Goal: Task Accomplishment & Management: Manage account settings

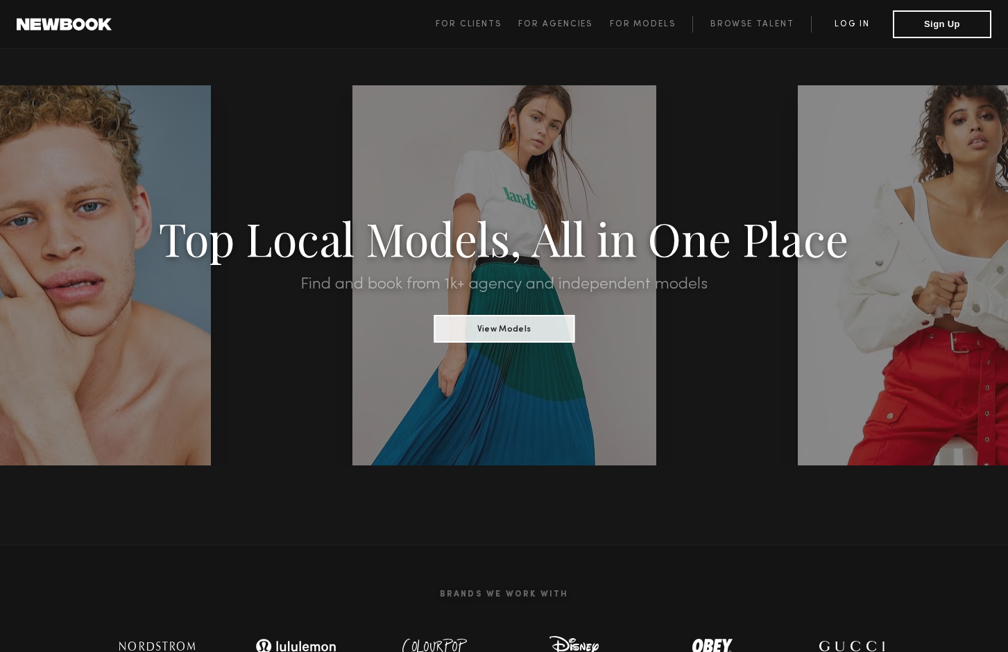
click at [852, 20] on link "Log in" at bounding box center [852, 24] width 82 height 17
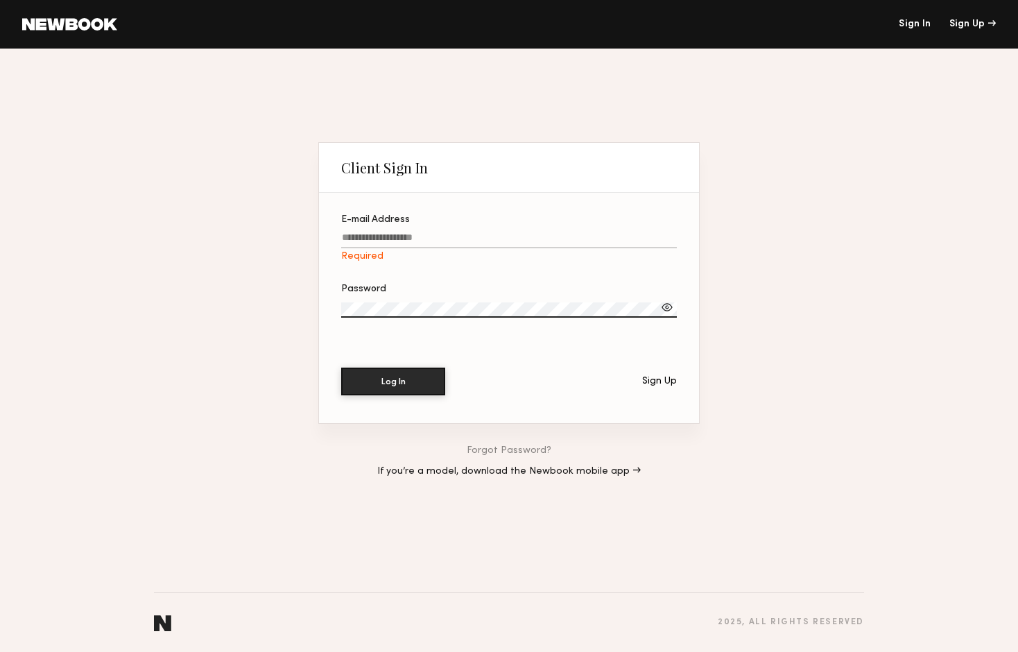
click at [449, 233] on input "E-mail Address Required" at bounding box center [509, 240] width 336 height 16
paste input "**********"
type input "**********"
click at [412, 382] on button "Log In" at bounding box center [393, 381] width 104 height 28
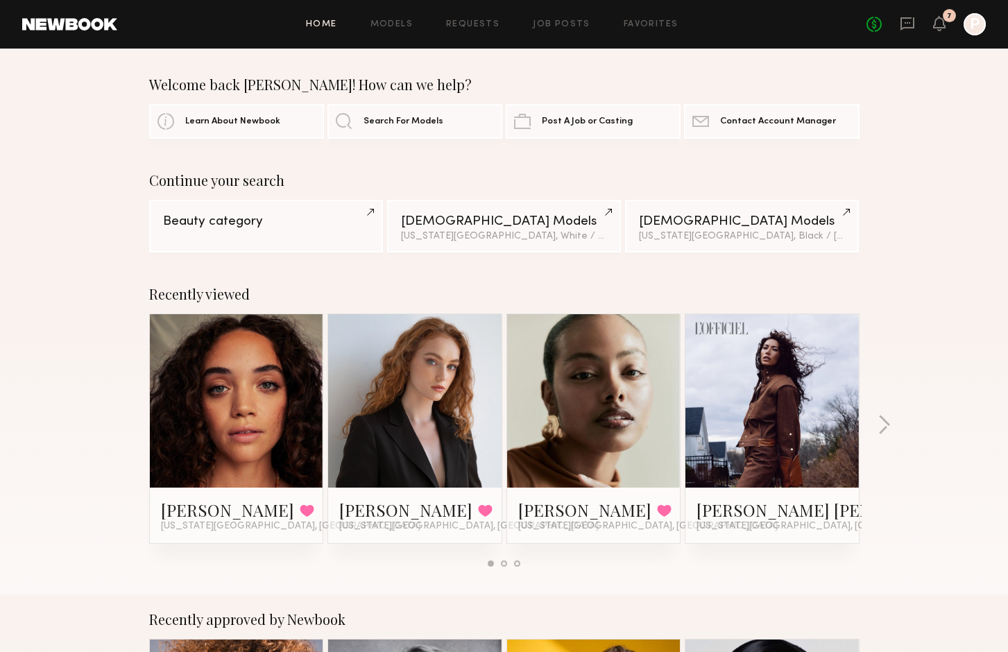
click at [601, 429] on link at bounding box center [593, 400] width 85 height 173
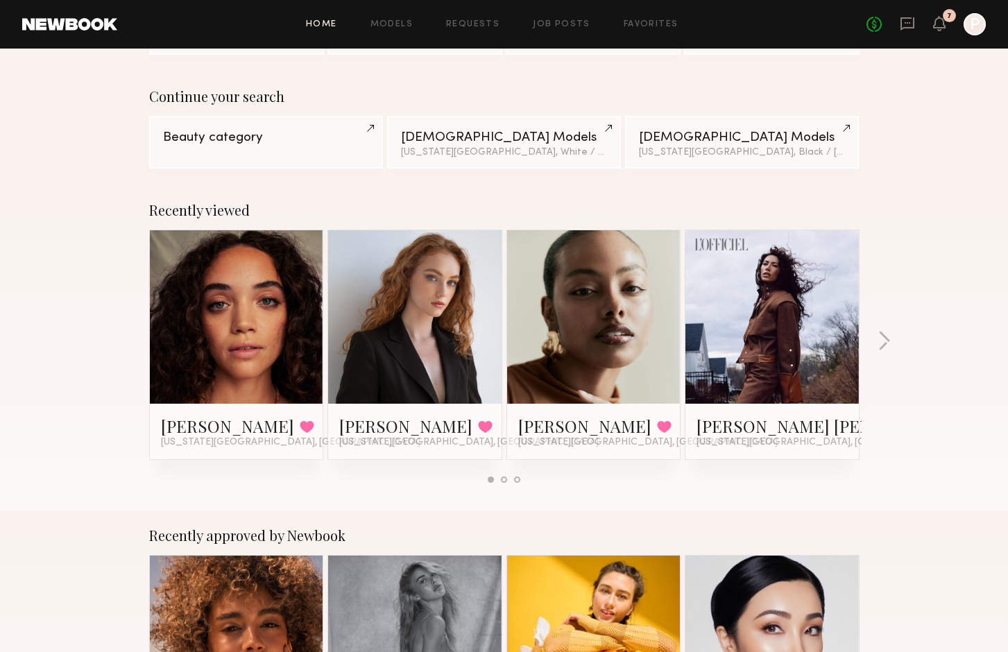
scroll to position [98, 0]
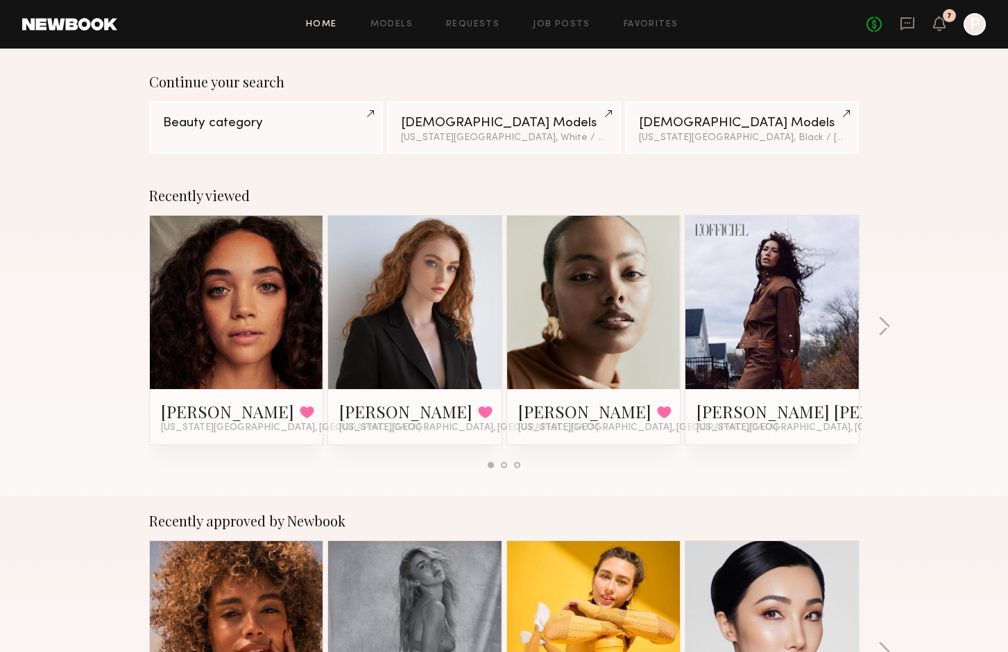
click at [237, 315] on link at bounding box center [236, 302] width 85 height 173
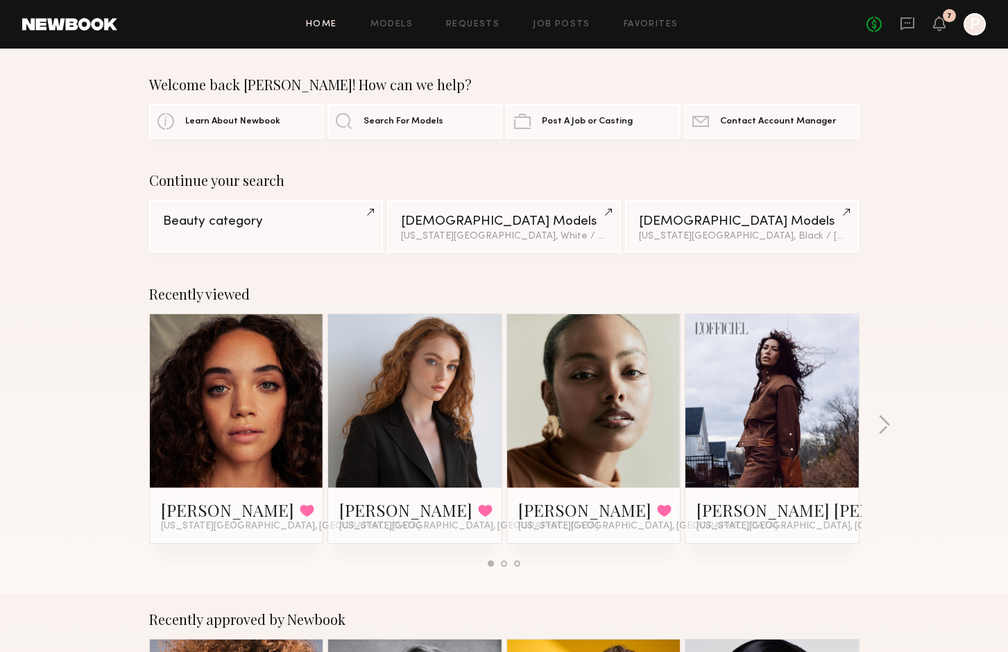
scroll to position [0, 0]
click at [651, 22] on link "Favorites" at bounding box center [651, 24] width 55 height 9
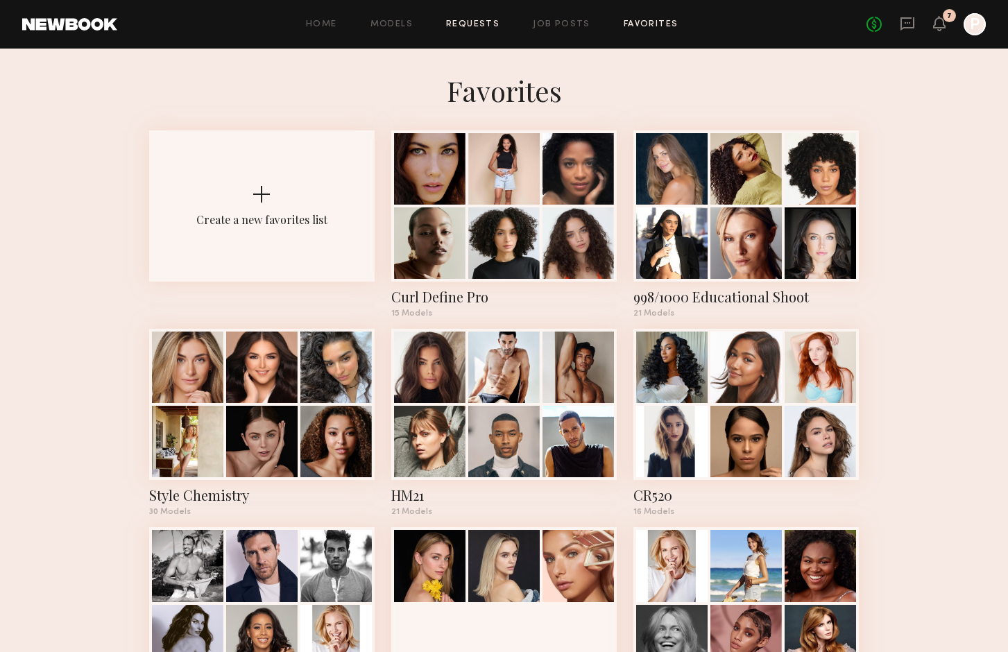
click at [488, 23] on link "Requests" at bounding box center [472, 24] width 53 height 9
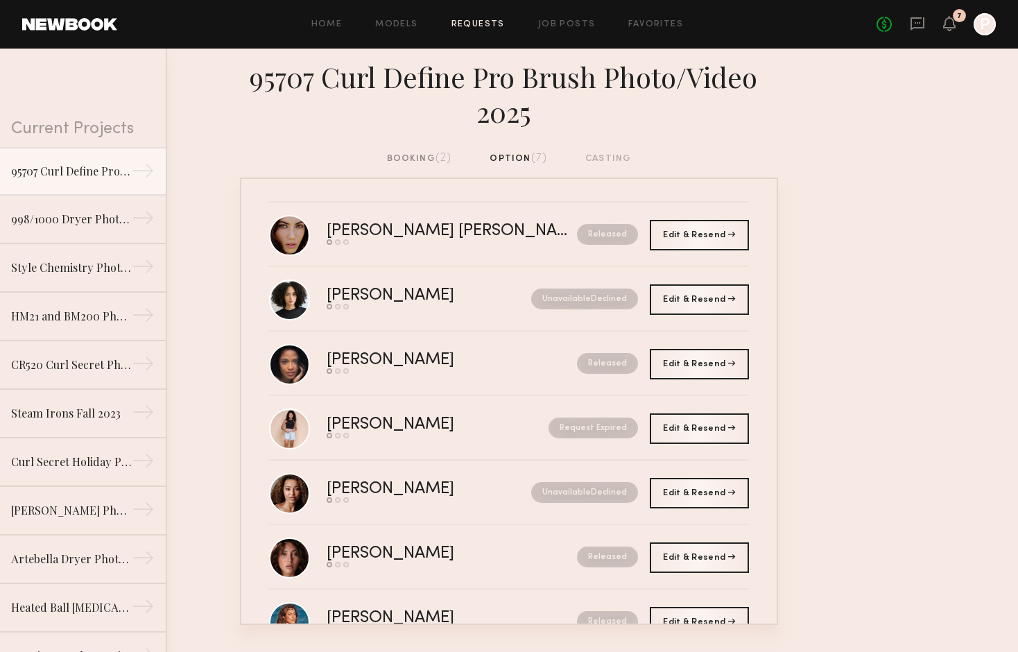
click at [424, 158] on div "booking (2)" at bounding box center [419, 158] width 65 height 15
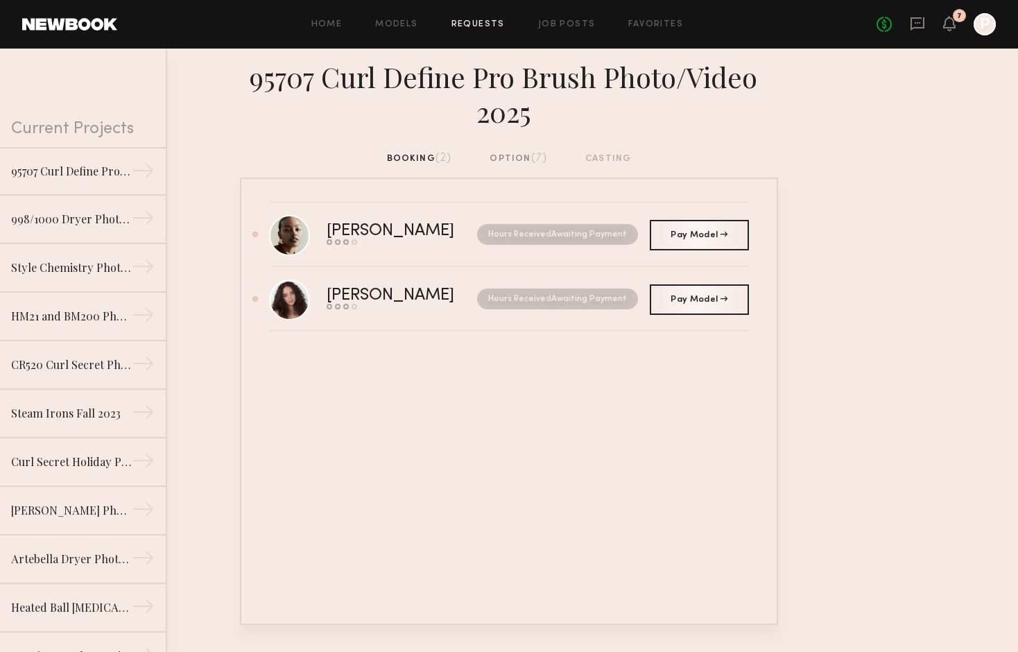
click at [601, 157] on div "booking (2) option (7) casting" at bounding box center [509, 158] width 245 height 15
click at [70, 226] on div "998/1000 Dryer Photo/Video 2024" at bounding box center [71, 218] width 121 height 17
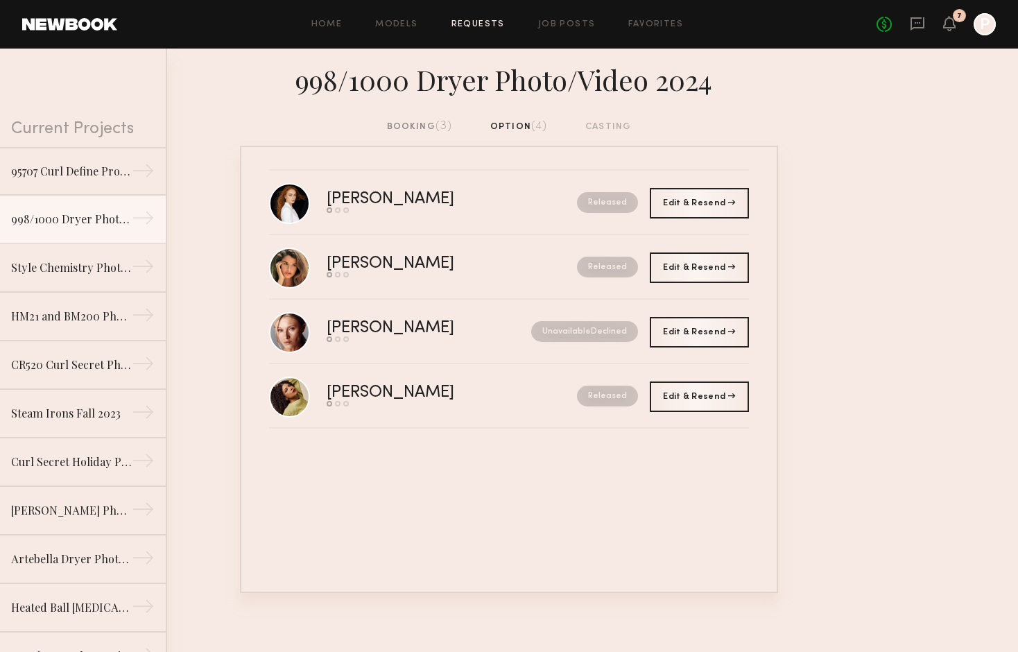
click at [403, 123] on div "booking (3)" at bounding box center [420, 126] width 66 height 15
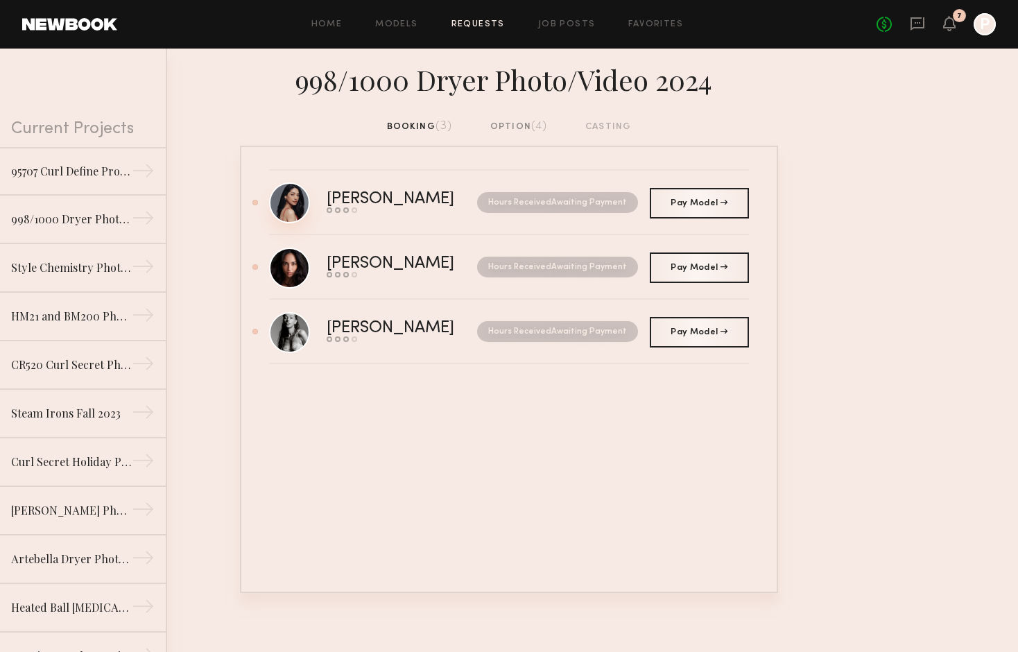
click at [296, 194] on link at bounding box center [289, 202] width 41 height 41
click at [71, 271] on div "Style Chemistry Photo/Video Shoot 2024" at bounding box center [71, 267] width 121 height 17
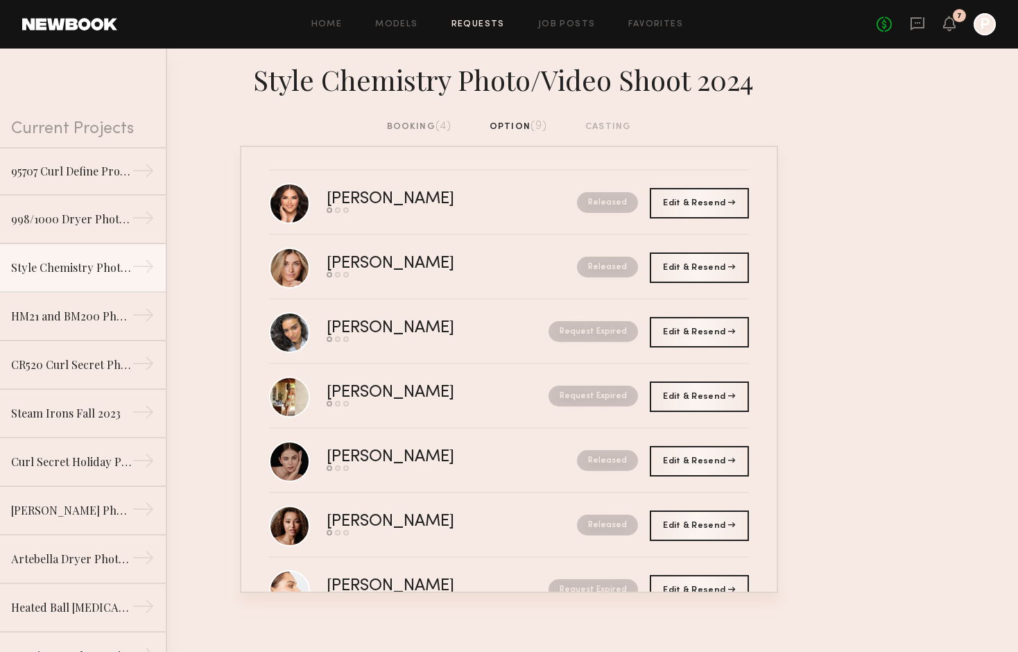
click at [405, 123] on div "booking (4)" at bounding box center [419, 126] width 65 height 15
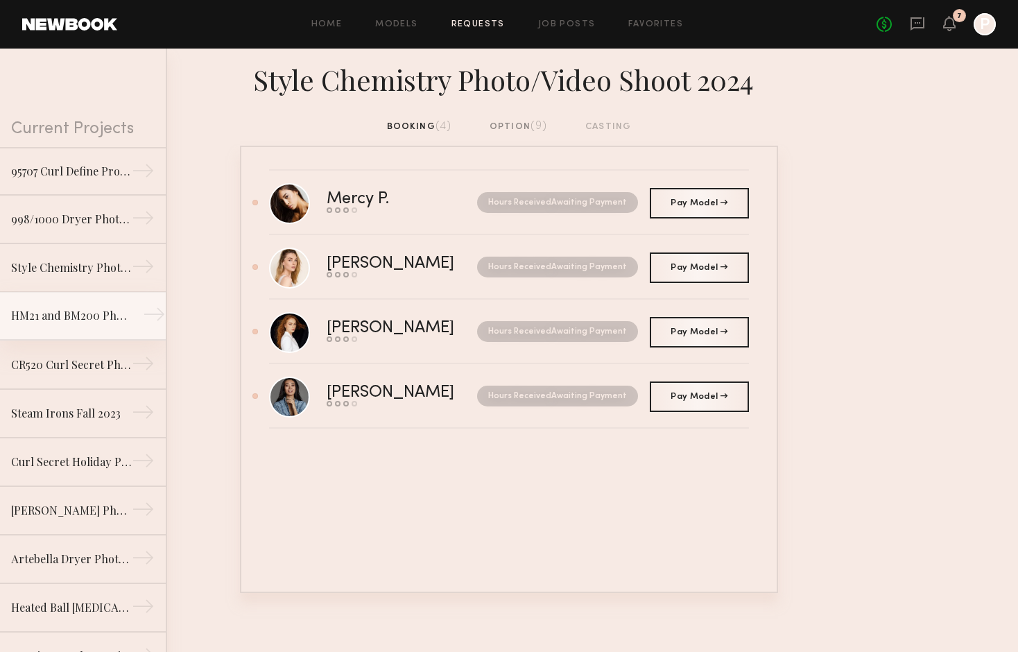
click at [60, 309] on div "HM21 and BM200 Photo/Video 2024" at bounding box center [71, 315] width 121 height 17
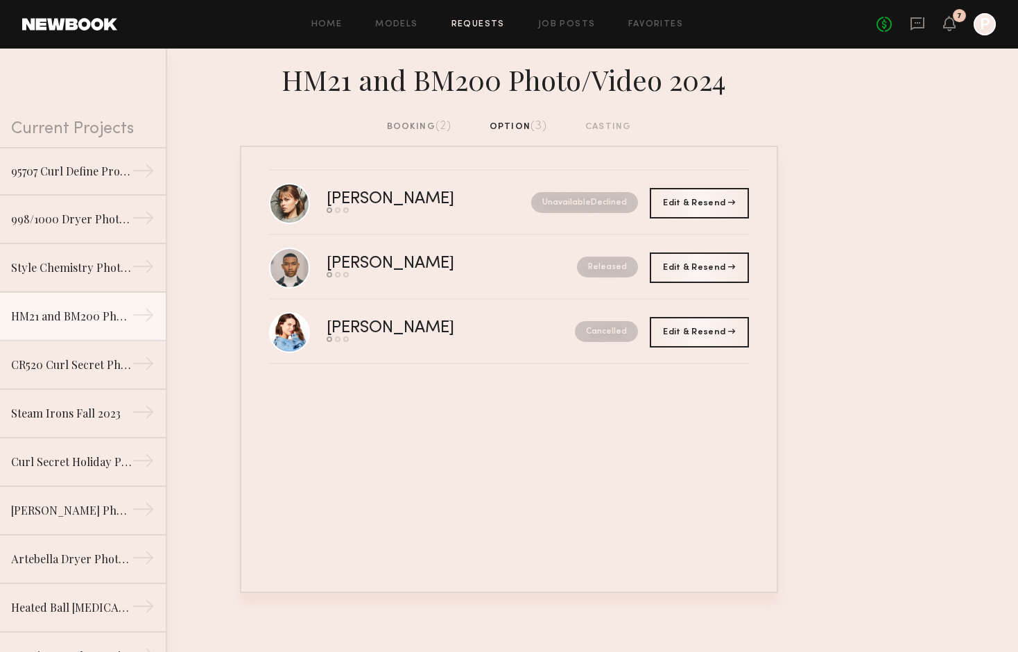
click at [412, 121] on div "booking (2)" at bounding box center [419, 126] width 65 height 15
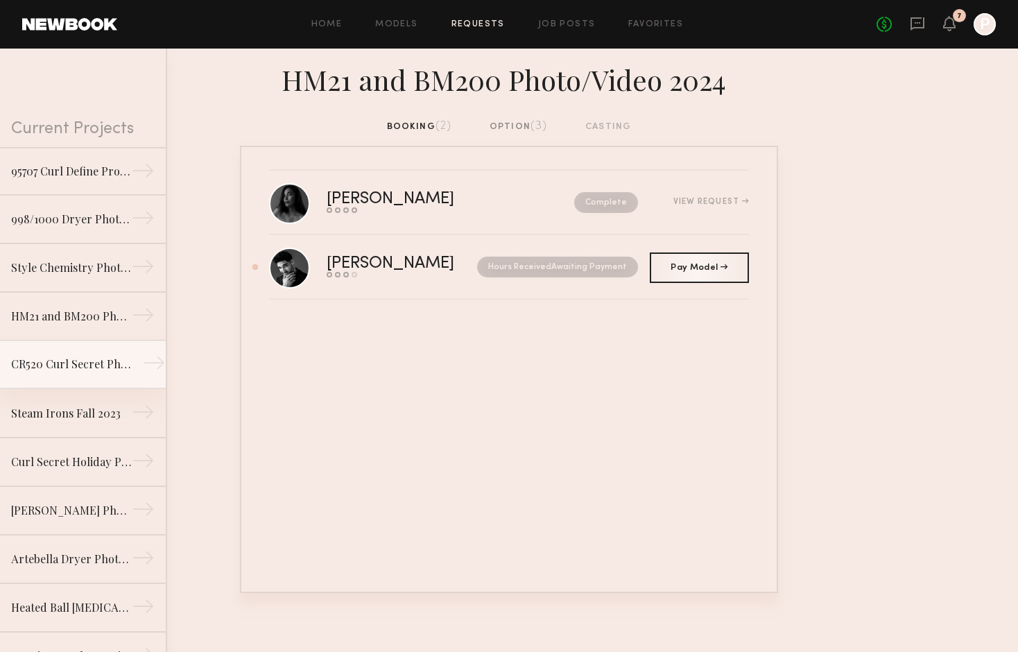
click at [66, 365] on div "CR520 Curl Secret Photo/Video 2023" at bounding box center [71, 364] width 121 height 17
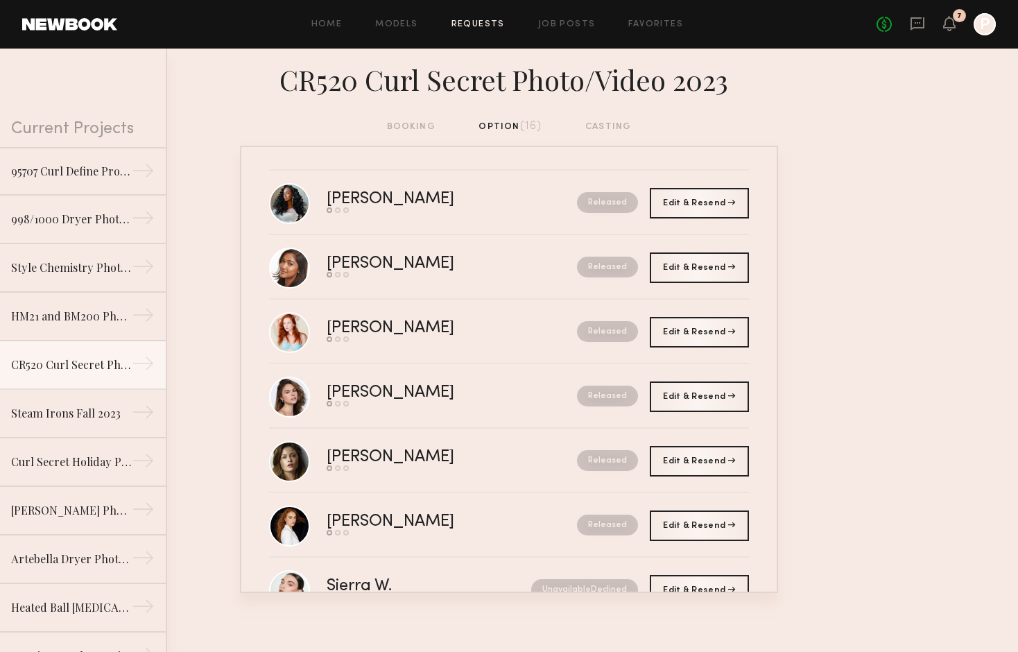
click at [409, 123] on div "booking option (16) casting" at bounding box center [509, 126] width 245 height 15
click at [422, 128] on div "booking option (16) casting" at bounding box center [509, 126] width 245 height 15
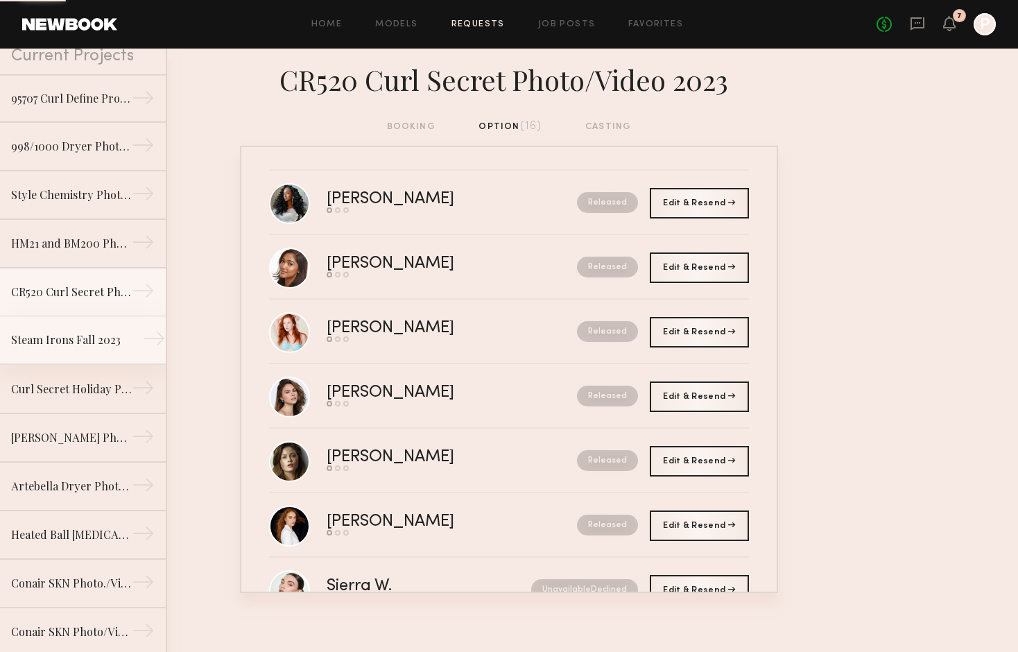
scroll to position [74, 0]
click at [61, 347] on link "Steam Irons Fall 2023 →" at bounding box center [83, 340] width 166 height 49
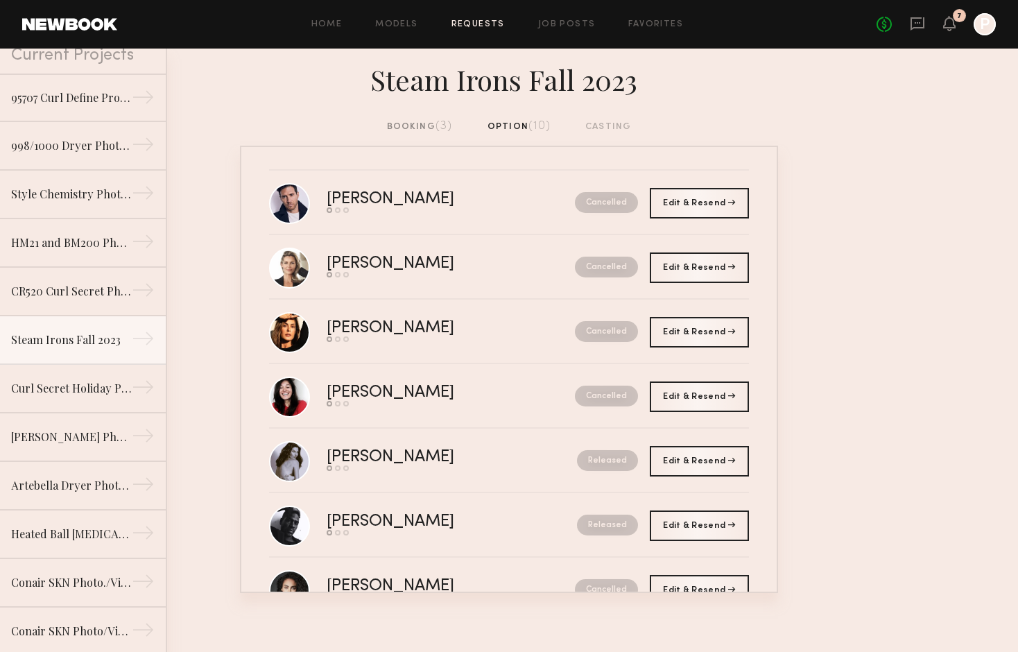
click at [416, 126] on div "booking (3)" at bounding box center [420, 126] width 66 height 15
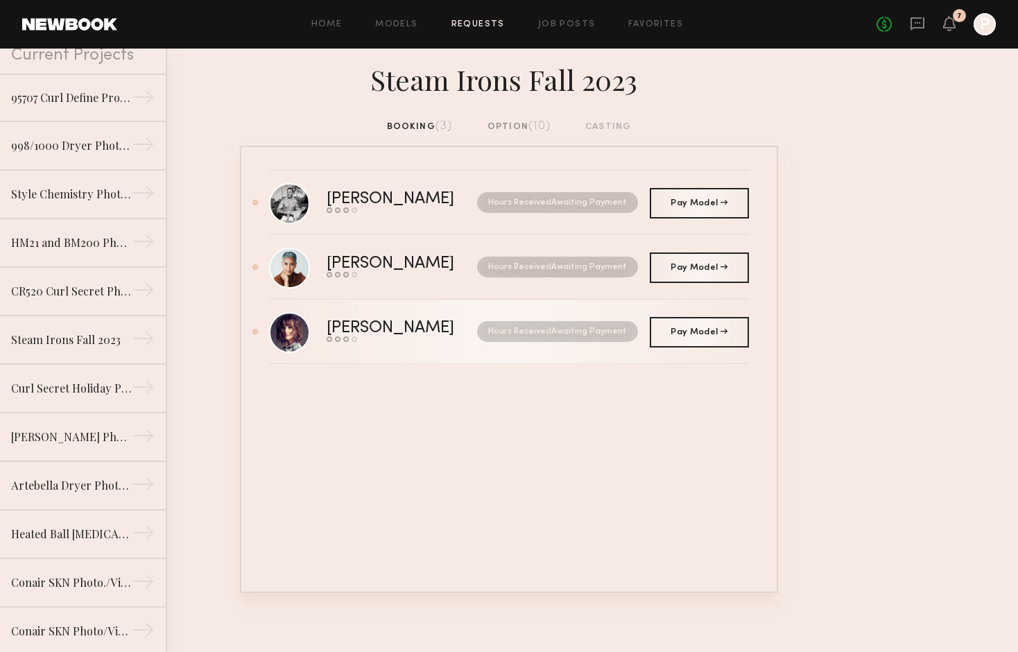
click at [339, 326] on div "Sofia G." at bounding box center [396, 328] width 139 height 16
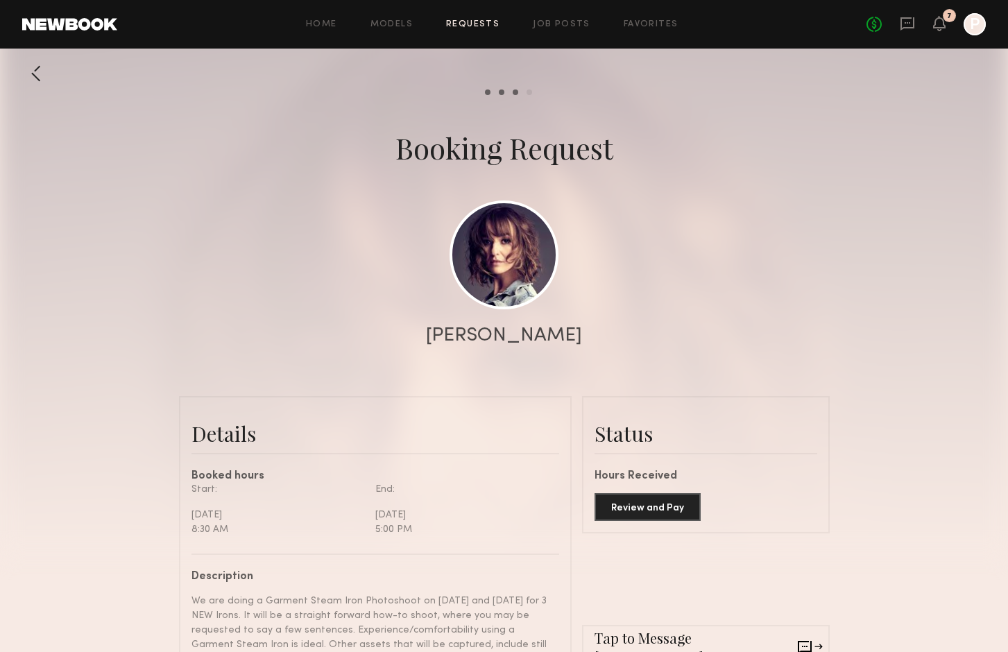
click at [35, 71] on div at bounding box center [36, 74] width 28 height 28
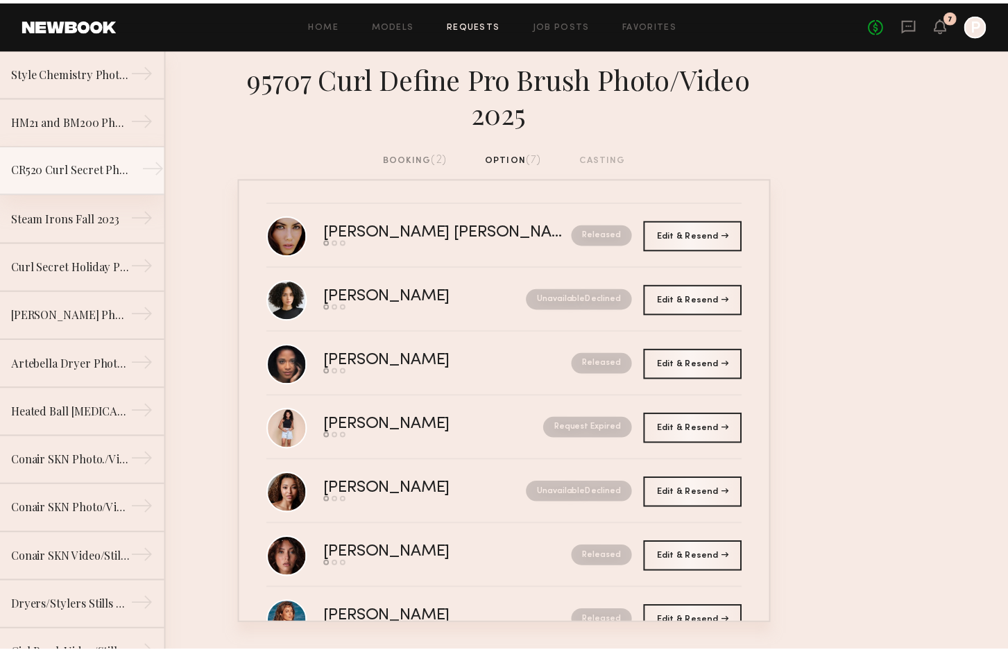
scroll to position [210, 0]
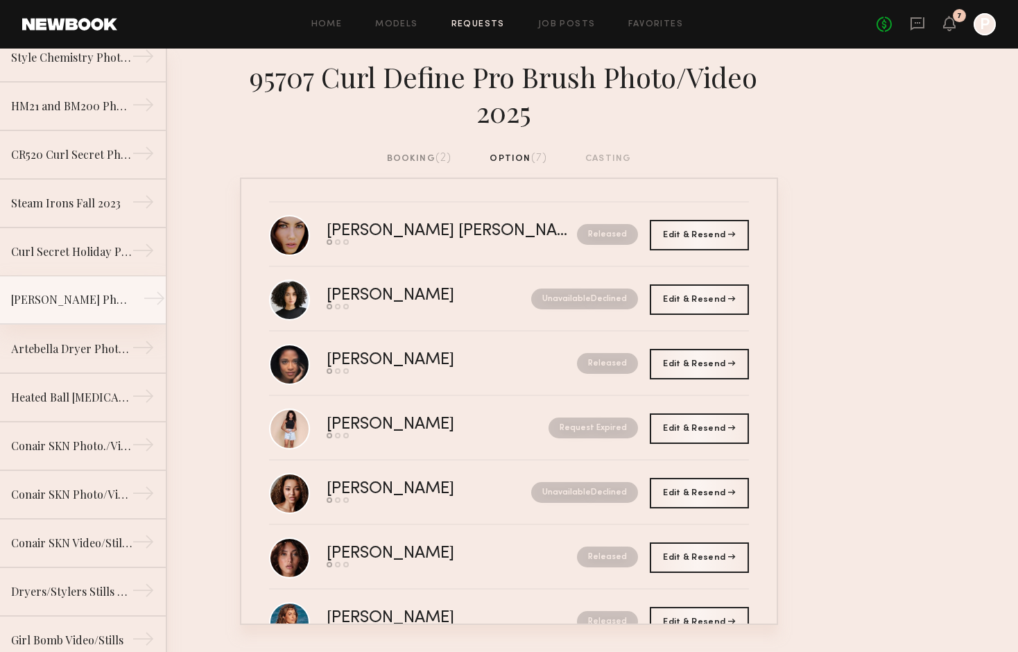
click at [65, 309] on link "Laura Polko Photo/Video Shoot 2023 →" at bounding box center [83, 300] width 166 height 49
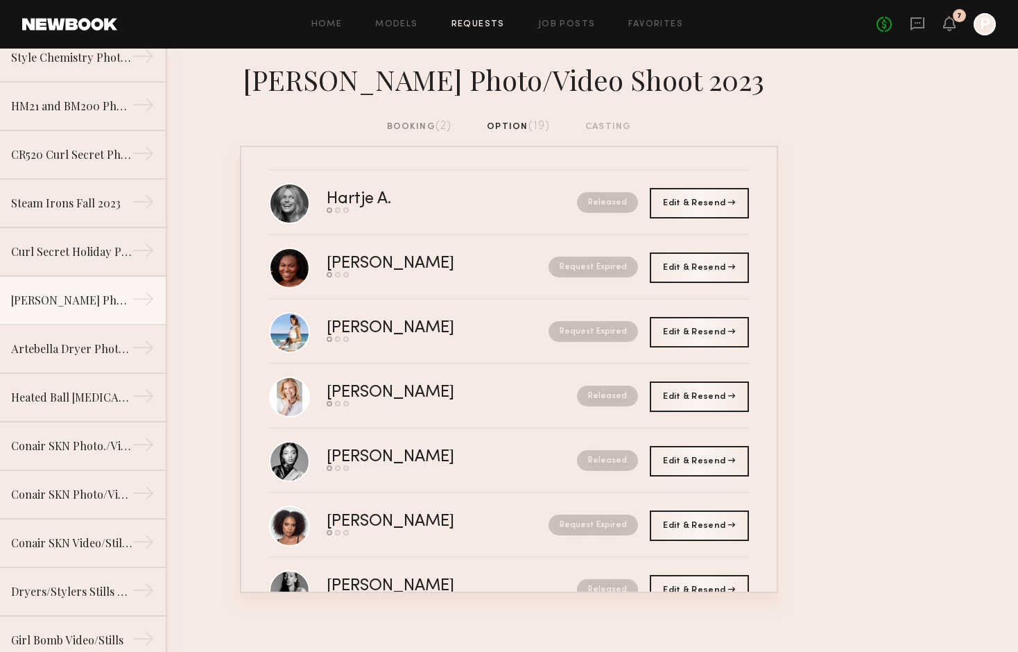
click at [413, 130] on div "booking (2)" at bounding box center [419, 126] width 65 height 15
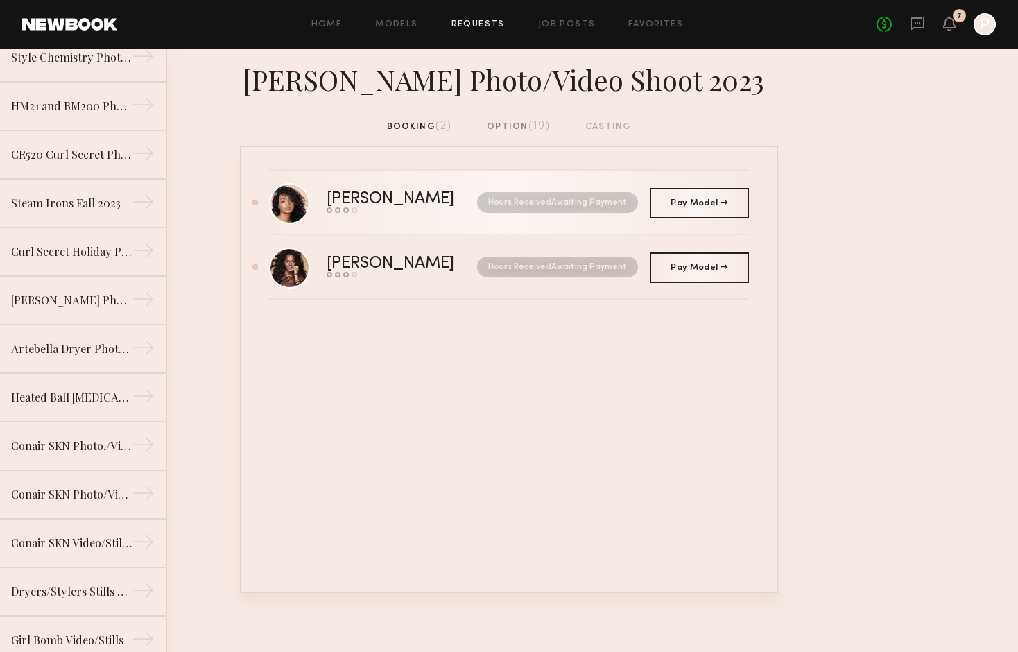
click at [355, 200] on div "Tirzah E." at bounding box center [396, 199] width 139 height 16
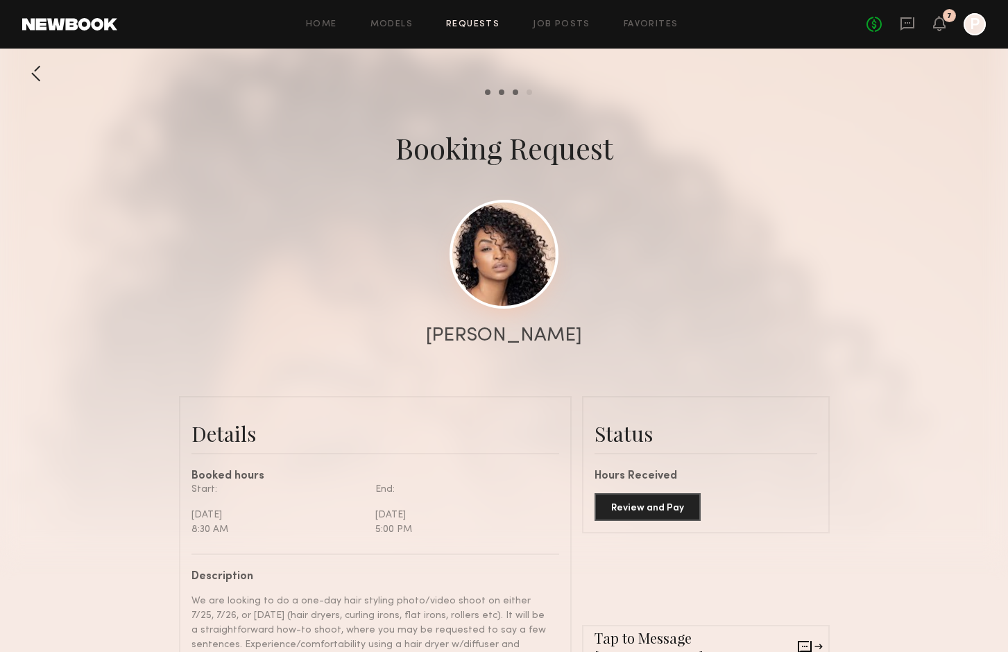
click at [535, 275] on link at bounding box center [503, 254] width 109 height 109
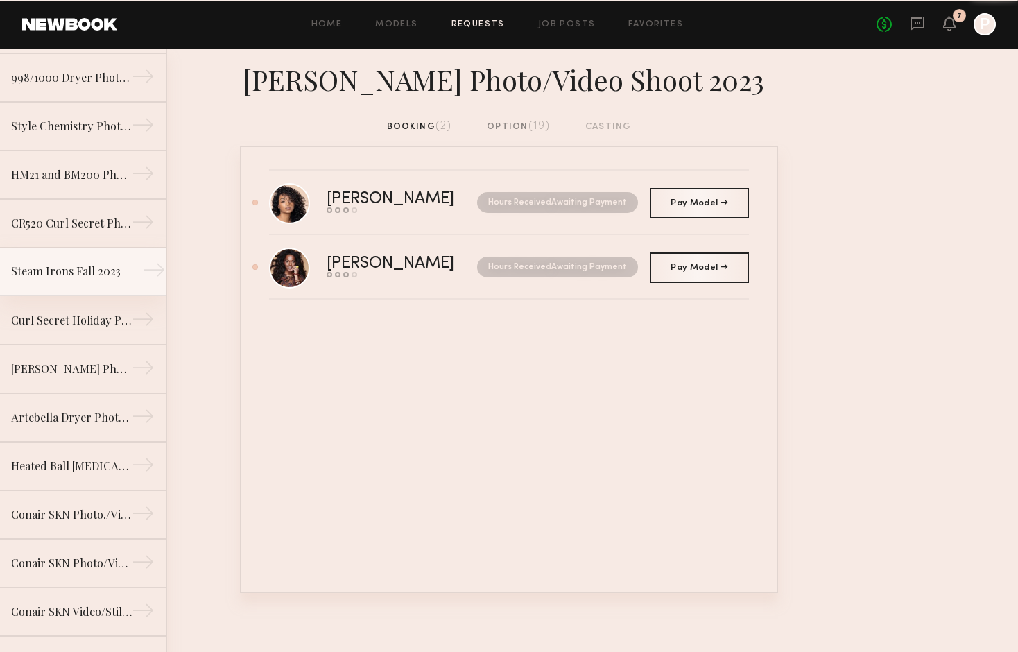
scroll to position [151, 0]
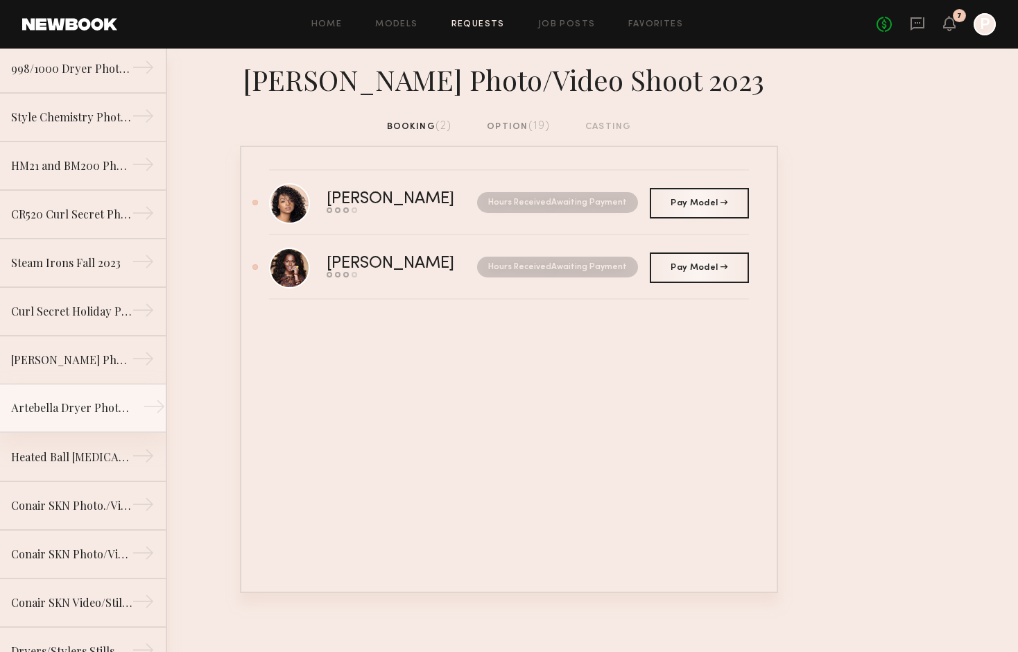
click at [63, 407] on div "Artebella Dryer Photo/Video Shoot 2023" at bounding box center [71, 408] width 121 height 17
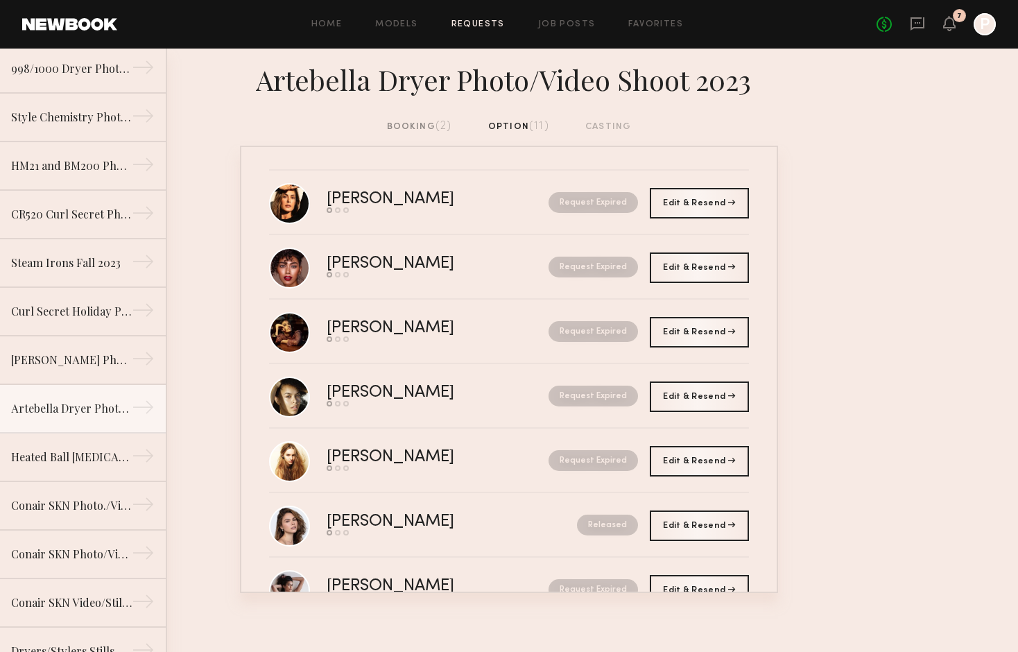
click at [410, 126] on div "booking (2)" at bounding box center [419, 126] width 65 height 15
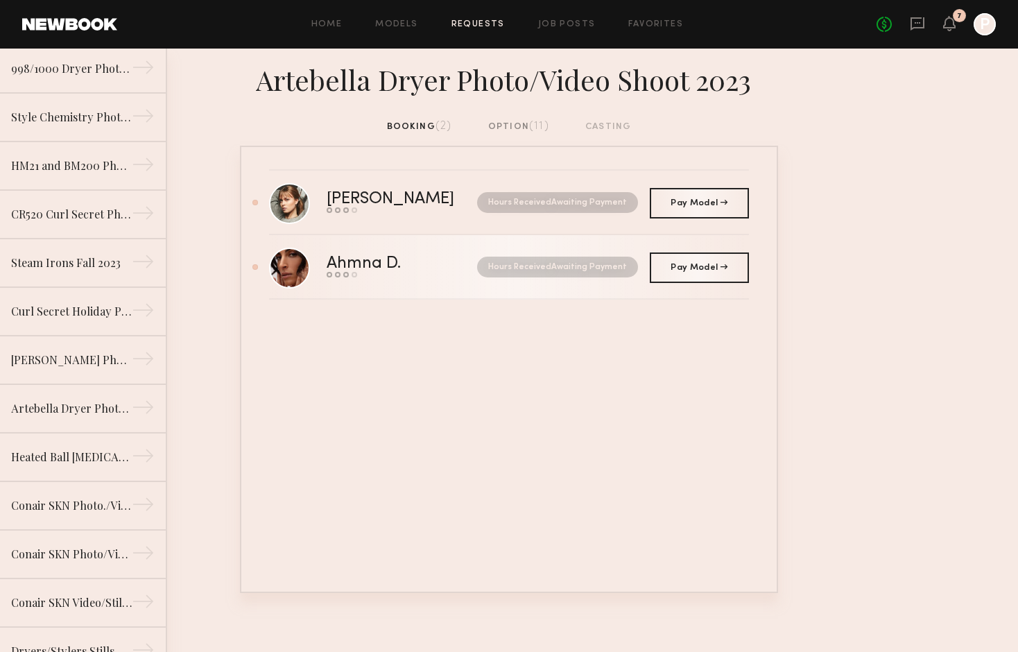
click at [354, 262] on div "Ahmna D." at bounding box center [383, 264] width 112 height 16
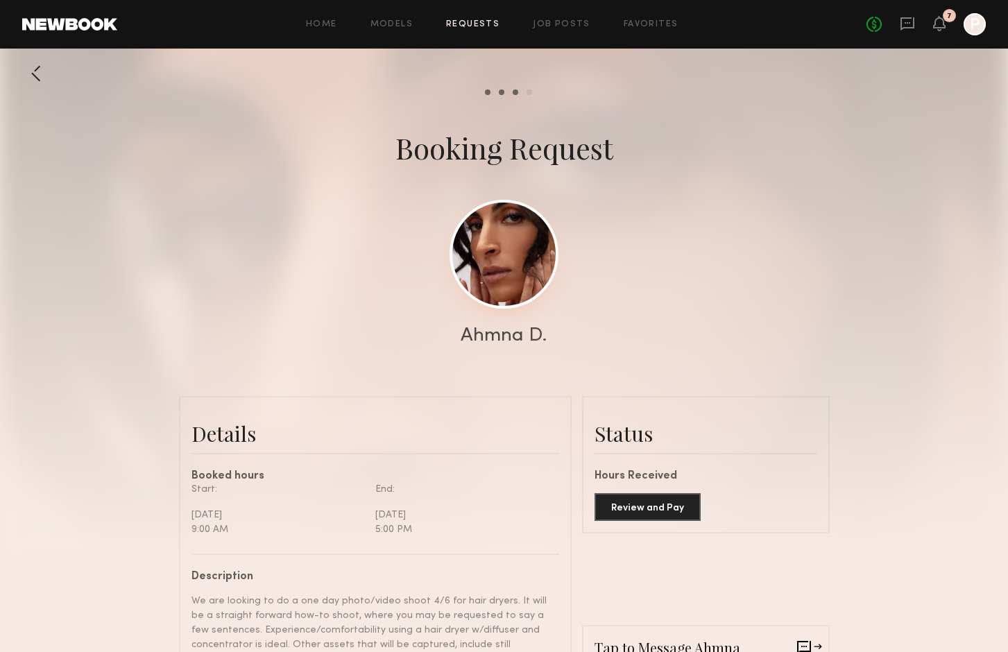
click at [508, 269] on link at bounding box center [503, 254] width 109 height 109
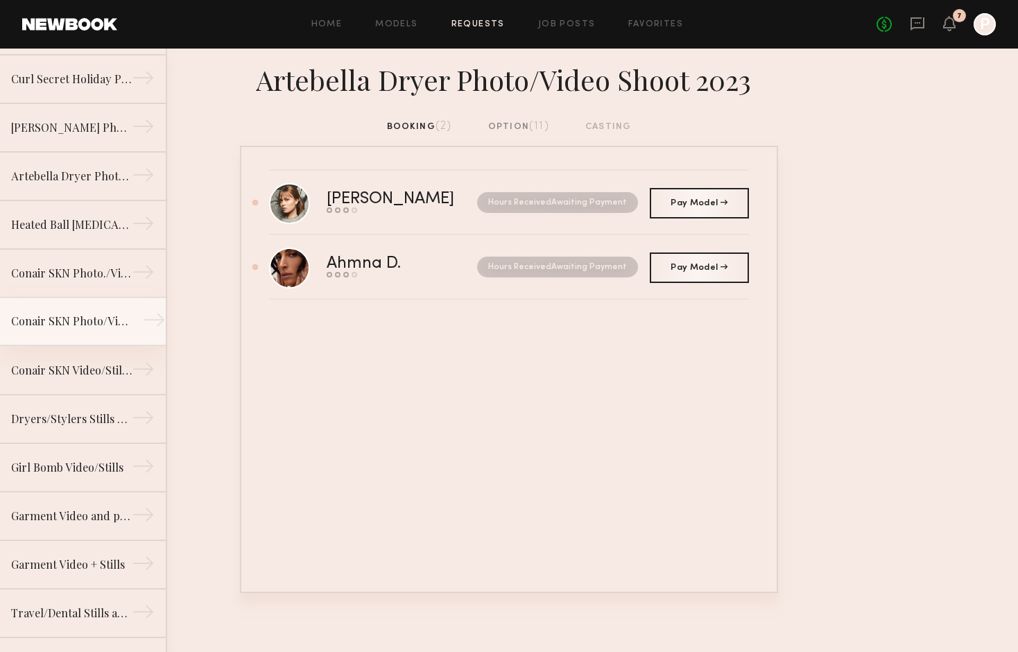
scroll to position [387, 0]
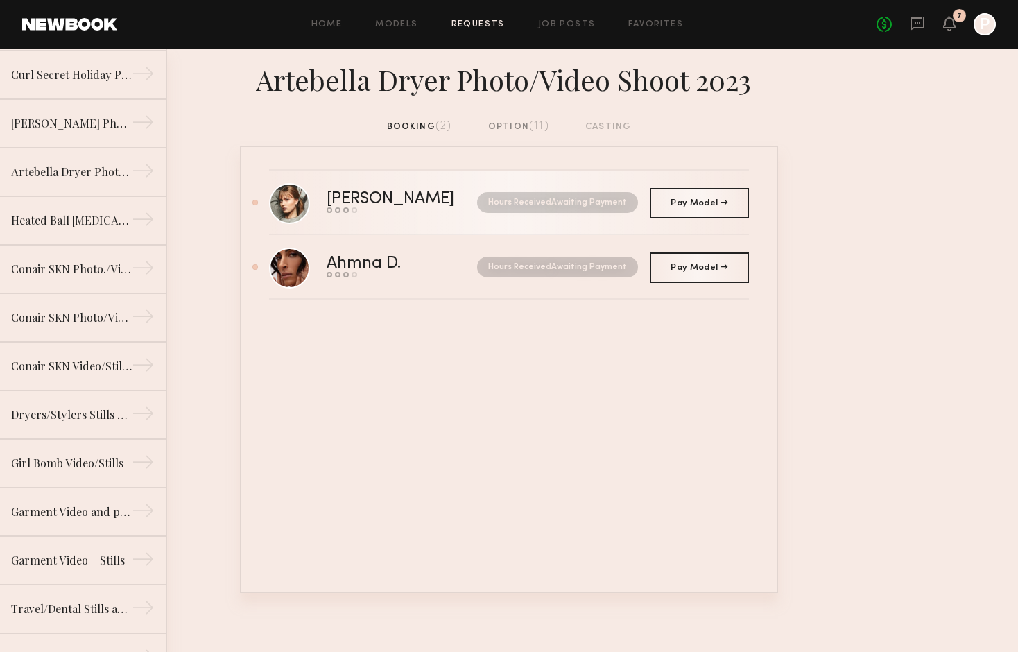
click at [362, 195] on div "Sarah V." at bounding box center [396, 199] width 139 height 16
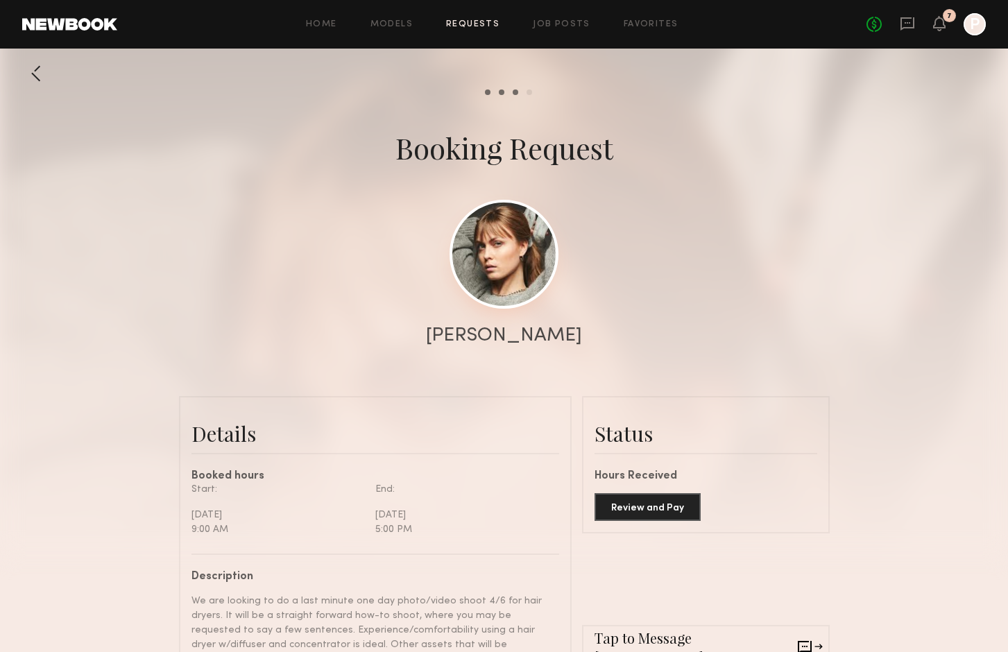
click at [508, 278] on link at bounding box center [503, 254] width 109 height 109
click at [34, 69] on div at bounding box center [36, 74] width 28 height 28
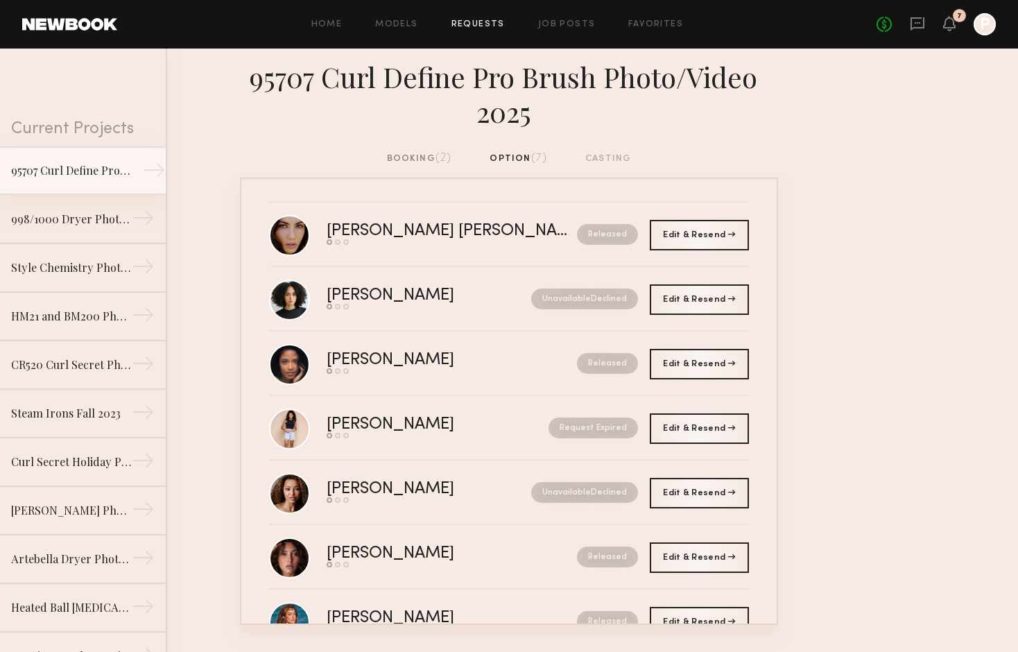
click at [49, 173] on div "95707 Curl Define Pro Brush Photo/Video 2025" at bounding box center [71, 170] width 121 height 17
click at [55, 208] on link "998/1000 Dryer Photo/Video 2024 →" at bounding box center [83, 219] width 166 height 49
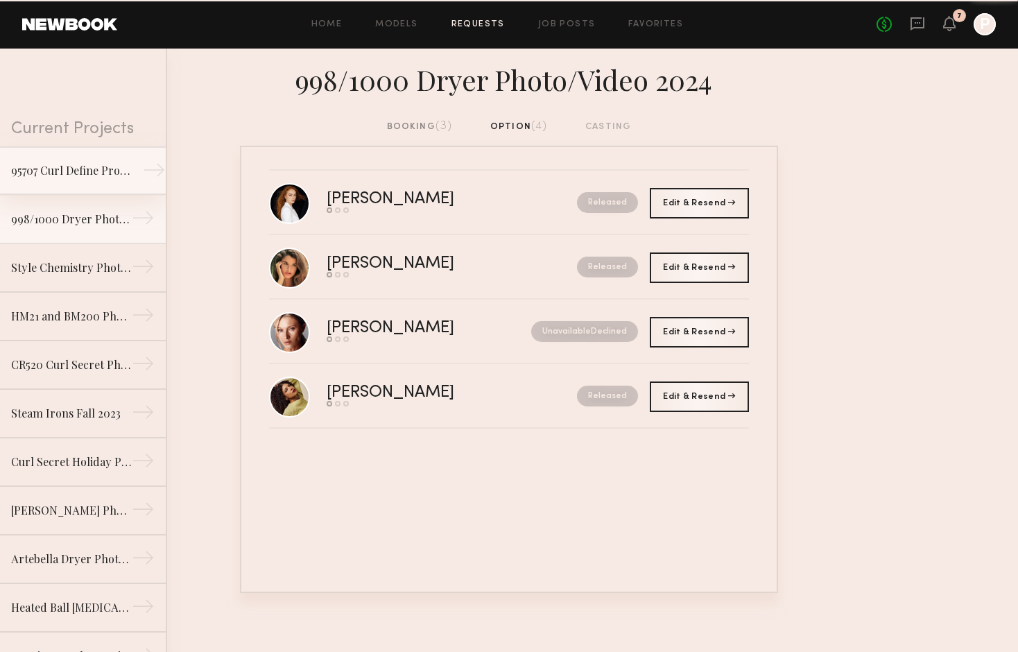
click at [58, 170] on div "95707 Curl Define Pro Brush Photo/Video 2025" at bounding box center [71, 170] width 121 height 17
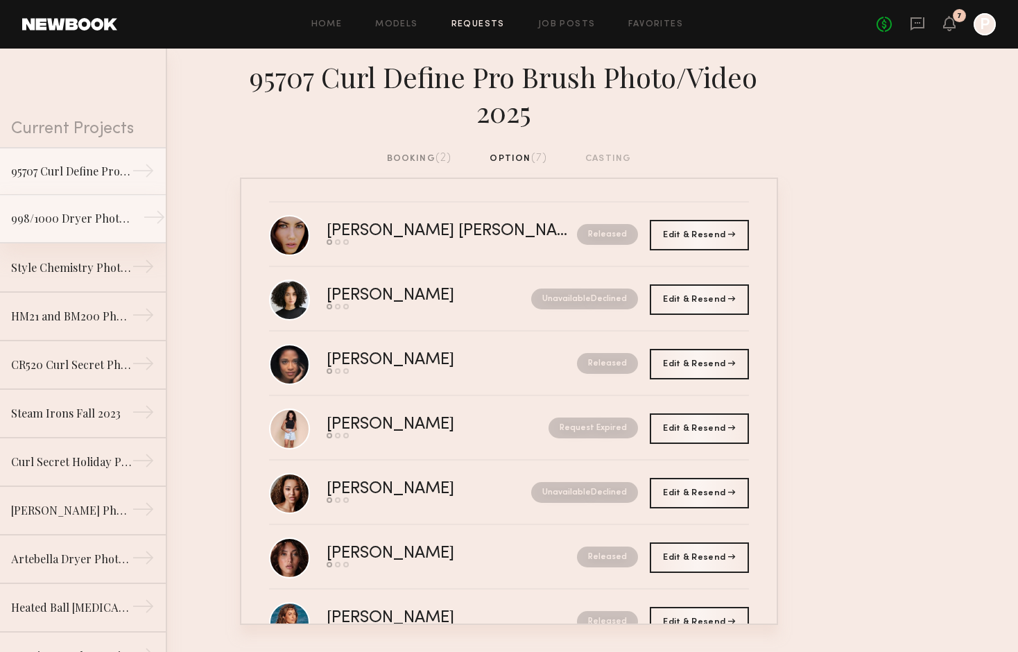
click at [67, 212] on div "998/1000 Dryer Photo/Video 2024" at bounding box center [71, 218] width 121 height 17
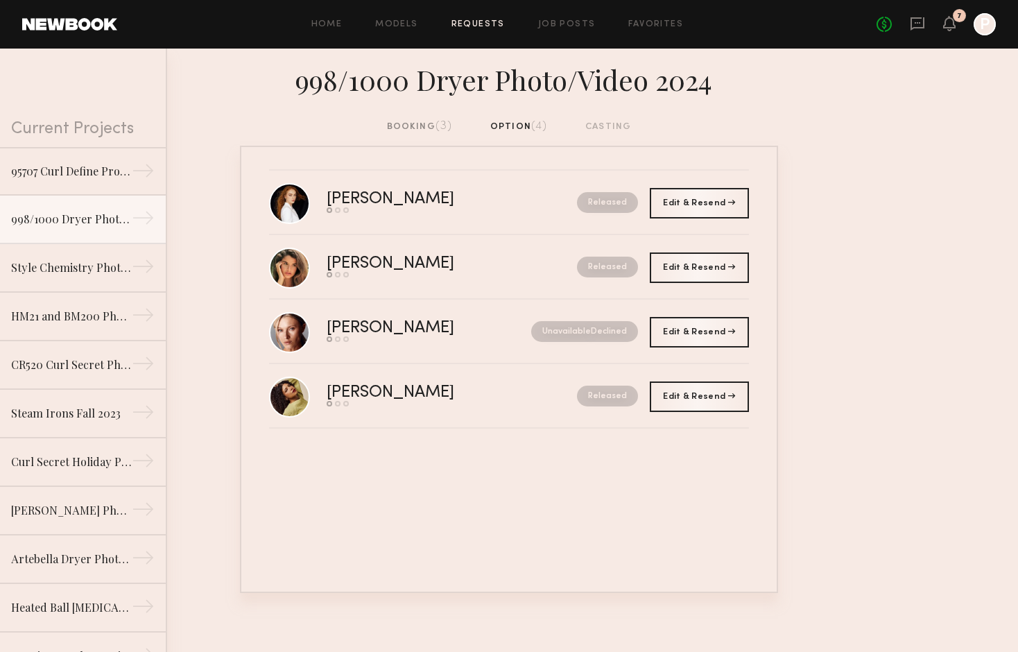
click at [406, 126] on div "booking (3)" at bounding box center [420, 126] width 66 height 15
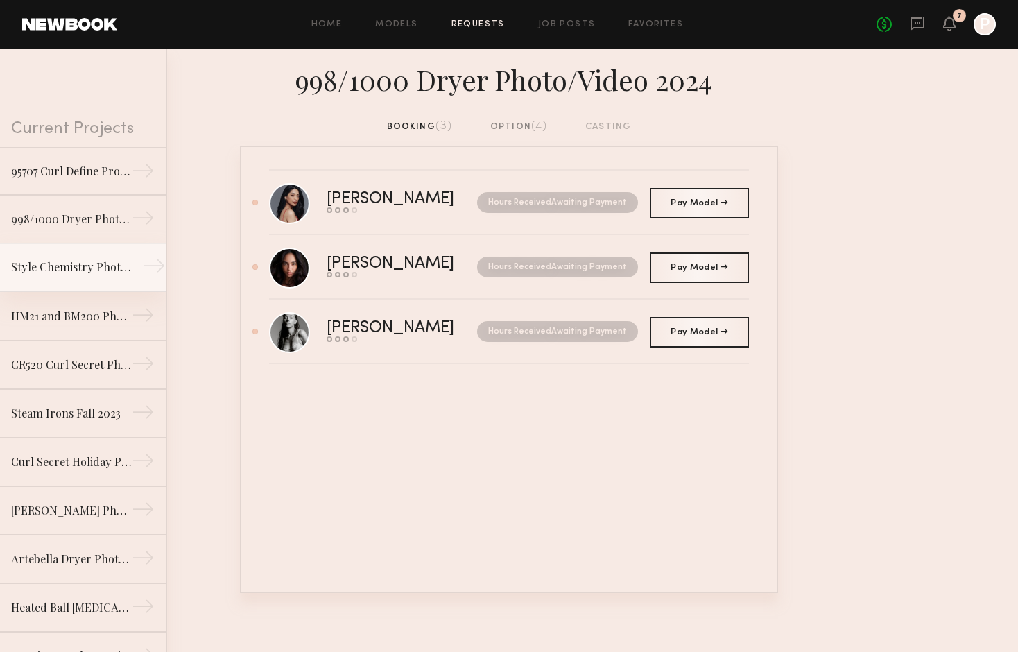
click at [65, 264] on div "Style Chemistry Photo/Video Shoot 2024" at bounding box center [71, 267] width 121 height 17
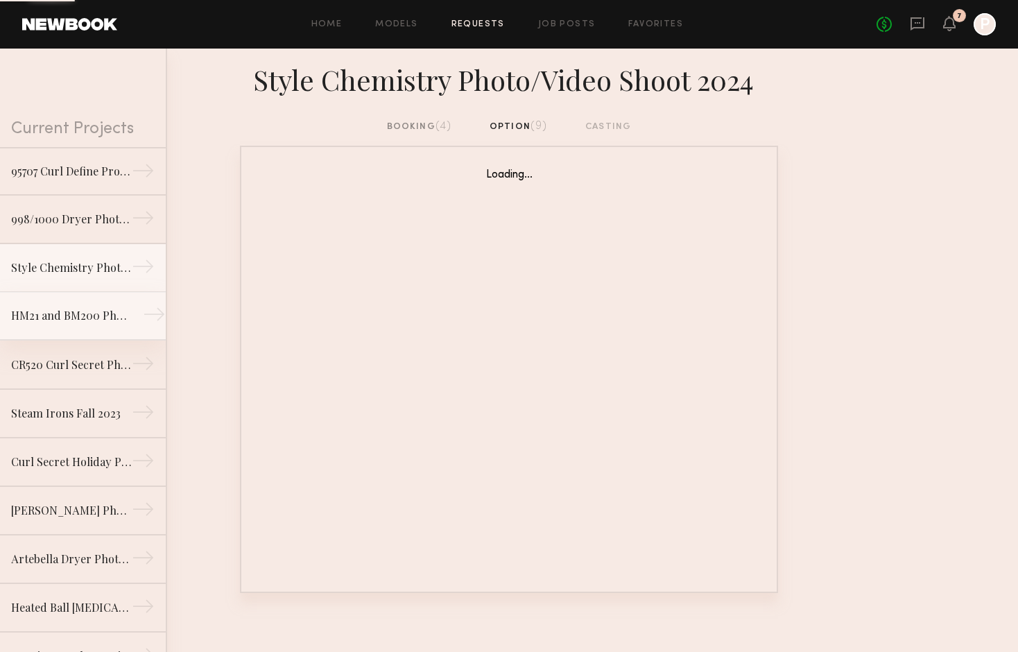
click at [64, 311] on div "HM21 and BM200 Photo/Video 2024" at bounding box center [71, 315] width 121 height 17
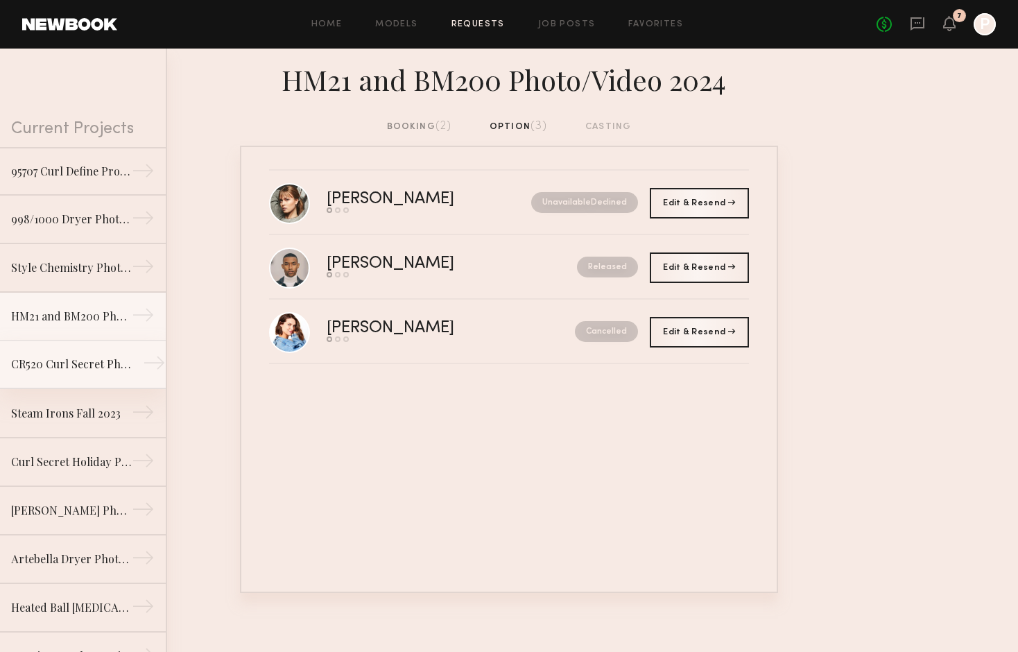
click at [60, 361] on div "CR520 Curl Secret Photo/Video 2023" at bounding box center [71, 364] width 121 height 17
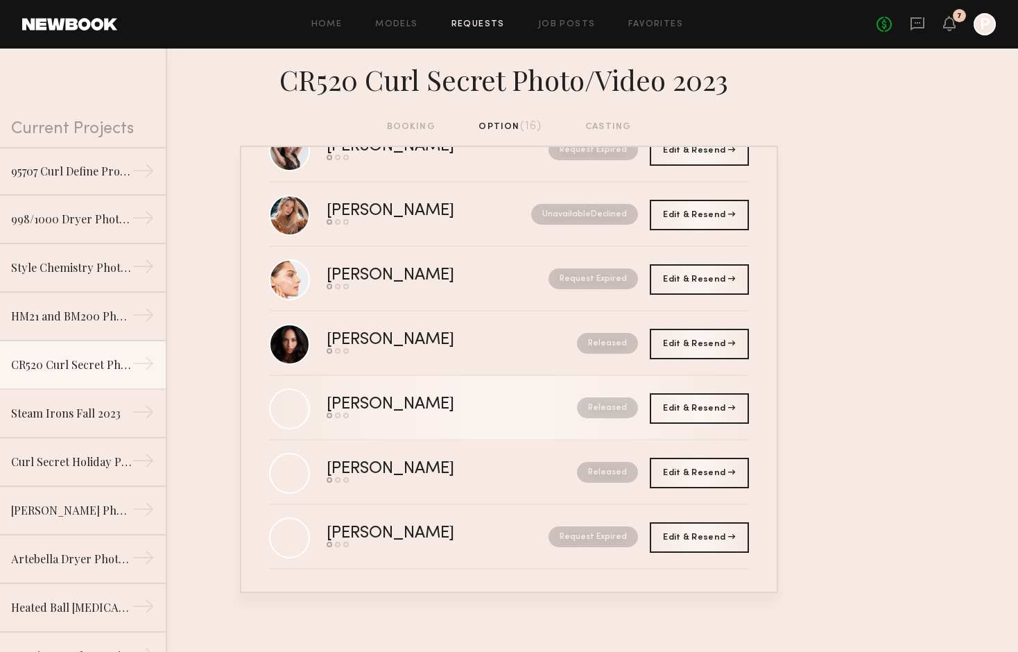
scroll to position [633, 0]
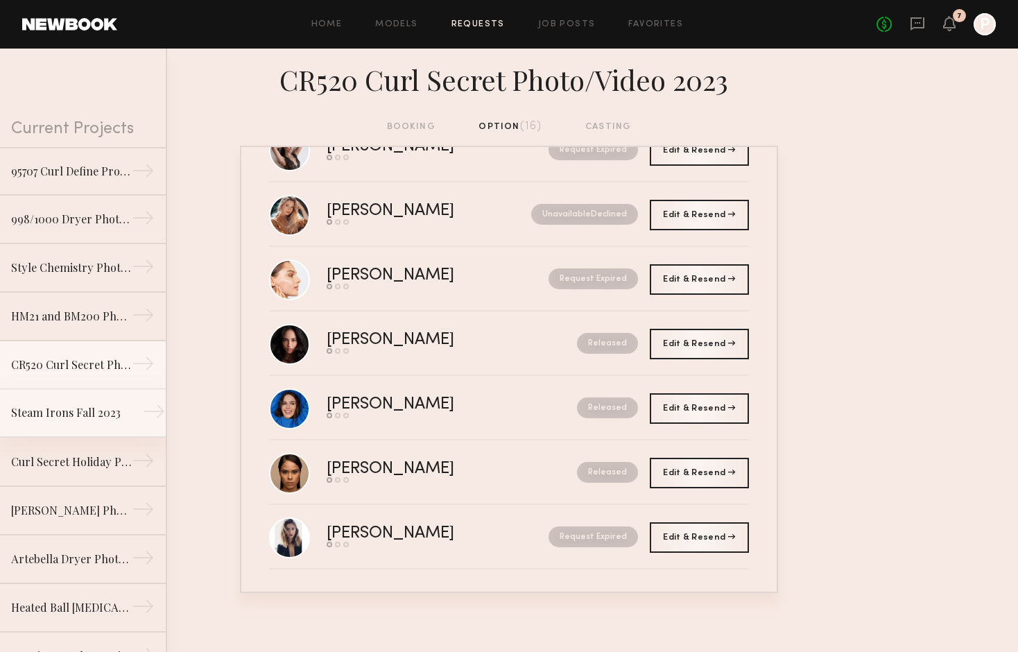
click at [59, 411] on div "Steam Irons Fall 2023" at bounding box center [71, 412] width 121 height 17
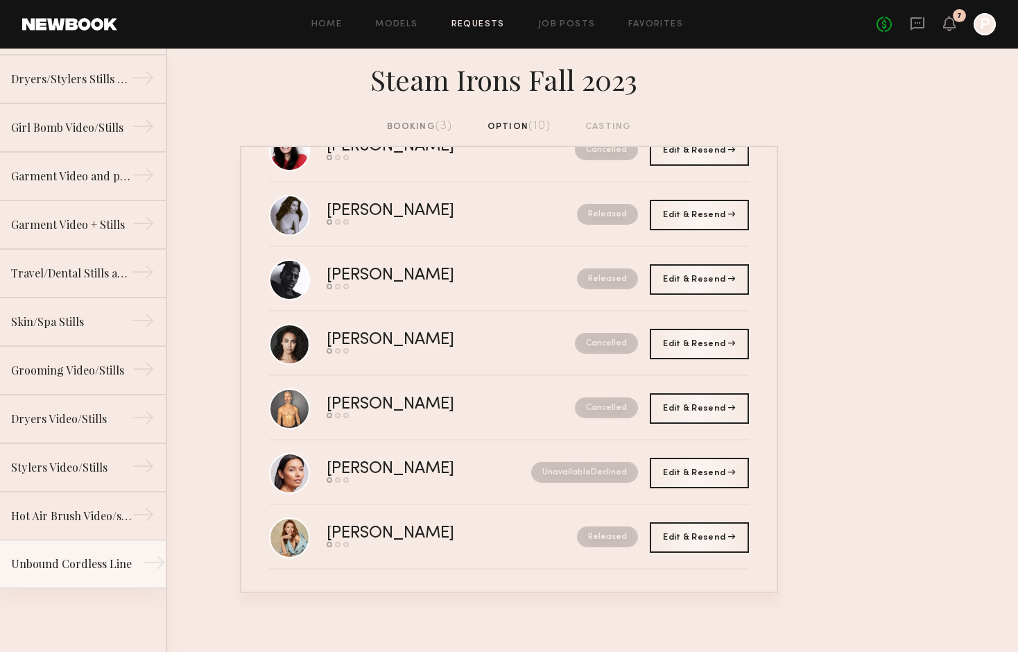
scroll to position [723, 0]
click at [53, 563] on div "Unbound Cordless Line" at bounding box center [71, 564] width 121 height 17
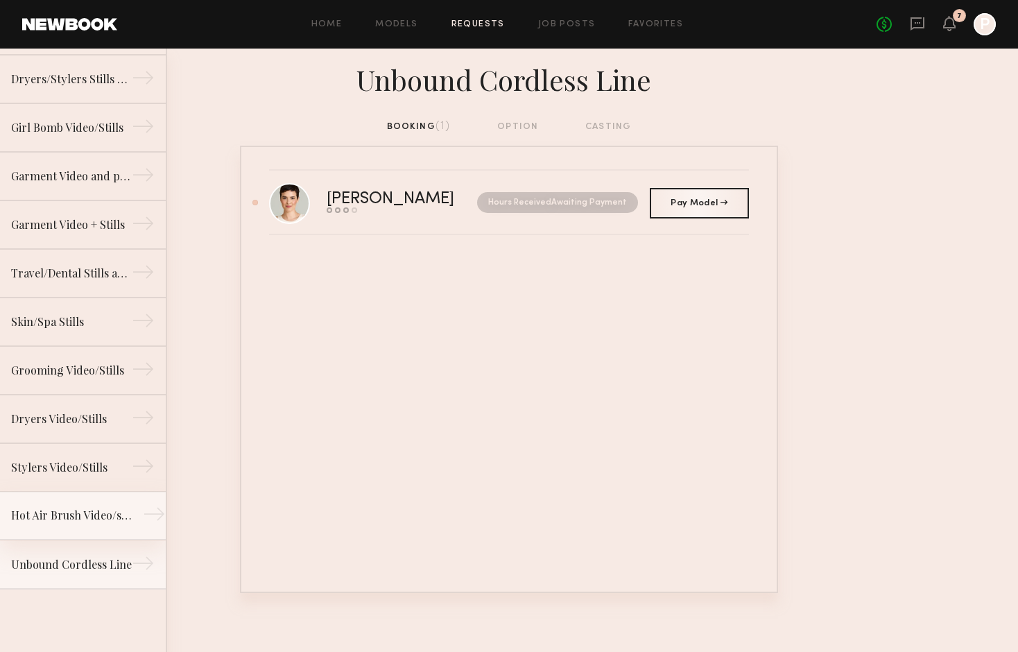
click at [43, 519] on div "Hot Air Brush Video/stills" at bounding box center [71, 515] width 121 height 17
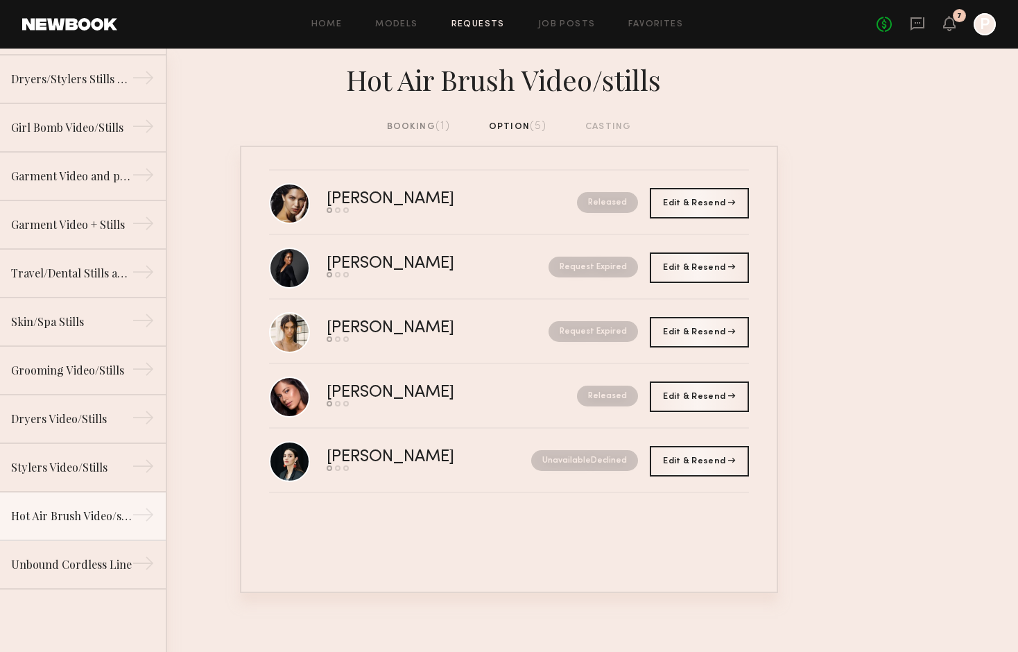
click at [414, 122] on div "booking (1)" at bounding box center [419, 126] width 64 height 15
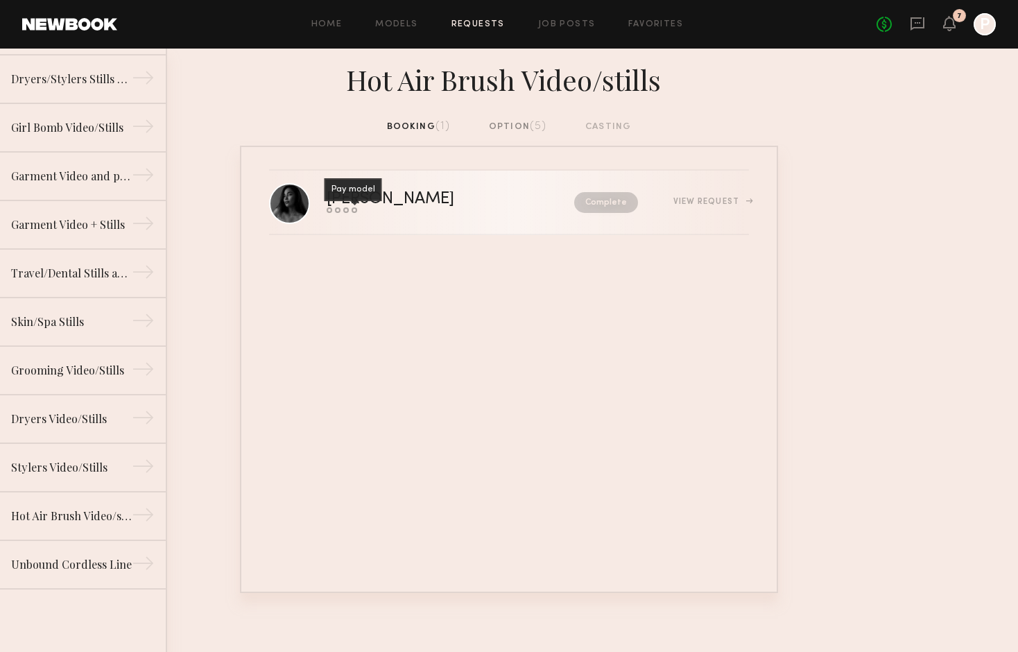
click at [354, 200] on div "Pay model" at bounding box center [354, 189] width 58 height 23
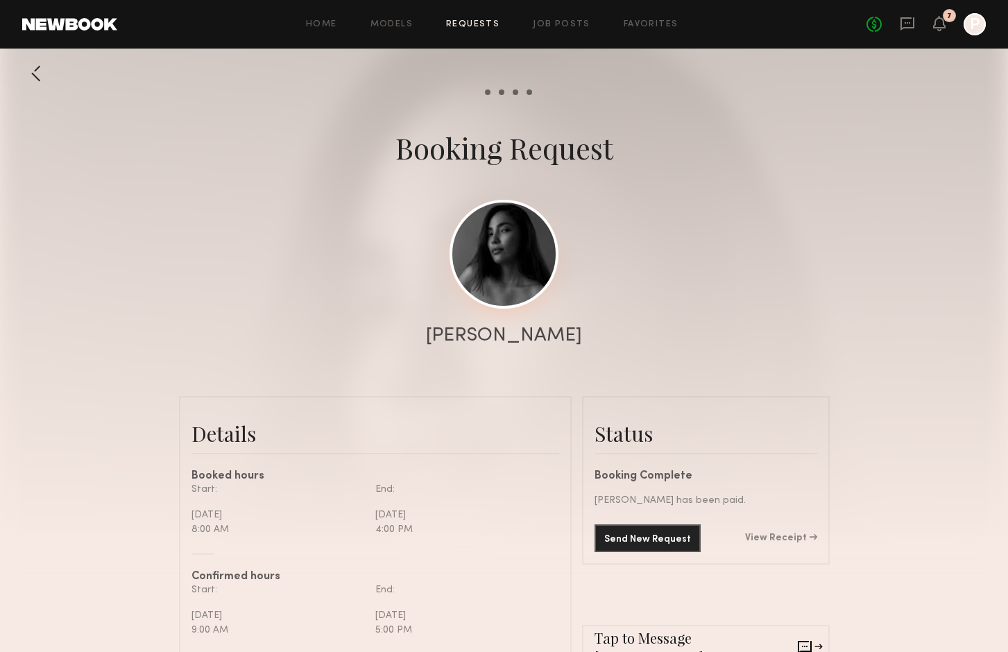
click at [519, 246] on link at bounding box center [503, 254] width 109 height 109
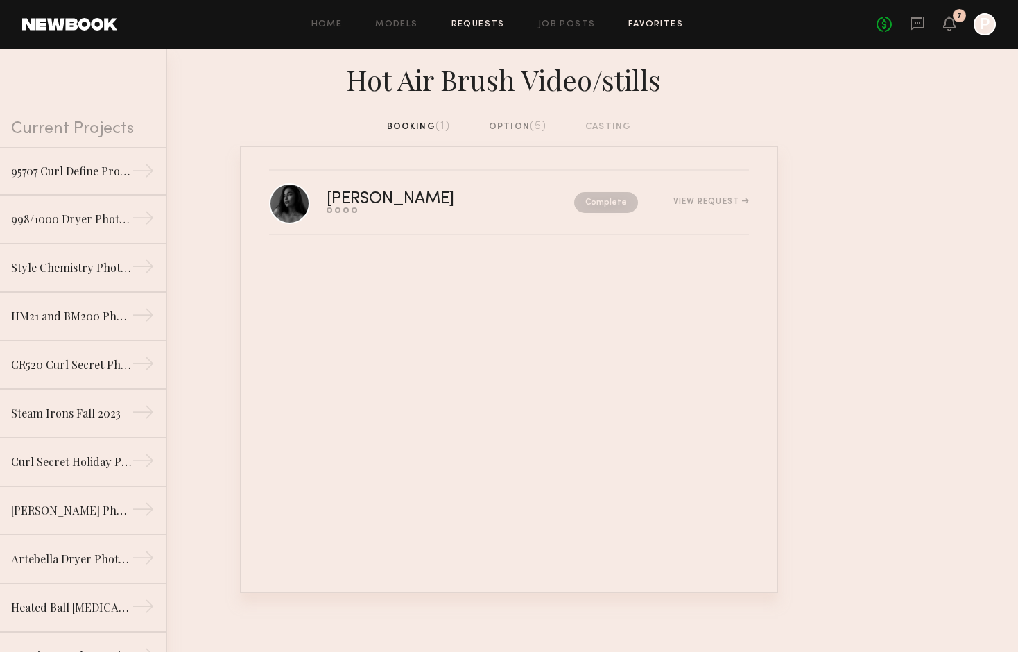
click at [649, 20] on link "Favorites" at bounding box center [655, 24] width 55 height 9
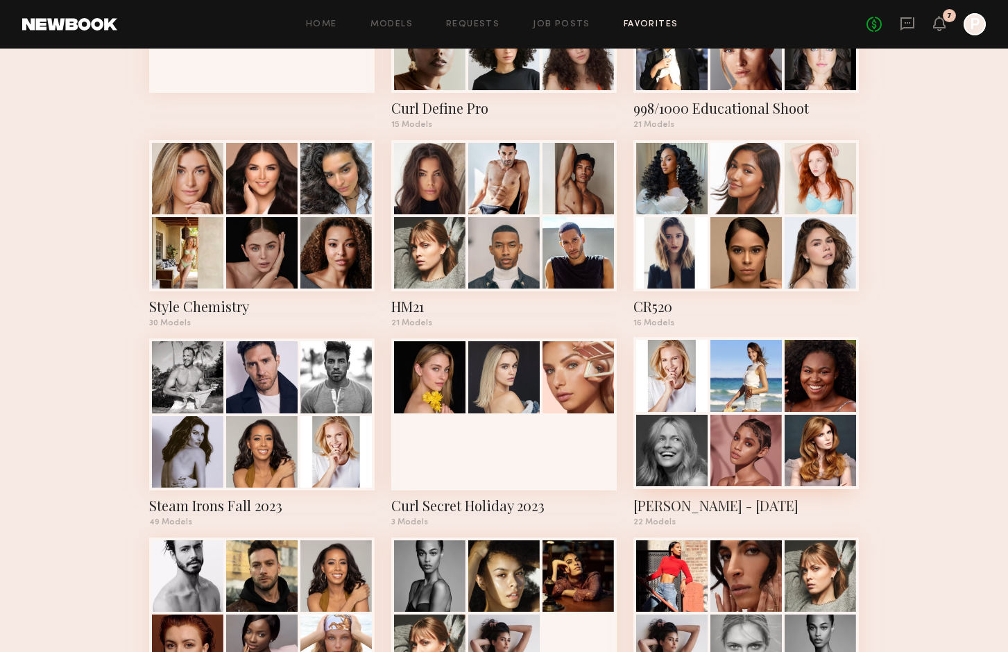
scroll to position [171, 0]
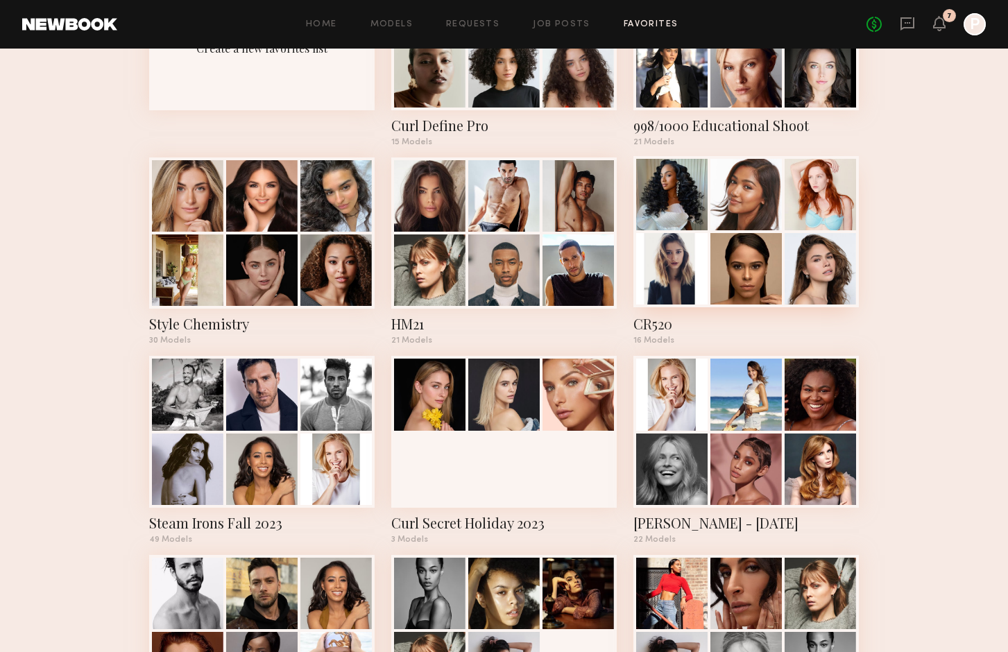
click at [832, 173] on div at bounding box center [819, 194] width 71 height 71
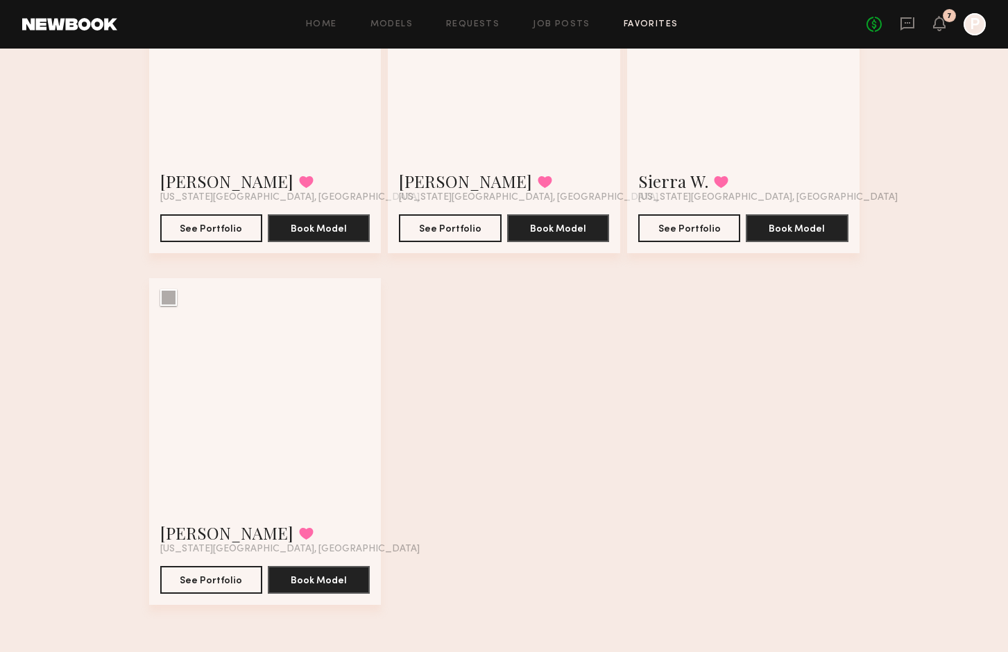
scroll to position [1640, 0]
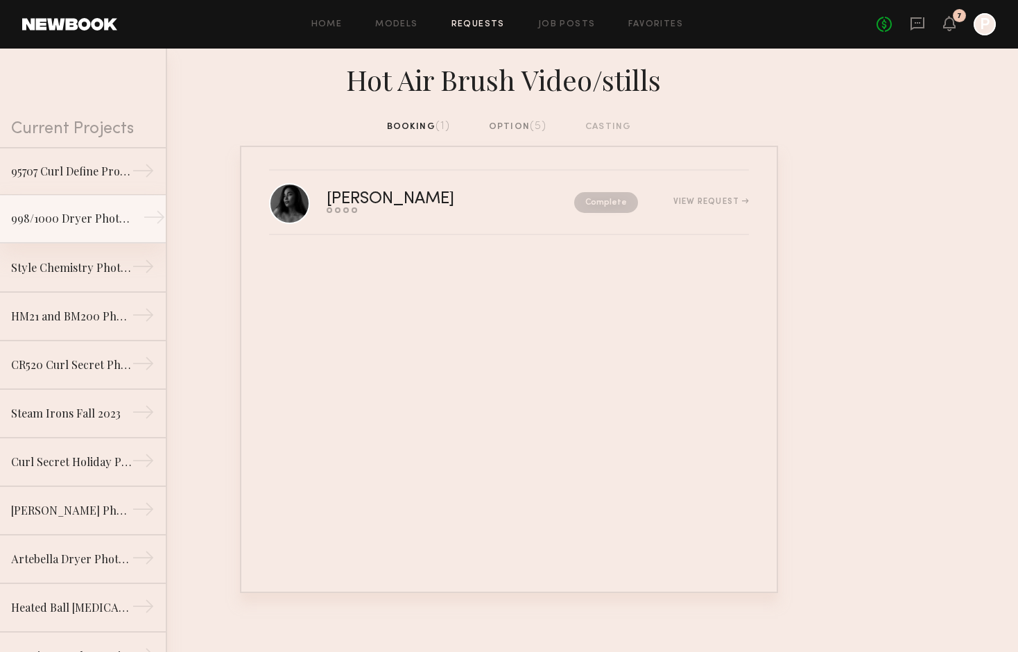
click at [67, 213] on div "998/1000 Dryer Photo/Video 2024" at bounding box center [71, 218] width 121 height 17
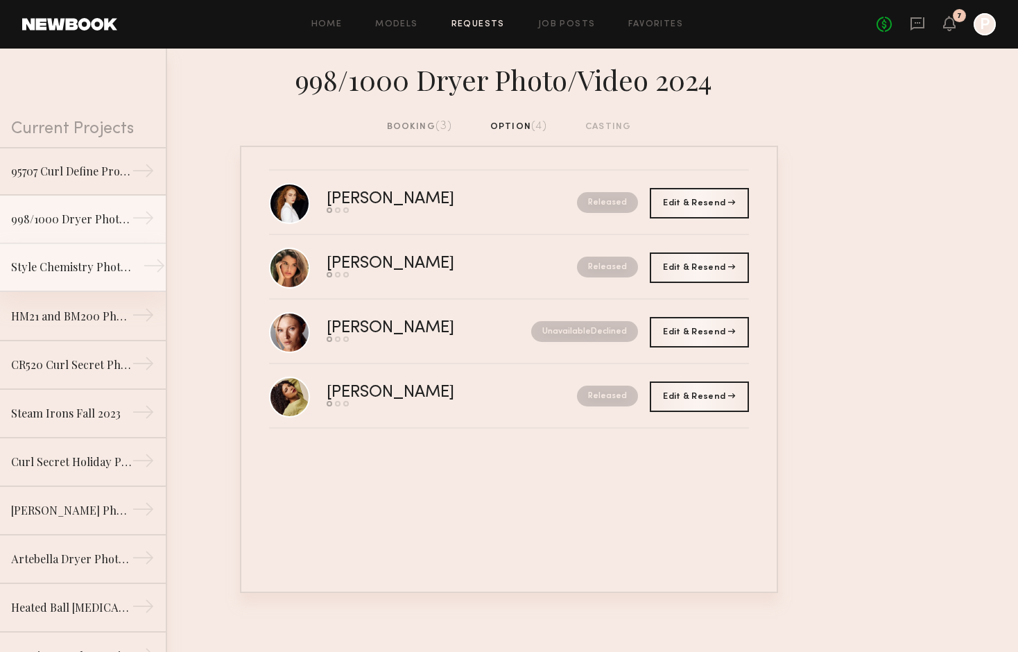
click at [57, 271] on div "Style Chemistry Photo/Video Shoot 2024" at bounding box center [71, 267] width 121 height 17
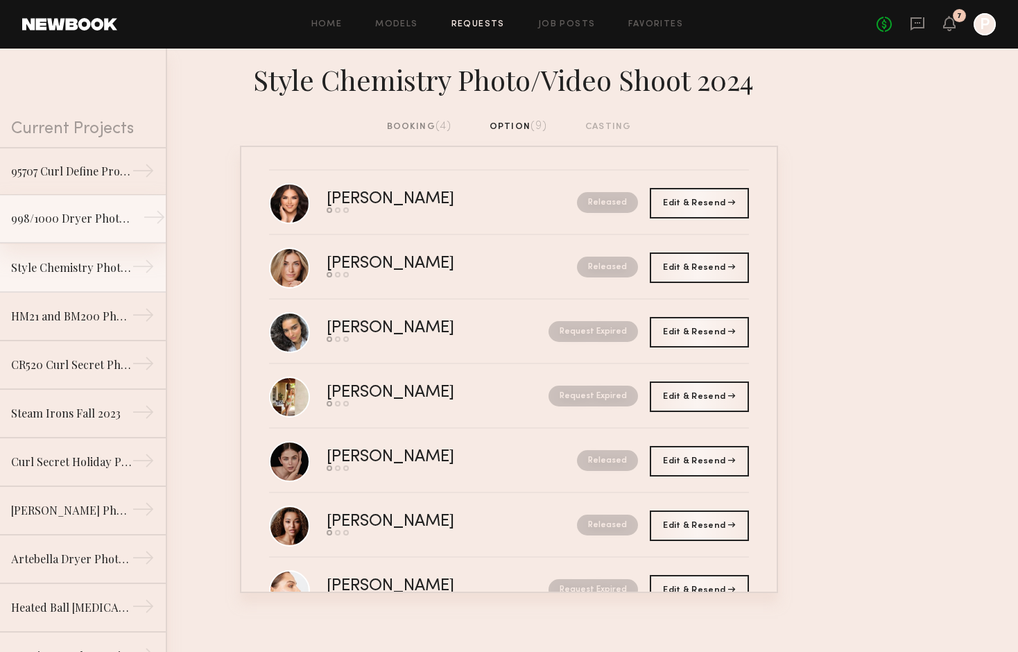
click at [60, 223] on div "998/1000 Dryer Photo/Video 2024" at bounding box center [71, 218] width 121 height 17
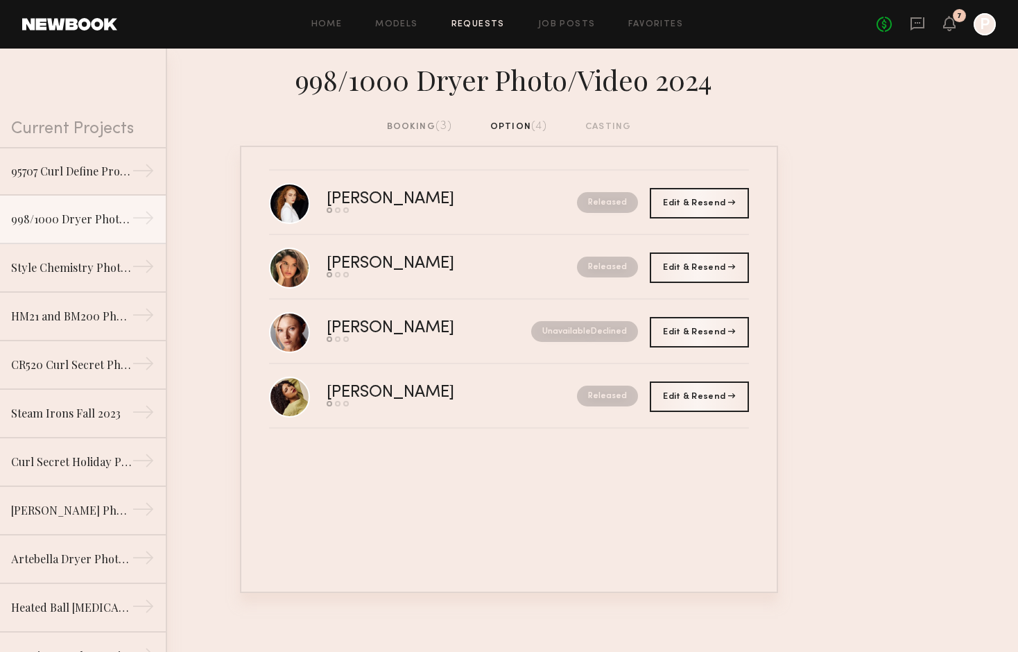
click at [412, 124] on div "booking (3)" at bounding box center [420, 126] width 66 height 15
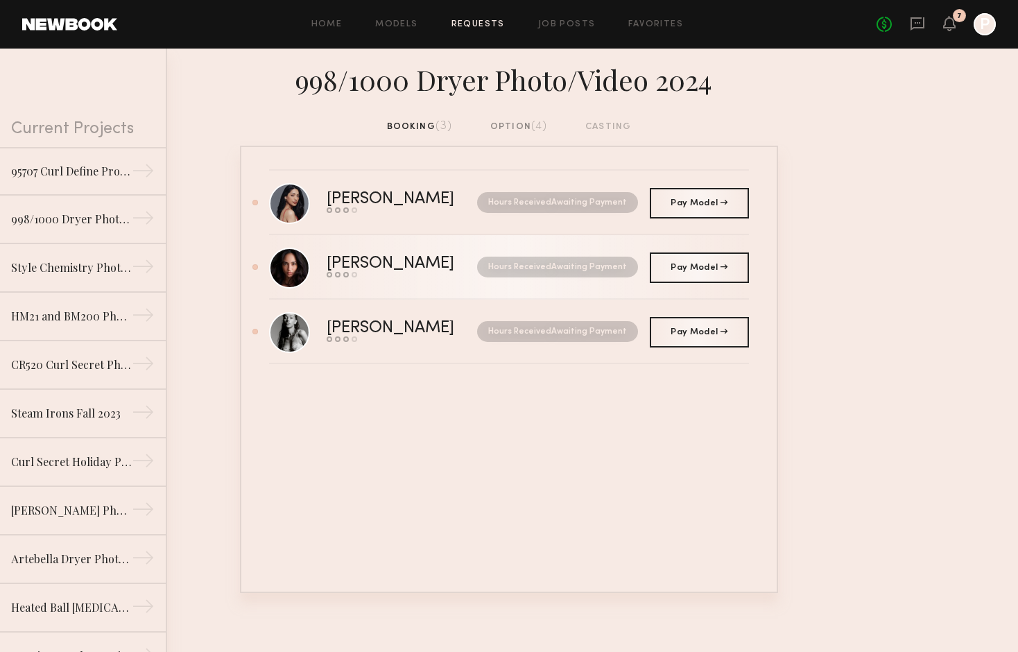
click at [374, 266] on div "Deanna W." at bounding box center [396, 264] width 139 height 16
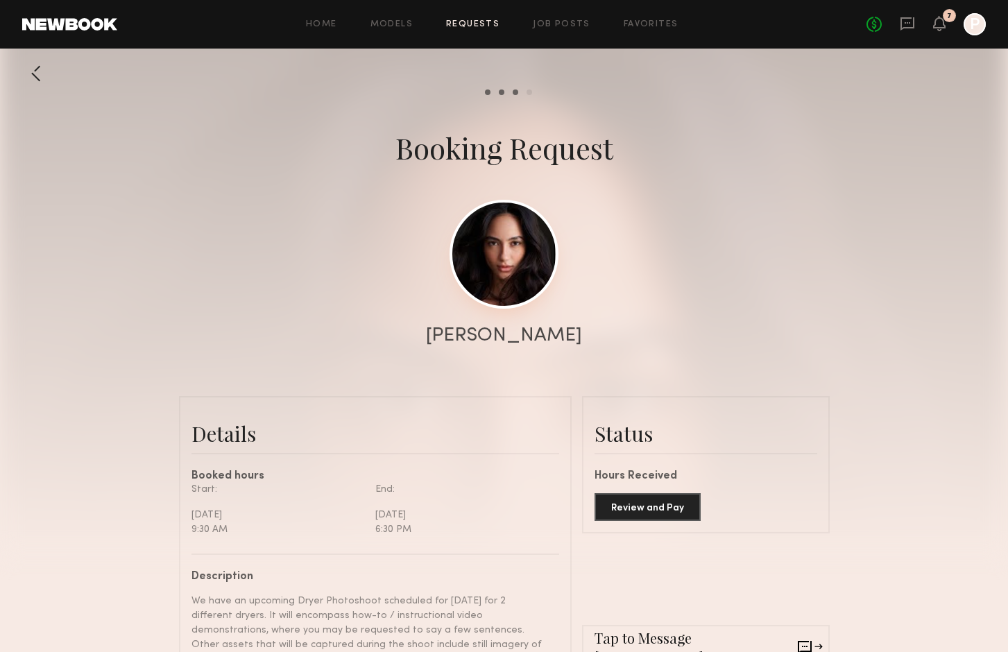
click at [529, 260] on link at bounding box center [503, 254] width 109 height 109
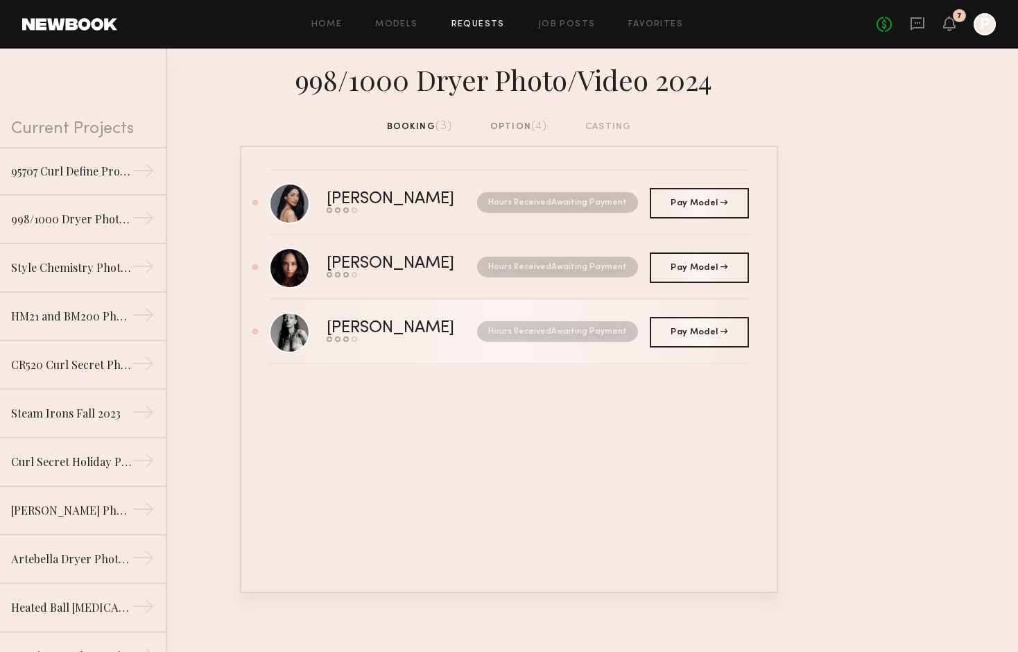
click at [366, 332] on div "Haianny P." at bounding box center [396, 328] width 139 height 16
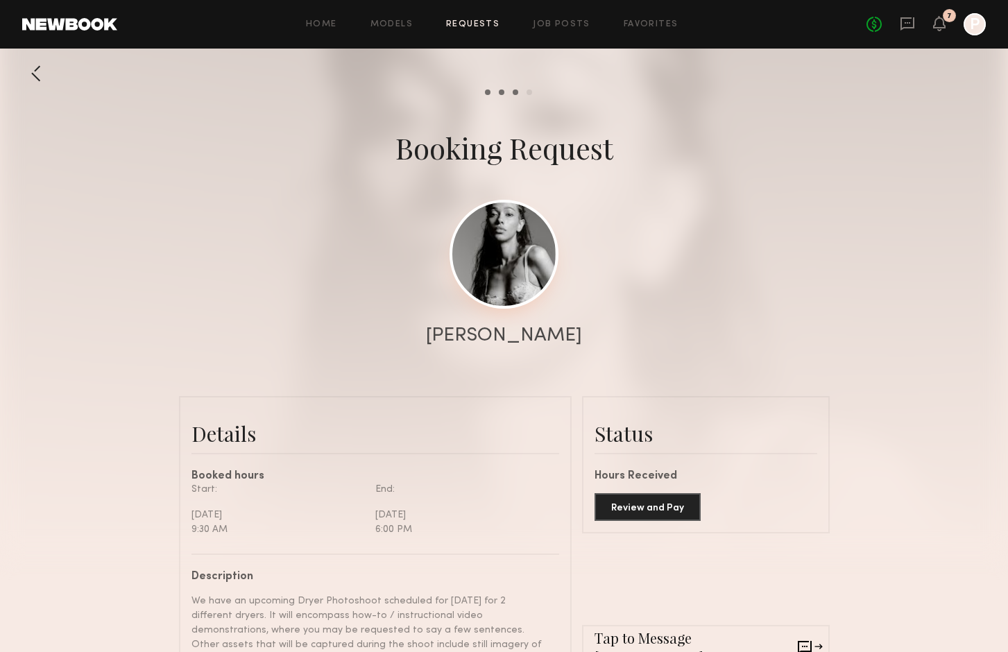
click at [518, 290] on link at bounding box center [503, 254] width 109 height 109
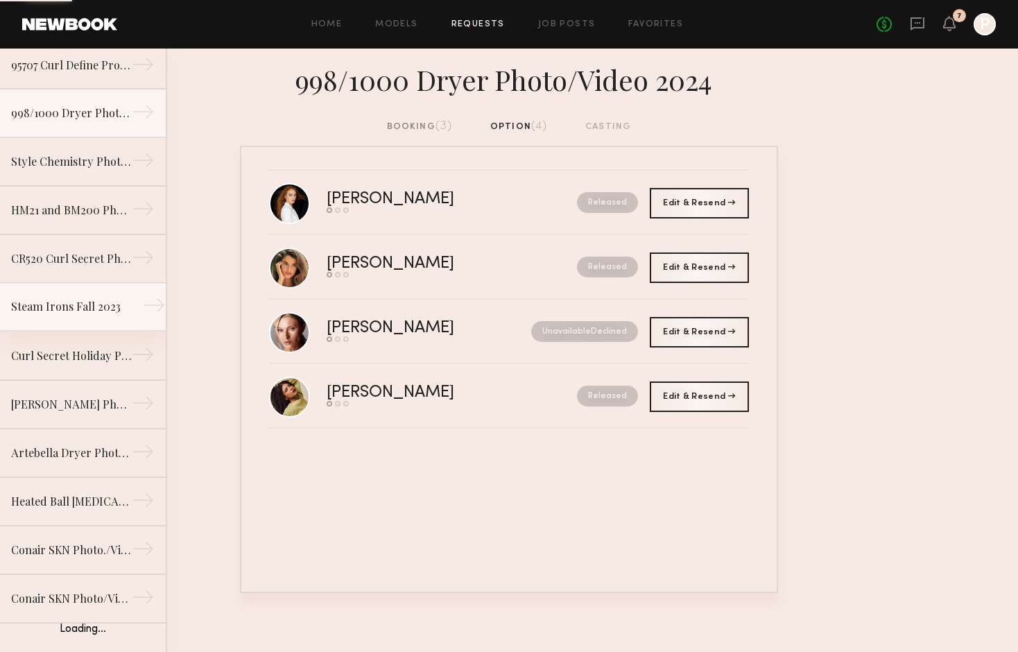
scroll to position [108, 0]
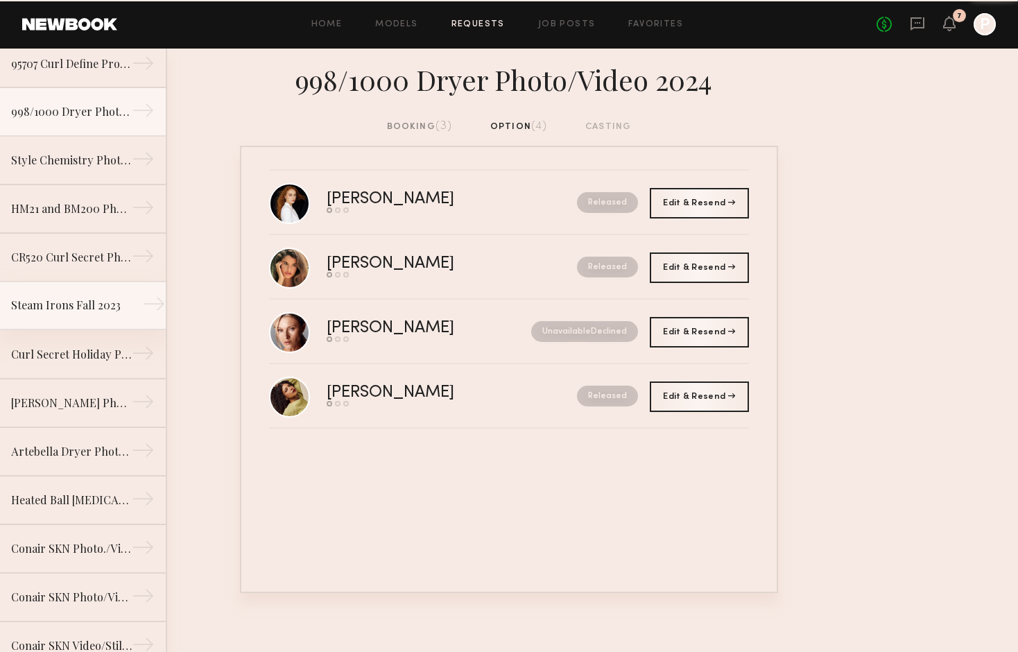
click at [48, 309] on div "Steam Irons Fall 2023" at bounding box center [71, 305] width 121 height 17
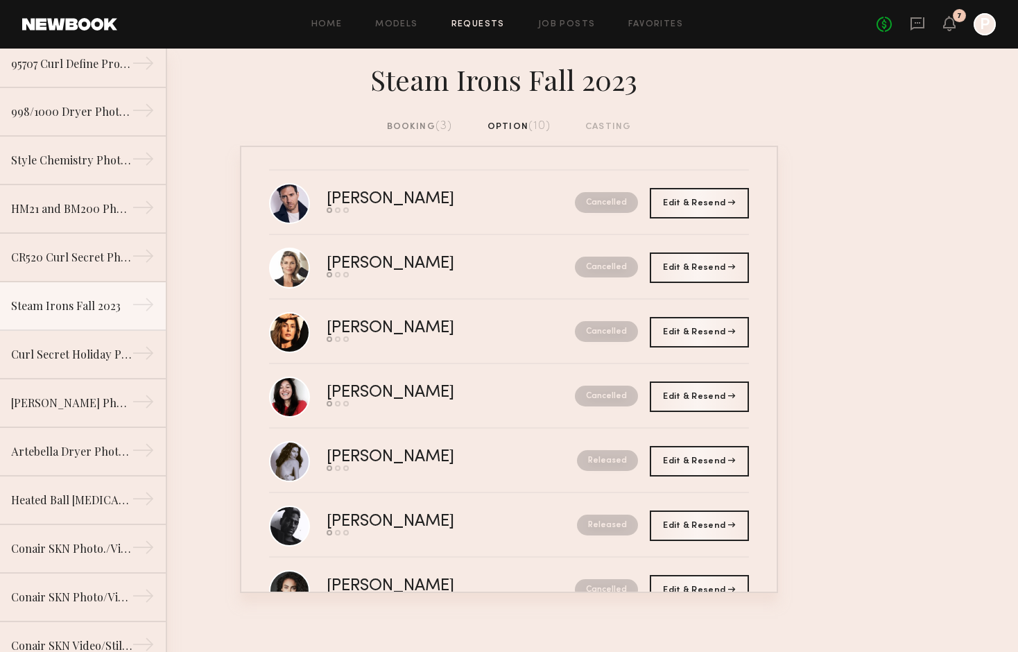
click at [402, 121] on div "booking (3)" at bounding box center [420, 126] width 66 height 15
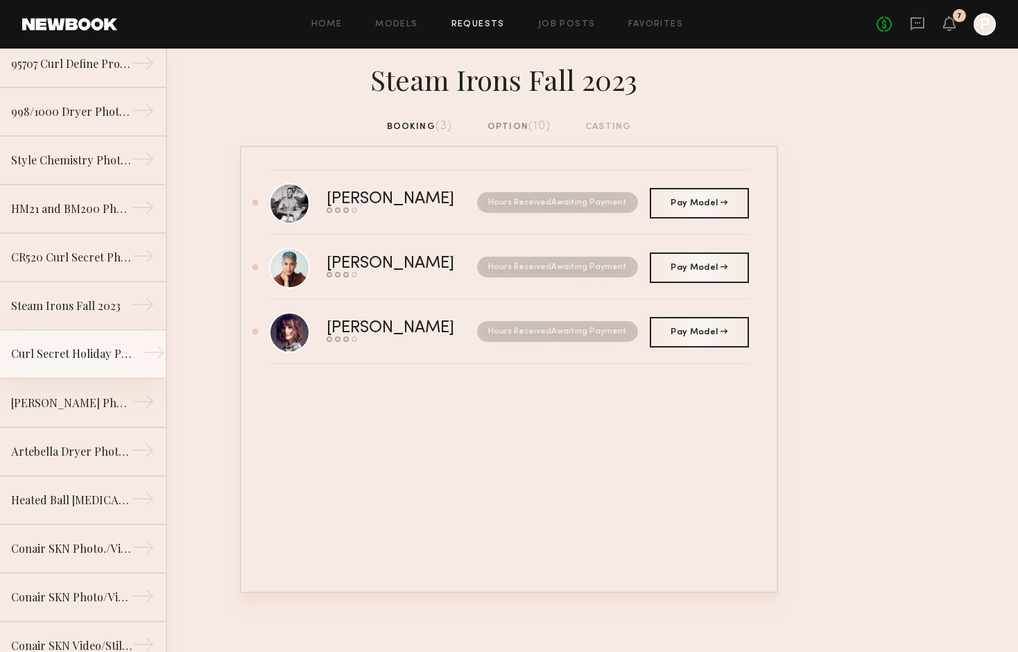
click at [60, 360] on div "Curl Secret Holiday Photo/Video 2023" at bounding box center [71, 353] width 121 height 17
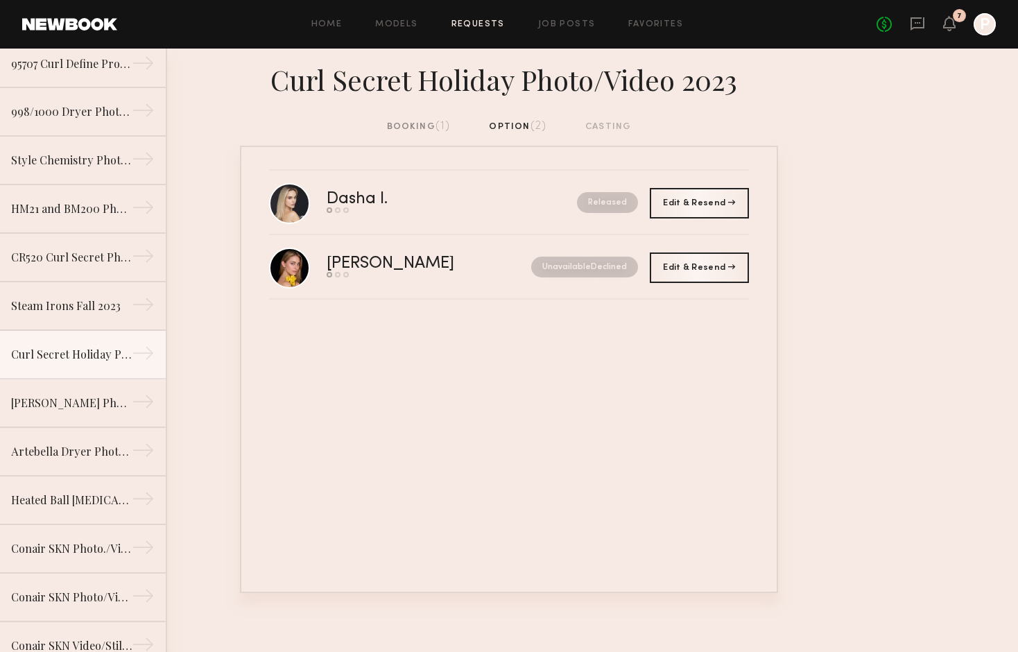
click at [399, 125] on div "booking (1)" at bounding box center [419, 126] width 64 height 15
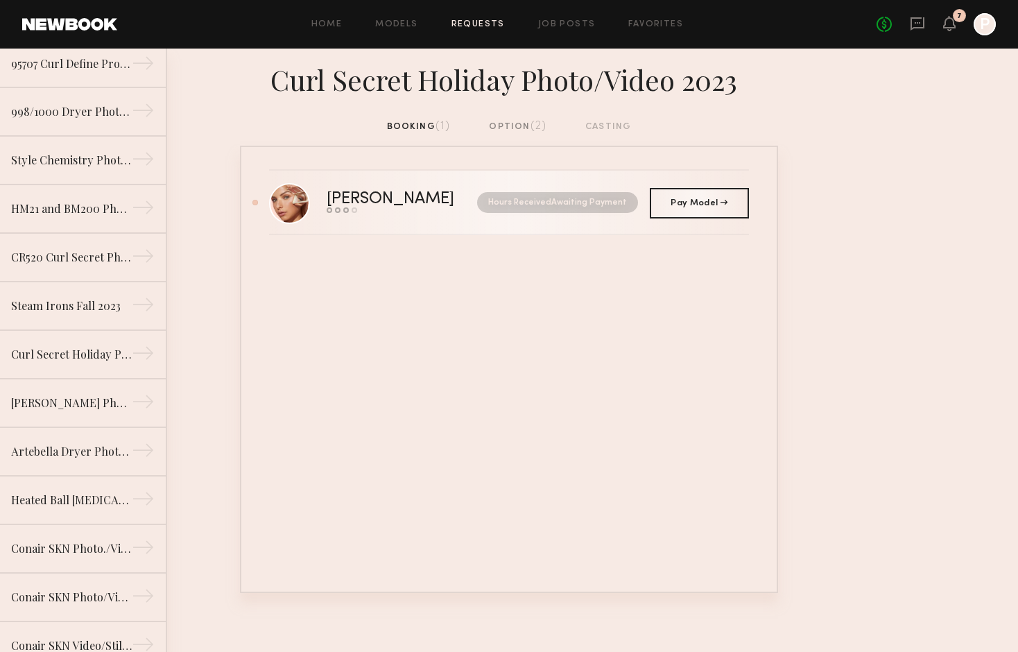
click at [356, 204] on div "Madison T." at bounding box center [396, 199] width 139 height 16
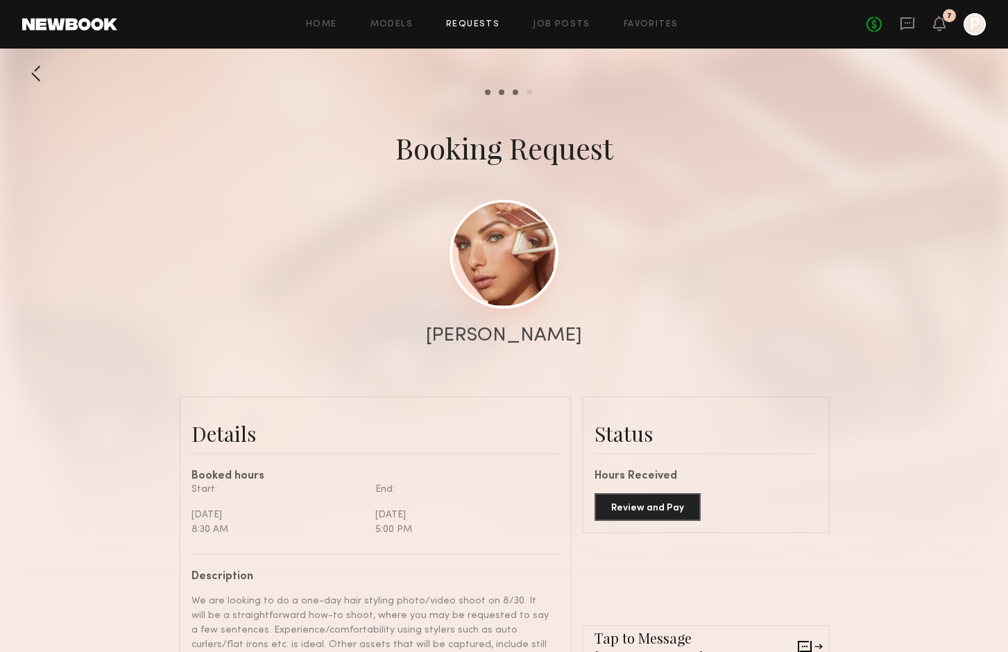
click at [522, 241] on link at bounding box center [503, 254] width 109 height 109
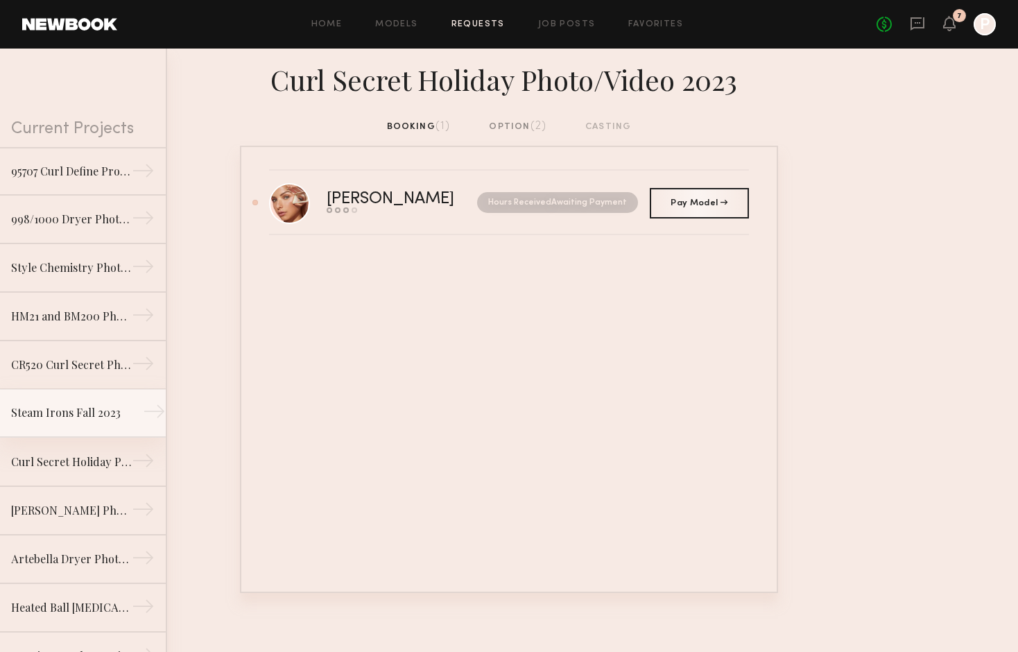
click at [69, 424] on link "Steam Irons Fall 2023 →" at bounding box center [83, 413] width 166 height 49
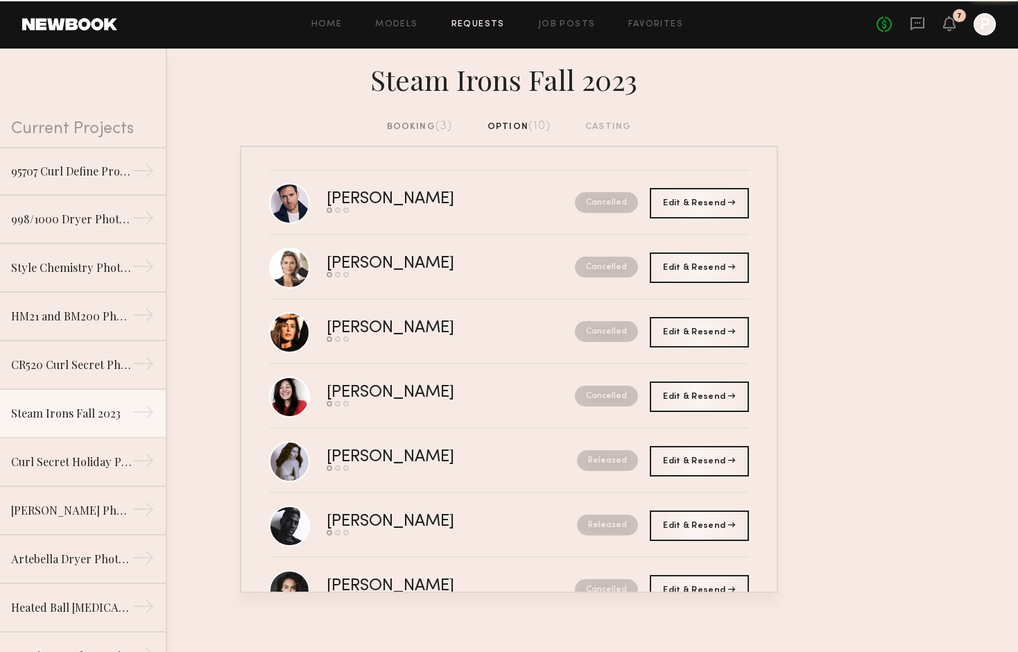
click at [417, 128] on div "booking (3)" at bounding box center [420, 126] width 66 height 15
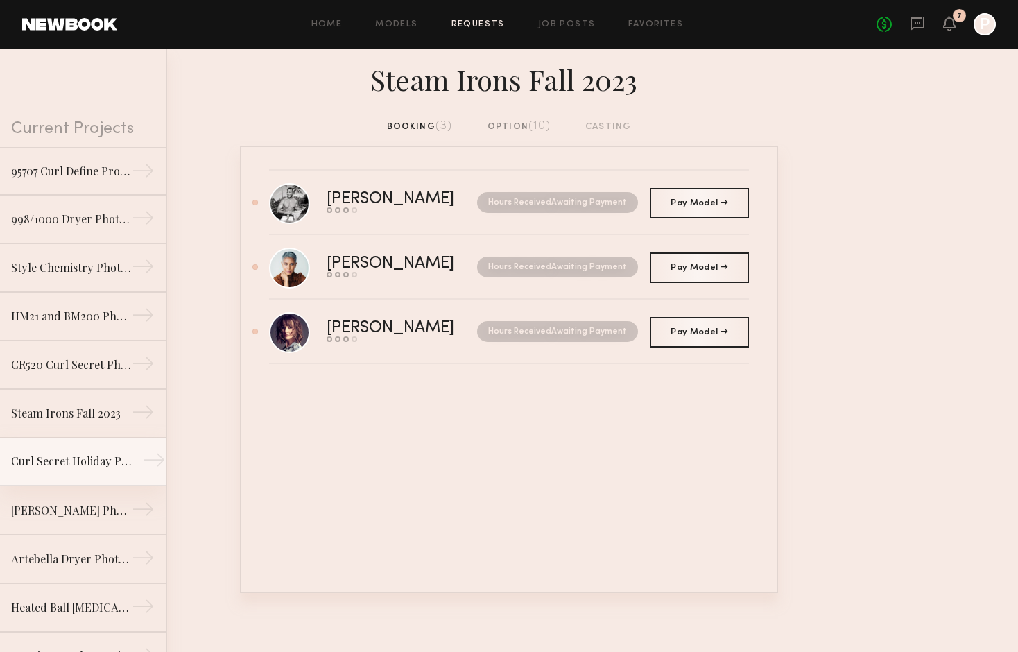
click at [81, 449] on link "Curl Secret Holiday Photo/Video 2023 →" at bounding box center [83, 462] width 166 height 49
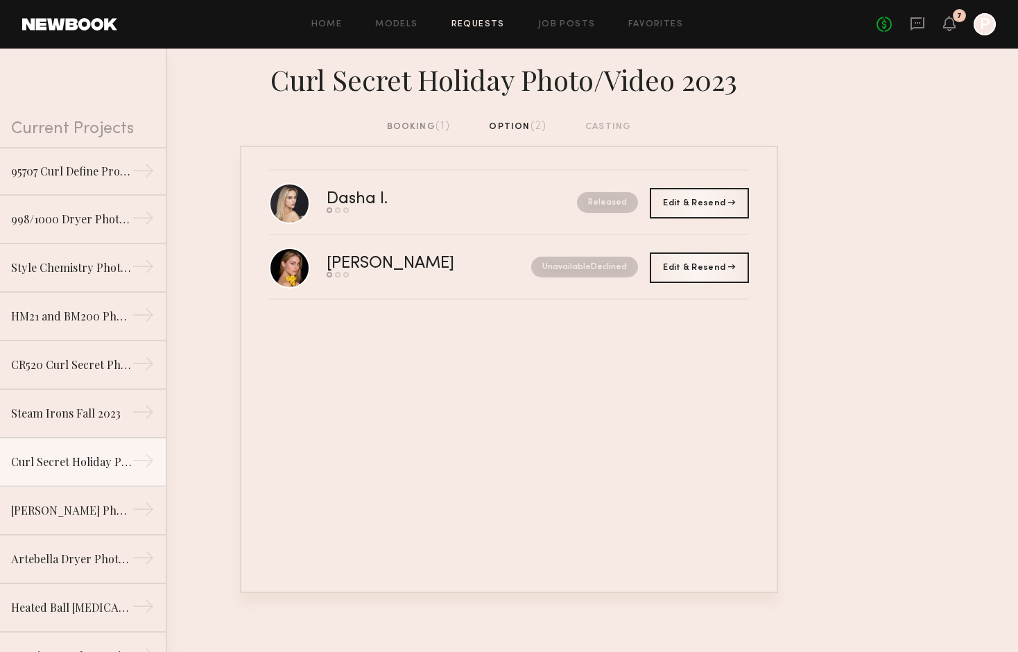
click at [395, 126] on div "booking (1)" at bounding box center [419, 126] width 64 height 15
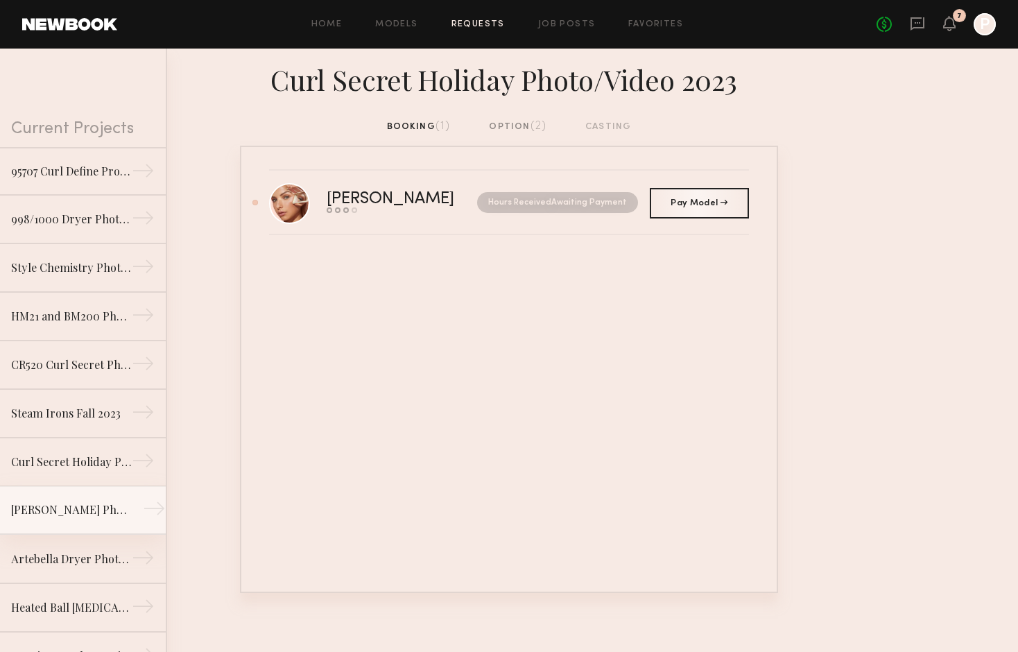
click at [65, 502] on div "Laura Polko Photo/Video Shoot 2023" at bounding box center [71, 509] width 121 height 17
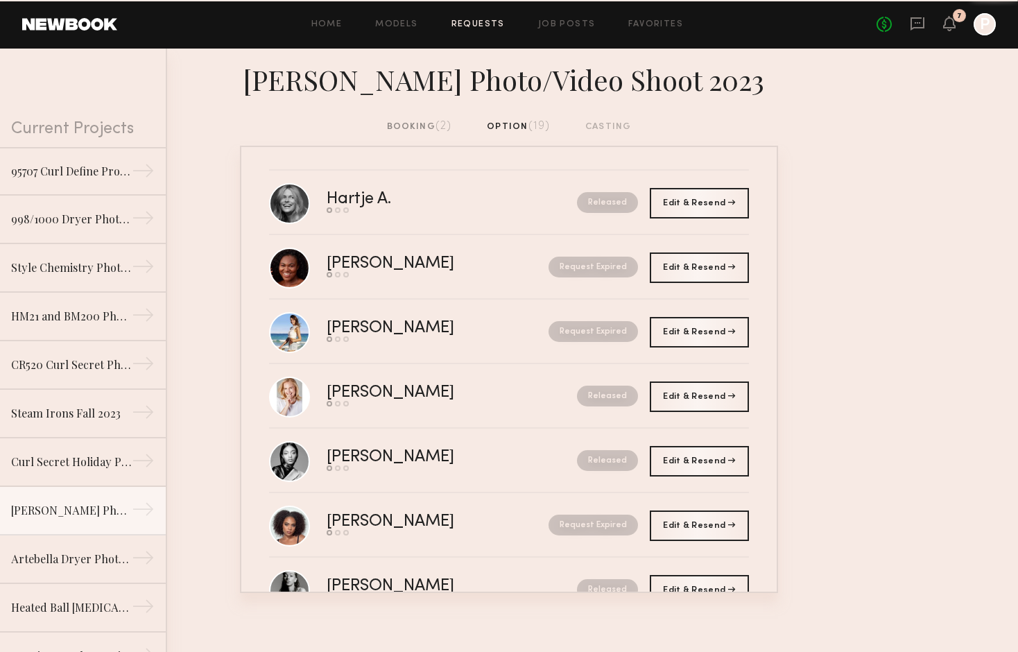
click at [406, 130] on div "booking (2)" at bounding box center [419, 126] width 65 height 15
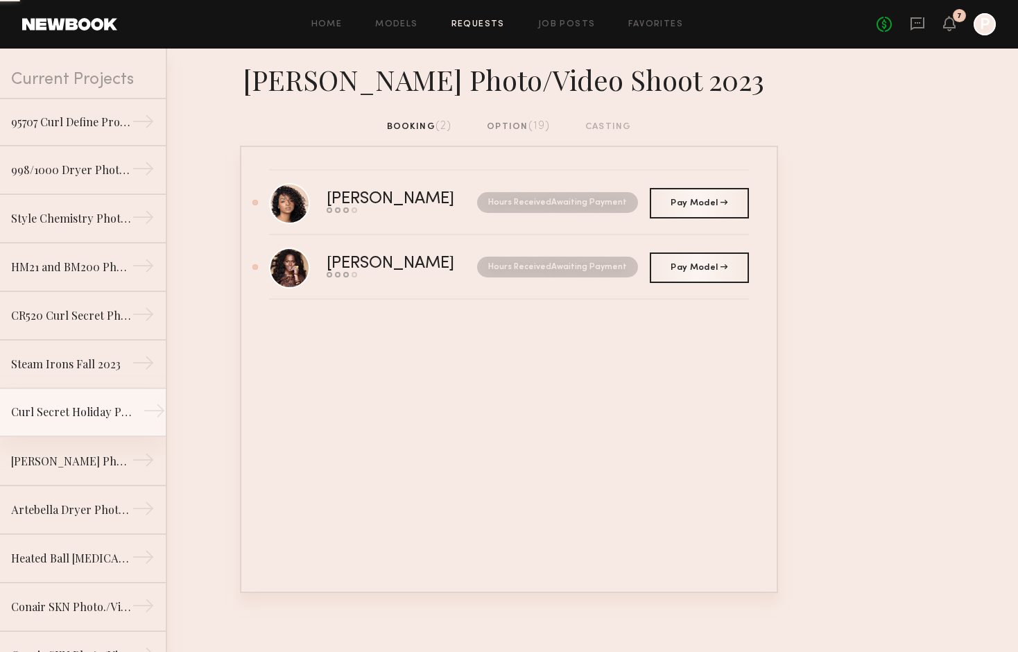
scroll to position [53, 0]
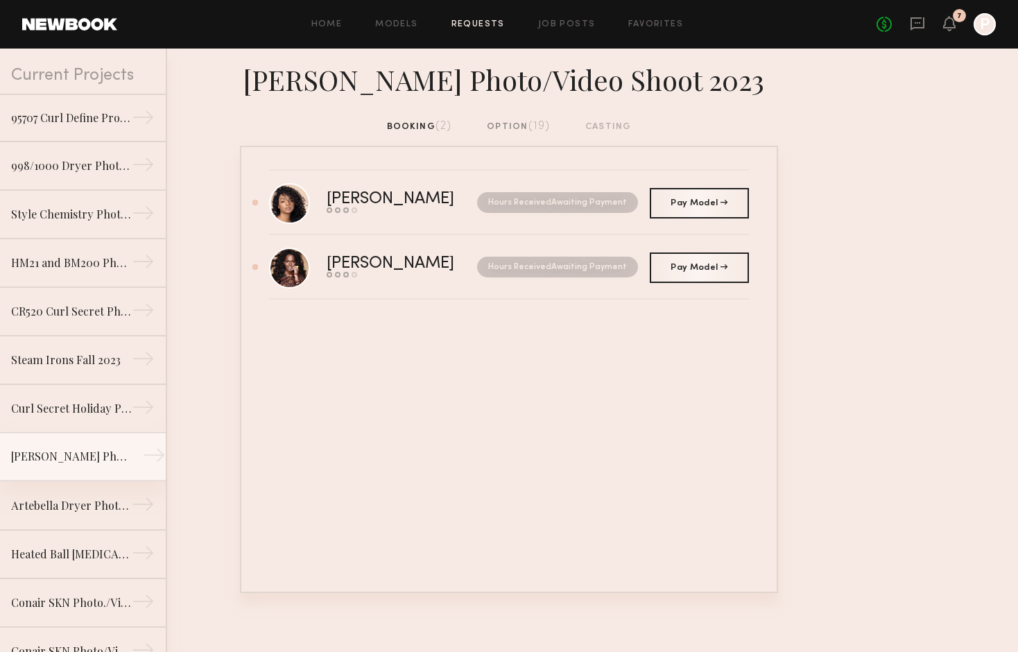
click at [62, 458] on div "Laura Polko Photo/Video Shoot 2023" at bounding box center [71, 456] width 121 height 17
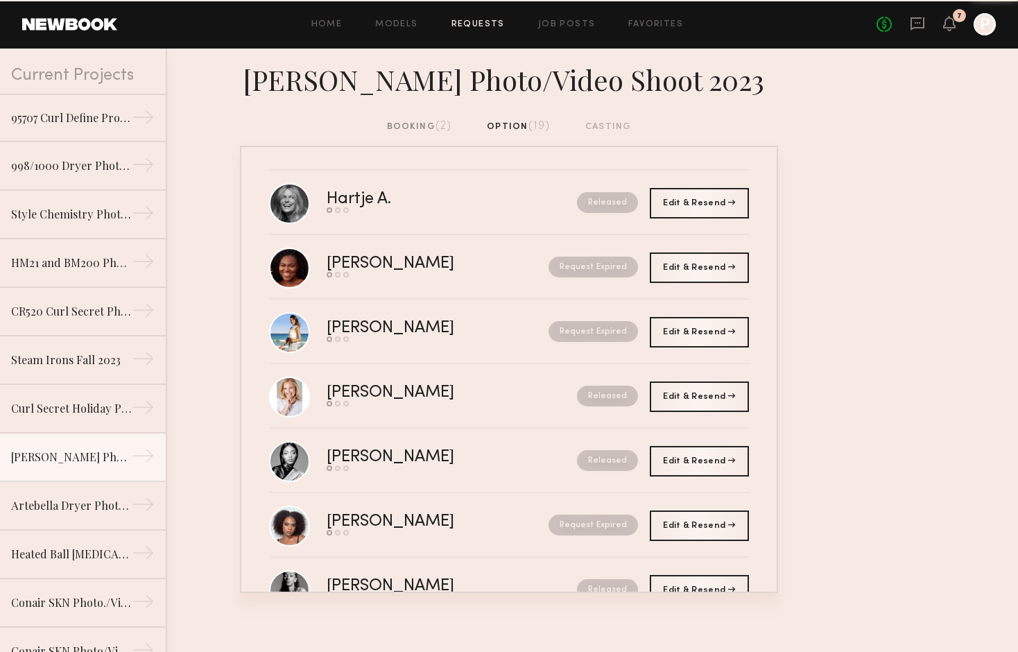
click at [402, 123] on div "booking (2)" at bounding box center [419, 126] width 65 height 15
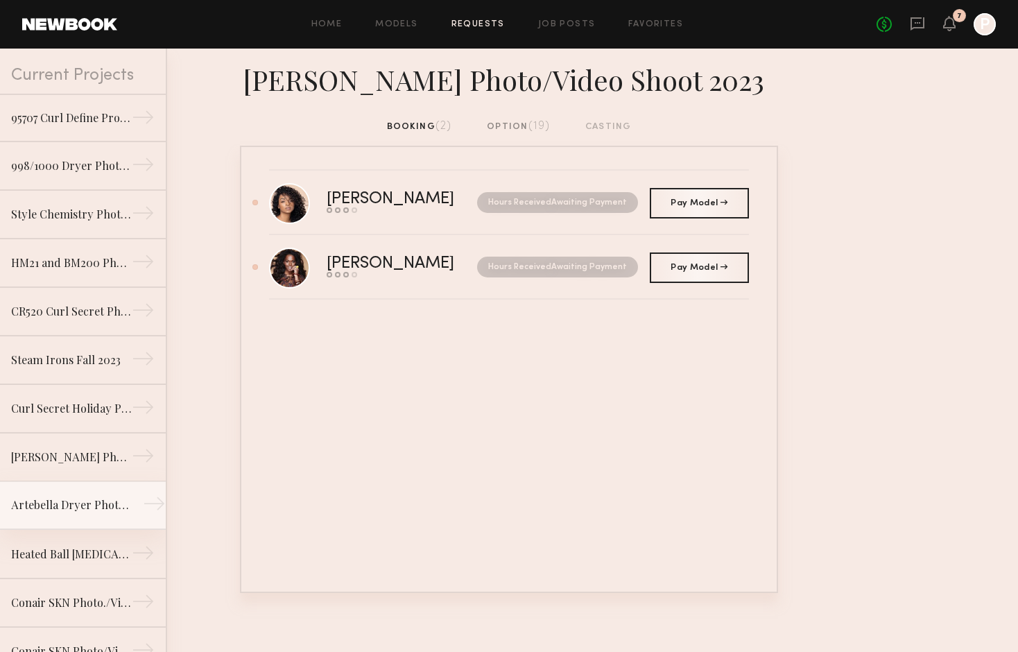
click at [53, 507] on div "Artebella Dryer Photo/Video Shoot 2023" at bounding box center [71, 505] width 121 height 17
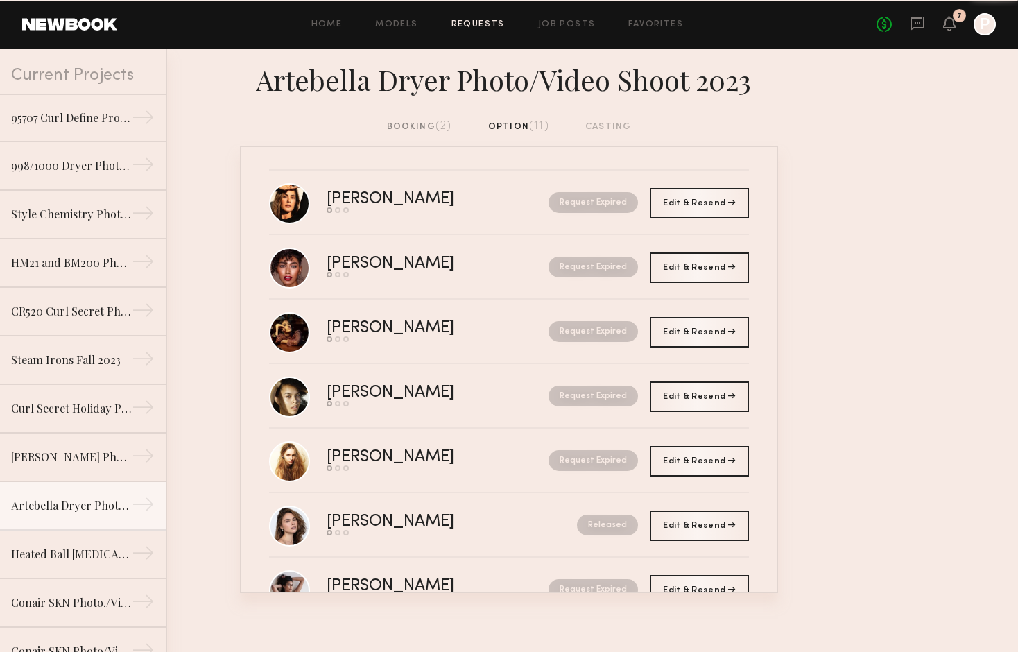
click at [413, 128] on div "booking (2)" at bounding box center [419, 126] width 65 height 15
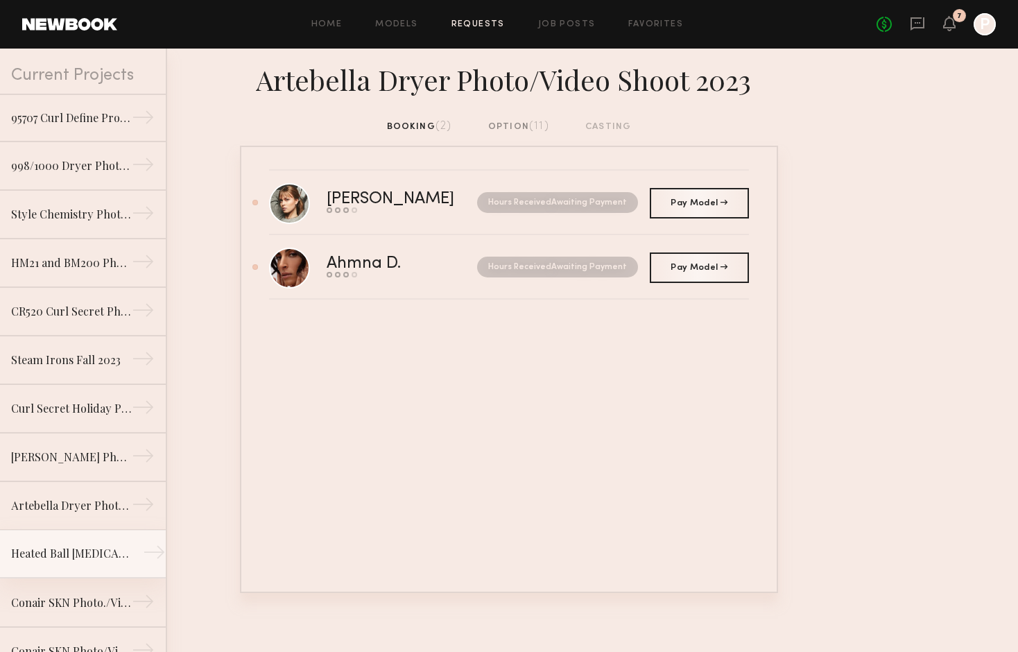
click at [71, 547] on div "Heated Ball Heating PAd_Travel Smart Photo Shoot 12/1/22" at bounding box center [71, 553] width 121 height 17
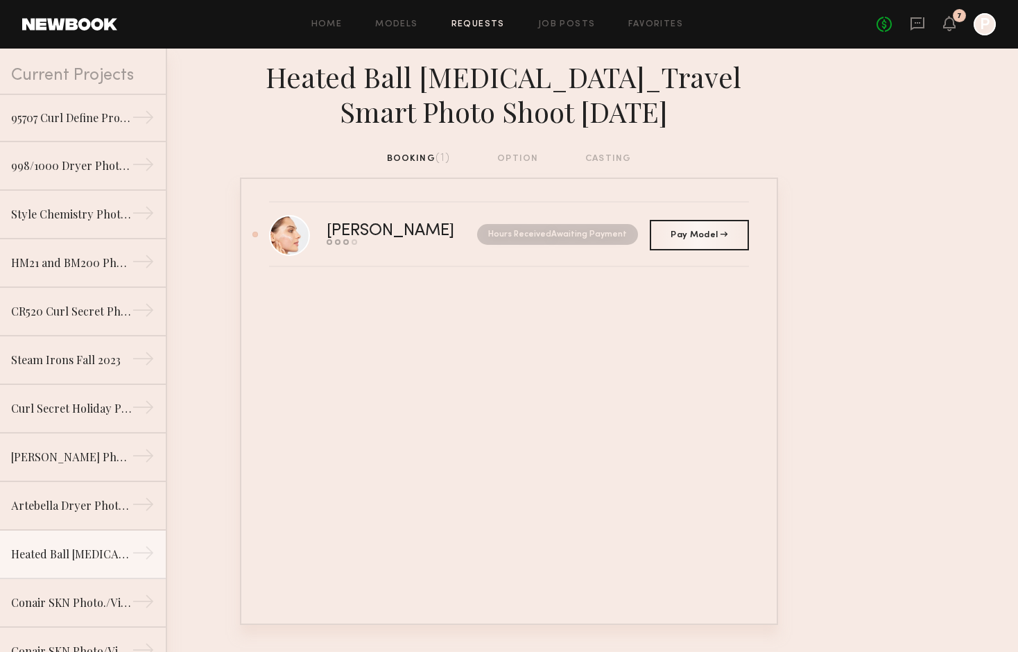
click at [396, 160] on div "booking (1) option casting" at bounding box center [509, 158] width 245 height 15
click at [371, 232] on div "Sophia R." at bounding box center [396, 231] width 139 height 16
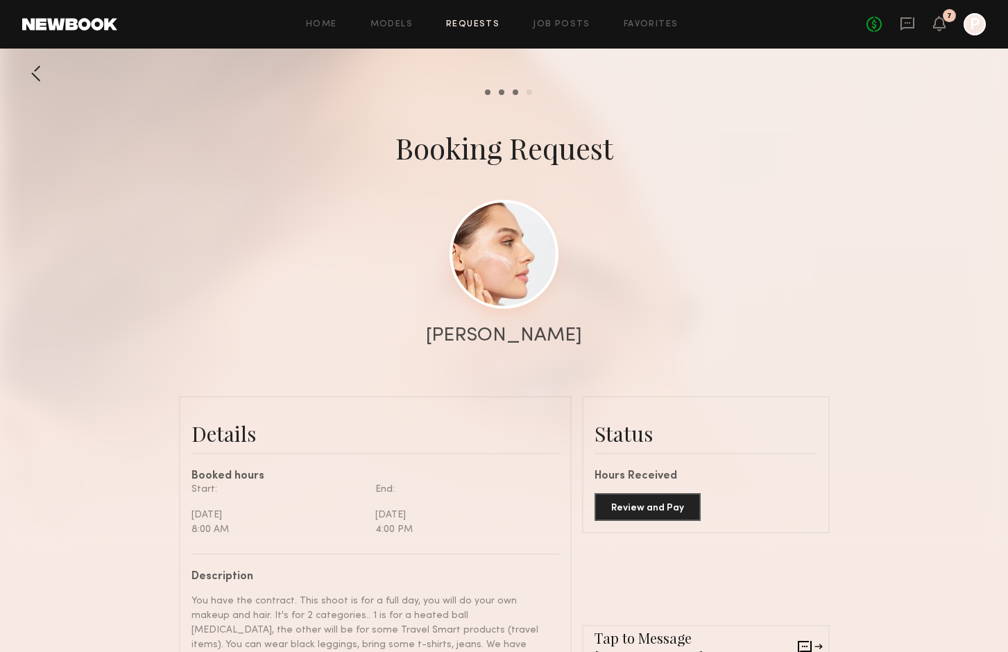
click at [505, 257] on link at bounding box center [503, 254] width 109 height 109
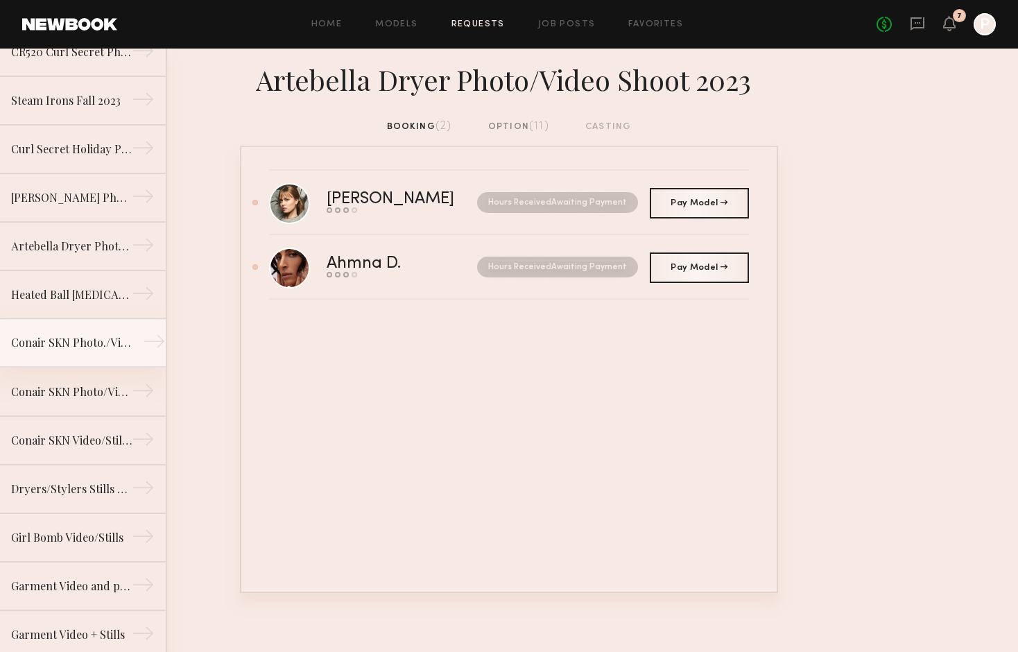
scroll to position [316, 0]
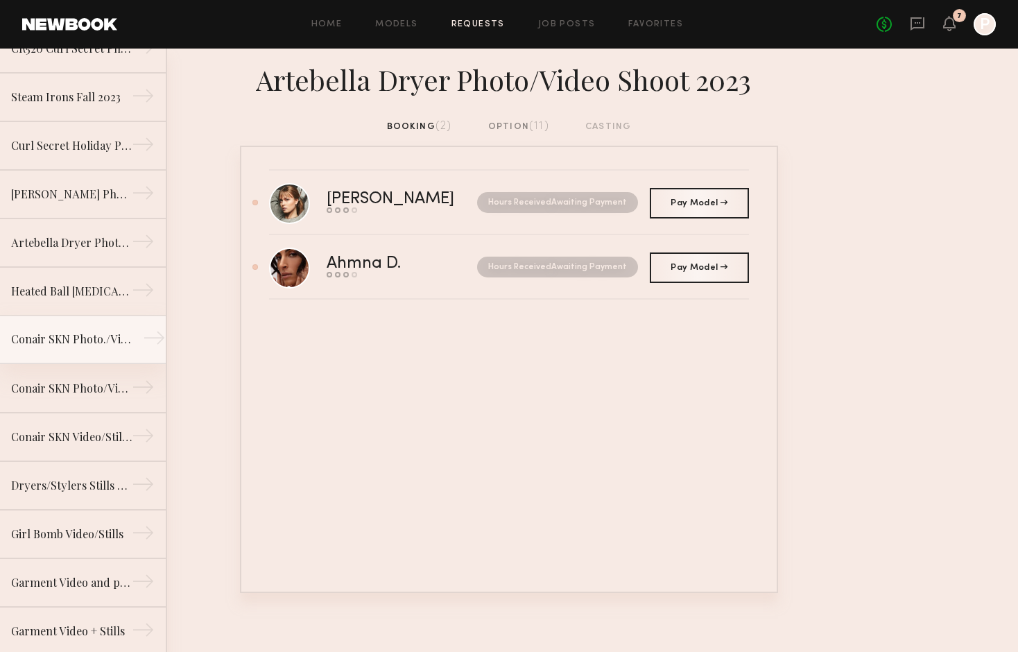
click at [70, 491] on div "Dryers/Stylers Stills and Video Shoot 2022" at bounding box center [71, 485] width 121 height 17
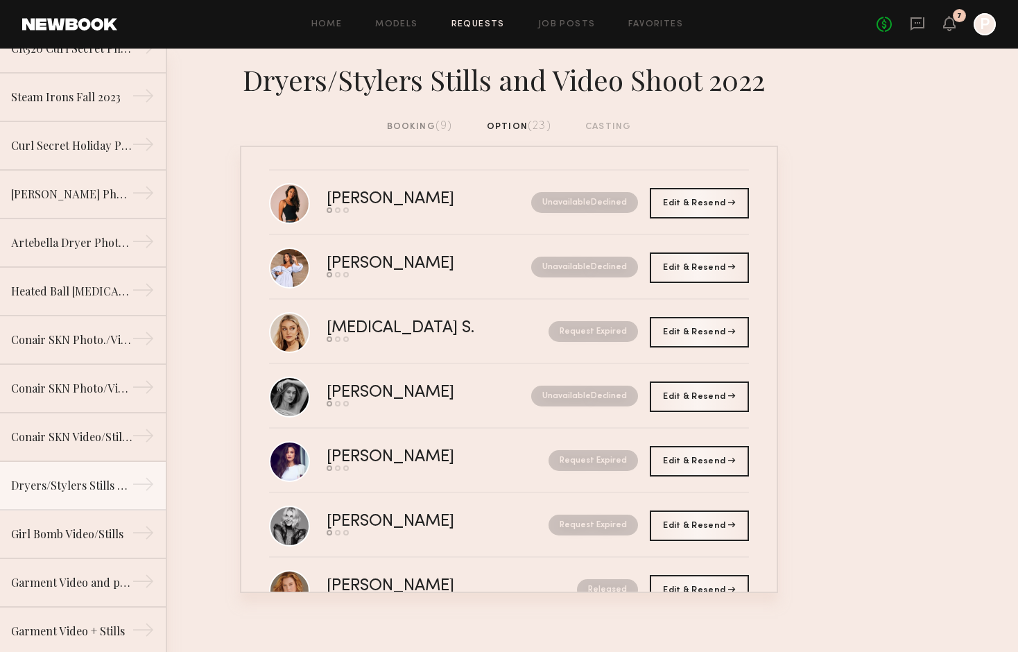
click at [409, 126] on div "booking (9)" at bounding box center [420, 126] width 66 height 15
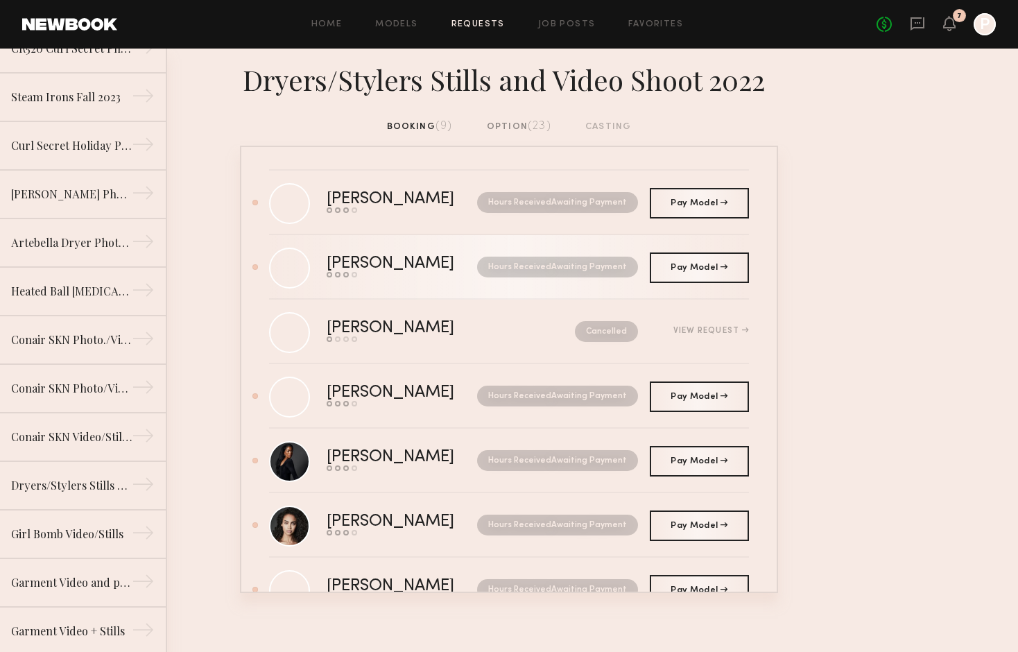
click at [352, 268] on div "IRINA I." at bounding box center [396, 264] width 139 height 16
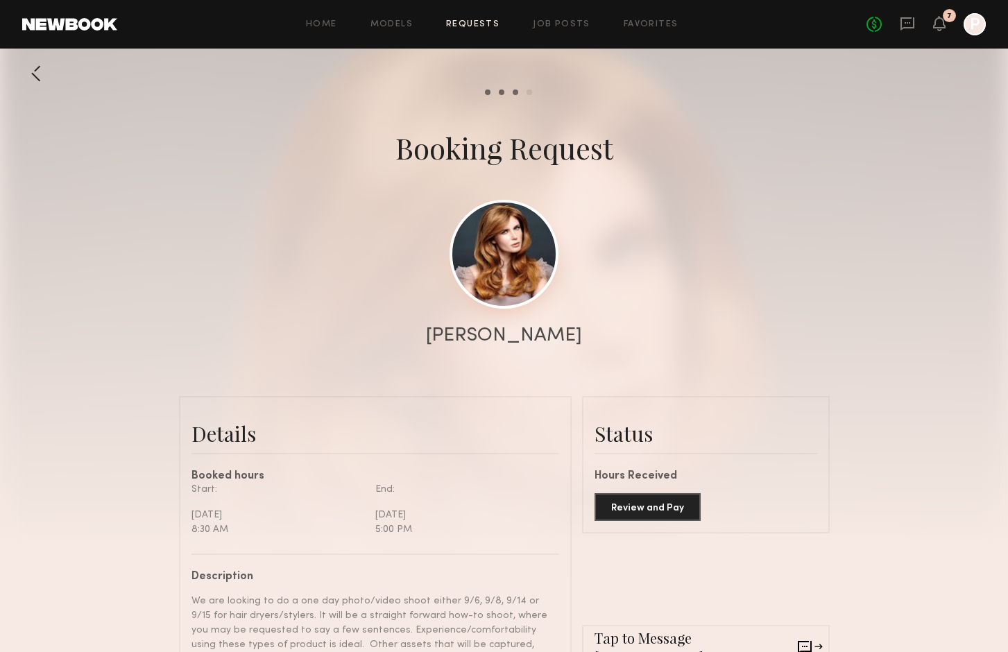
click at [517, 263] on link at bounding box center [503, 254] width 109 height 109
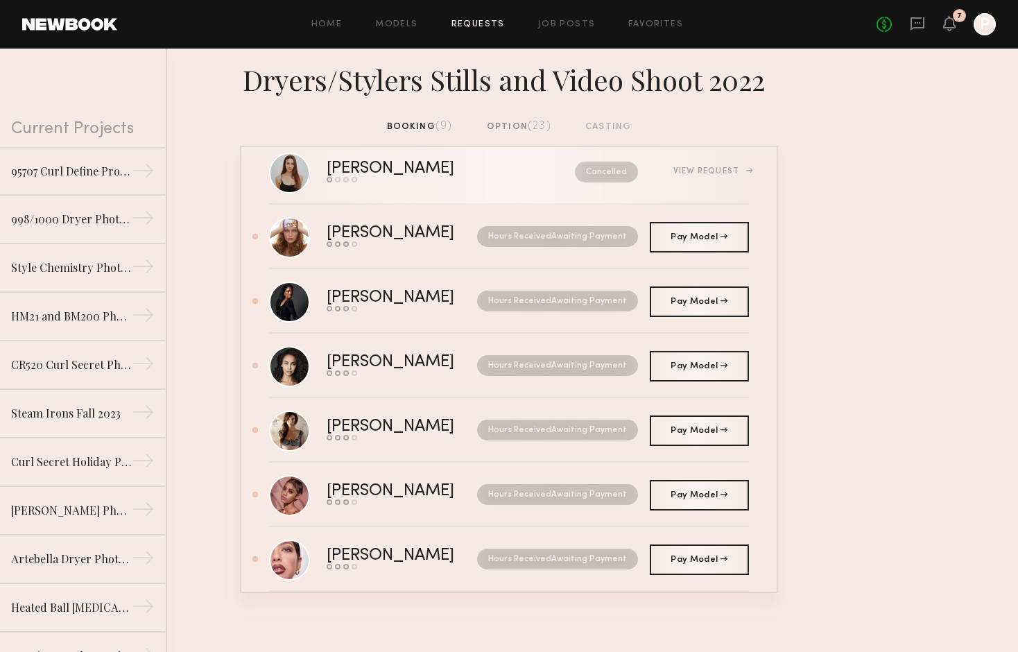
scroll to position [161, 0]
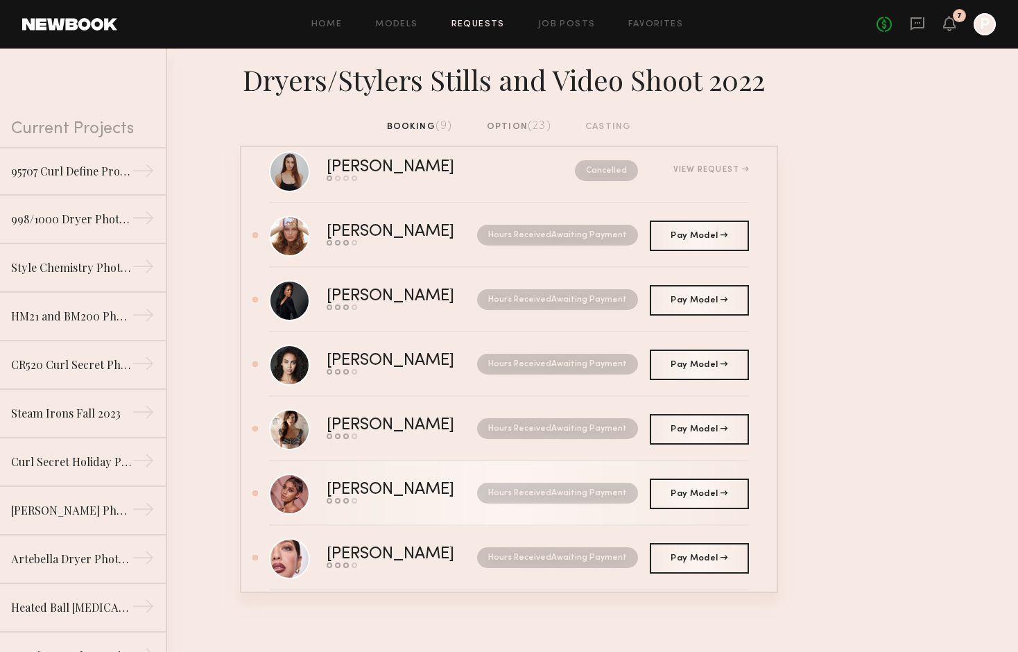
click at [341, 492] on div "Leah G." at bounding box center [396, 490] width 139 height 16
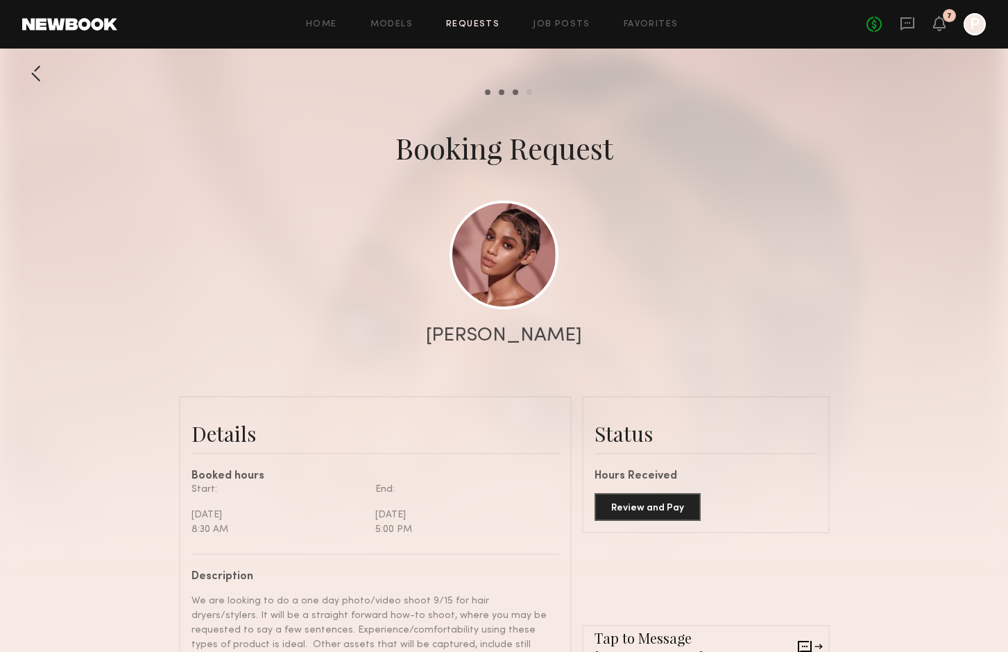
click at [36, 70] on div at bounding box center [36, 74] width 28 height 28
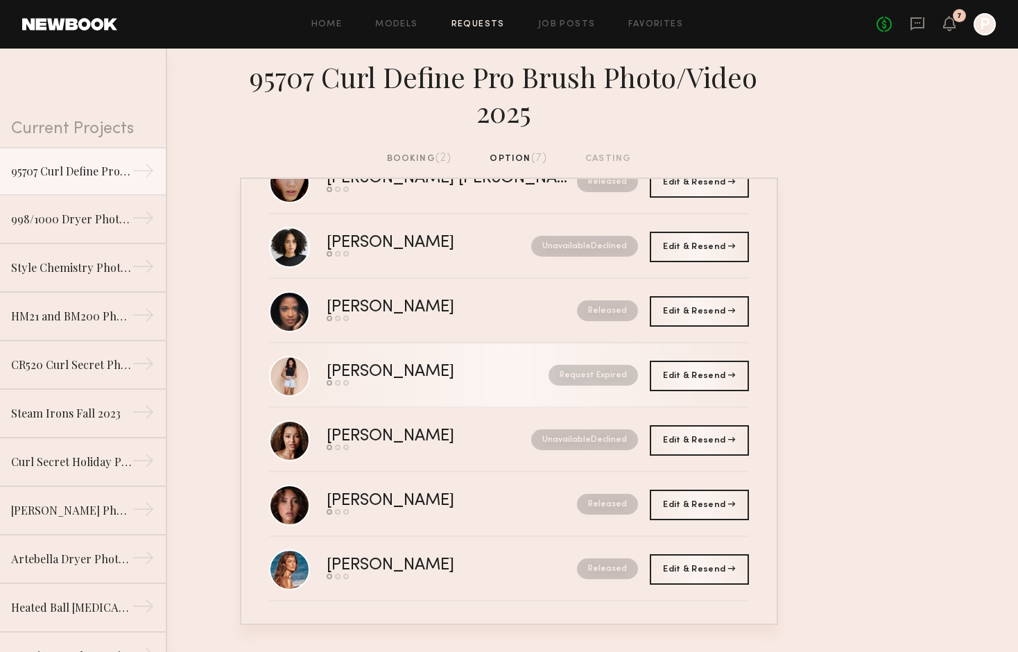
scroll to position [53, 0]
click at [361, 370] on div "Maya H." at bounding box center [414, 372] width 175 height 16
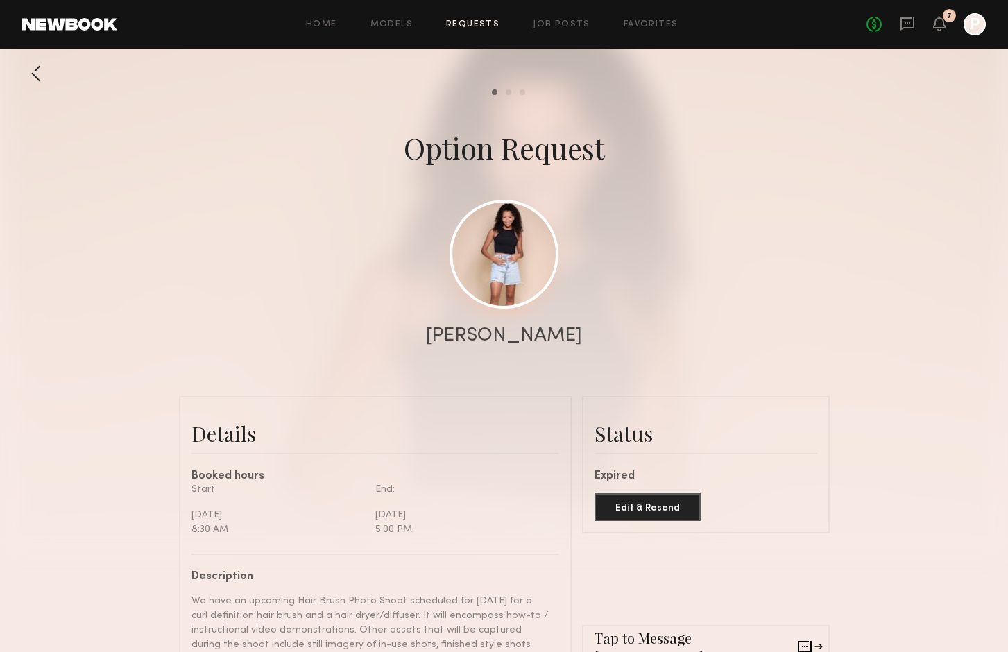
click at [529, 241] on link at bounding box center [503, 254] width 109 height 109
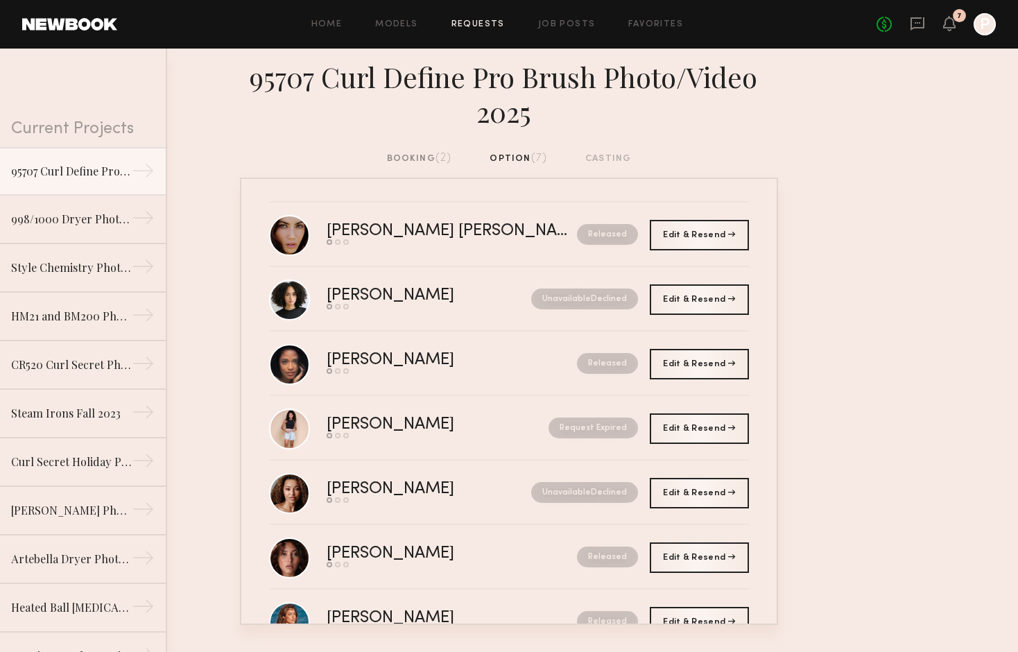
click at [411, 155] on div "booking (2)" at bounding box center [419, 158] width 65 height 15
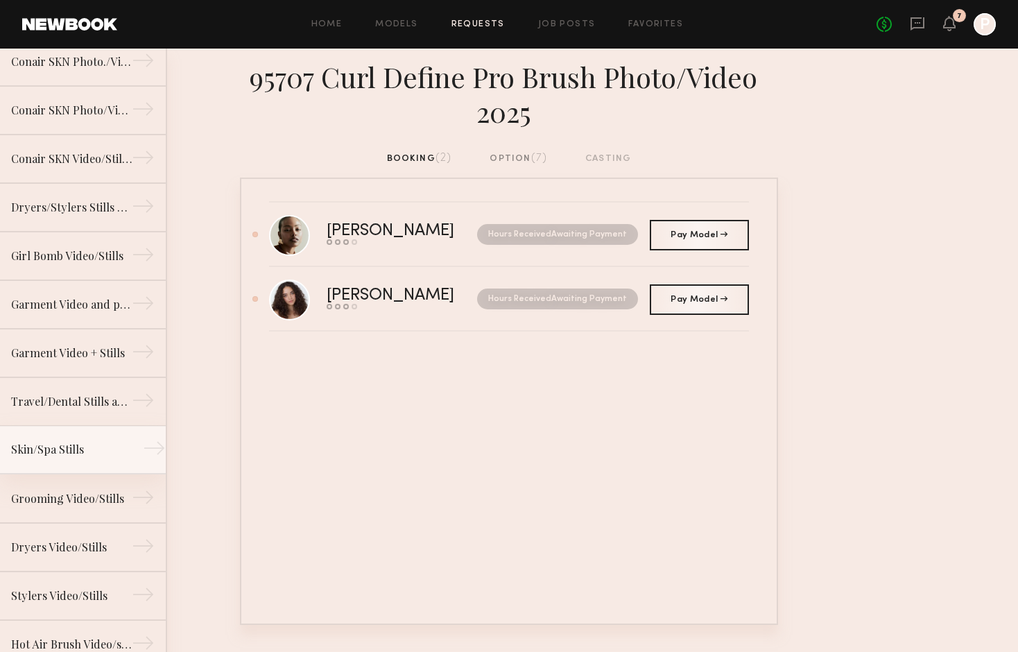
scroll to position [591, 0]
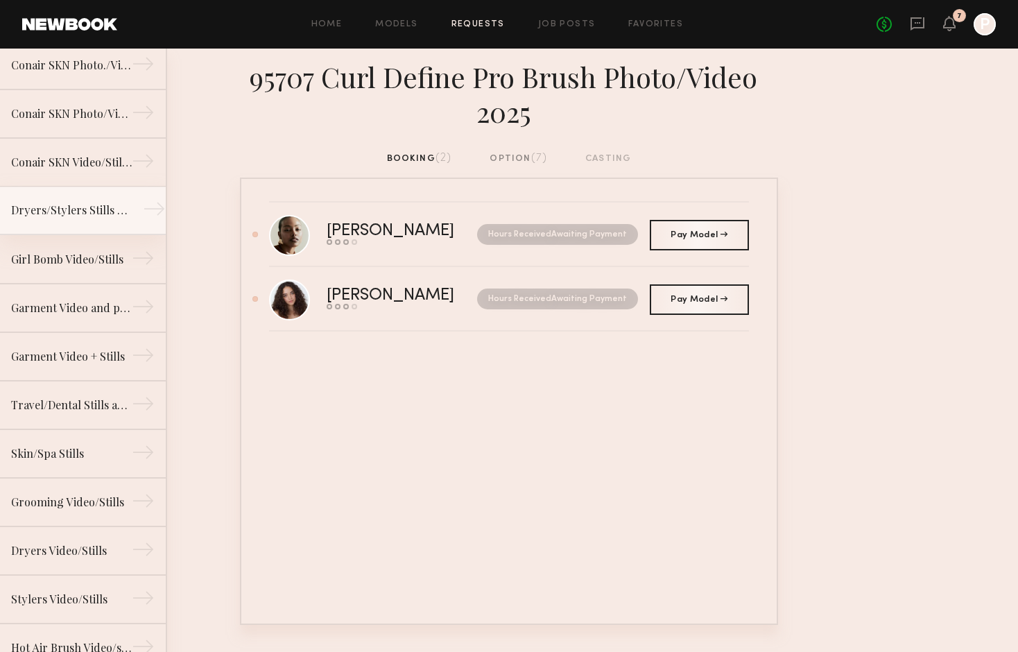
click at [62, 214] on div "Dryers/Stylers Stills and Video Shoot 2022" at bounding box center [71, 210] width 121 height 17
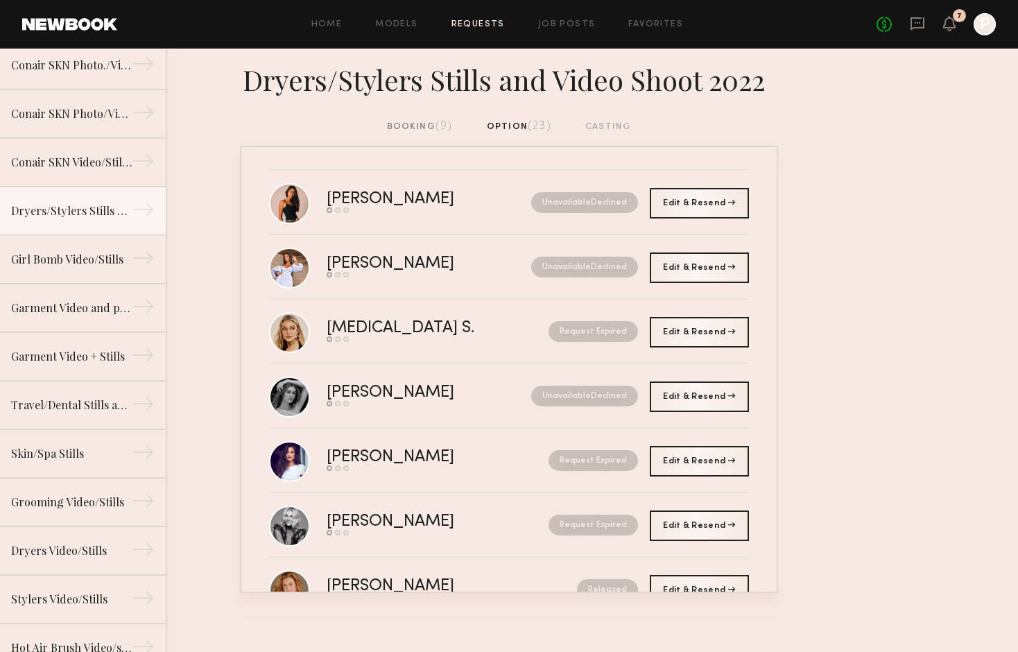
click at [411, 123] on div "booking (9)" at bounding box center [420, 126] width 66 height 15
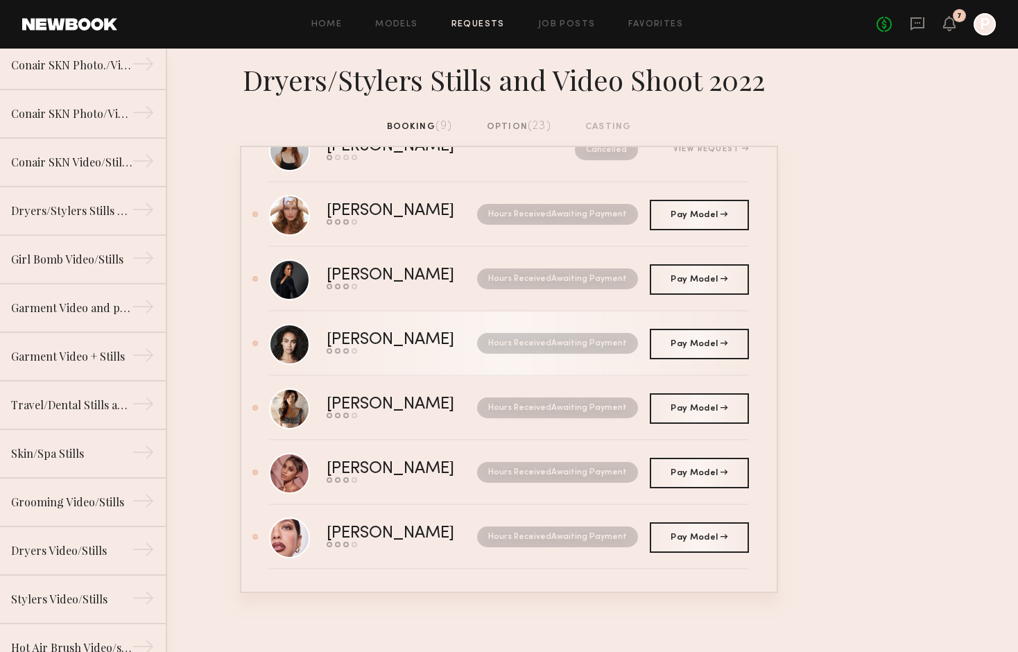
scroll to position [182, 0]
click at [370, 343] on div "Marissa H." at bounding box center [396, 340] width 139 height 16
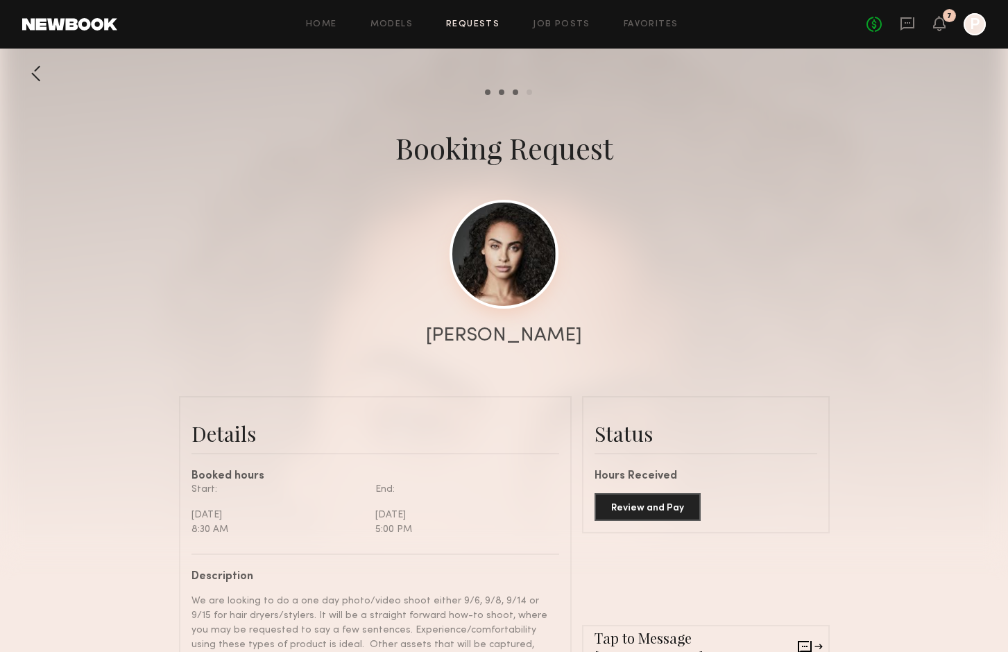
click at [515, 267] on link at bounding box center [503, 254] width 109 height 109
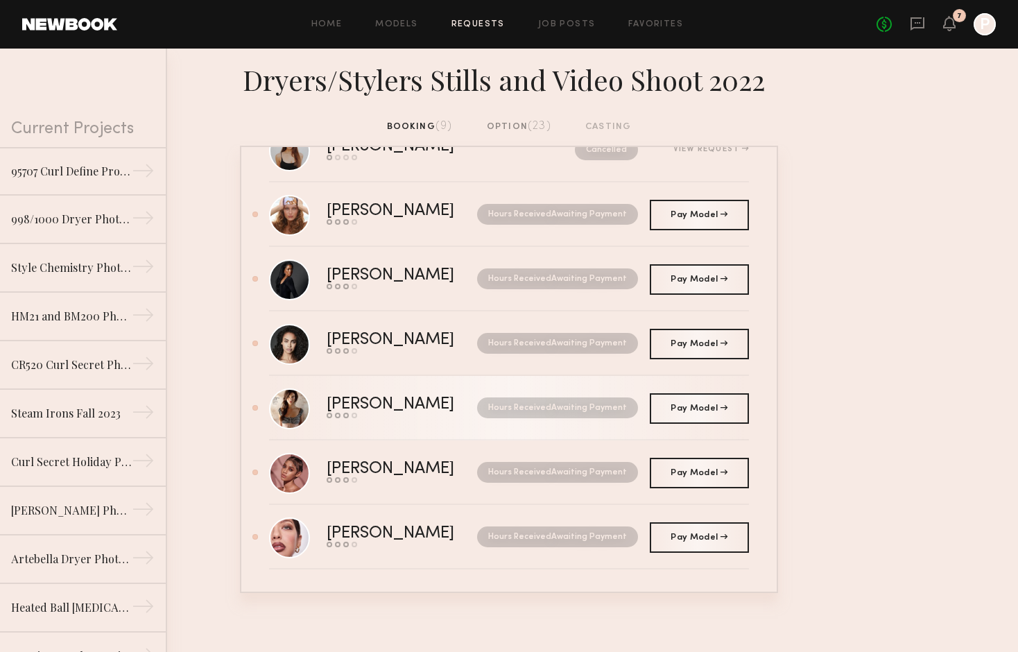
click at [357, 411] on div "Aliett B." at bounding box center [396, 405] width 139 height 16
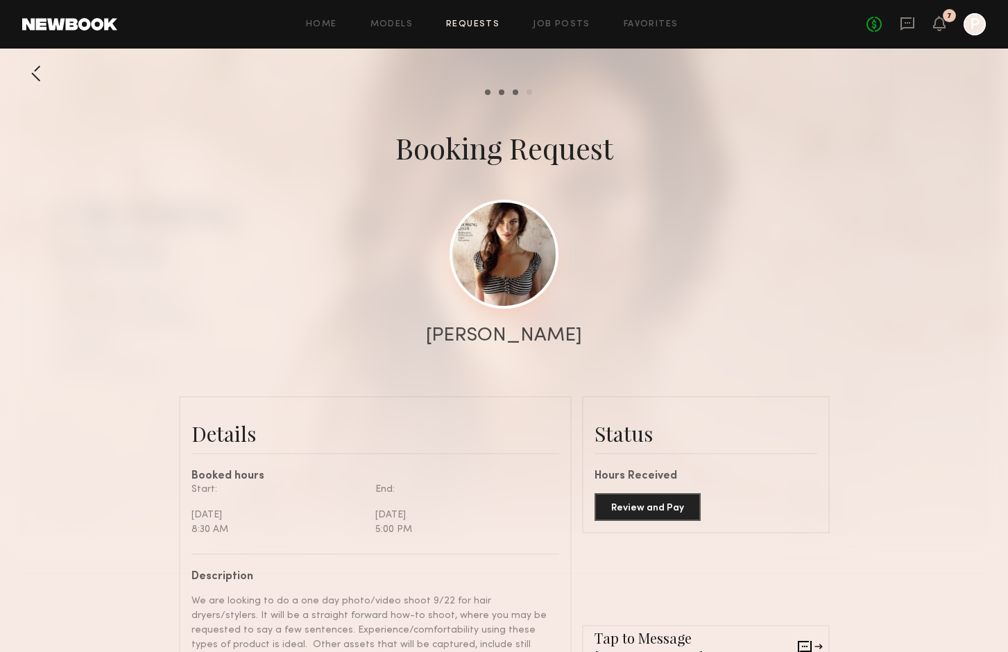
click at [511, 294] on link at bounding box center [503, 254] width 109 height 109
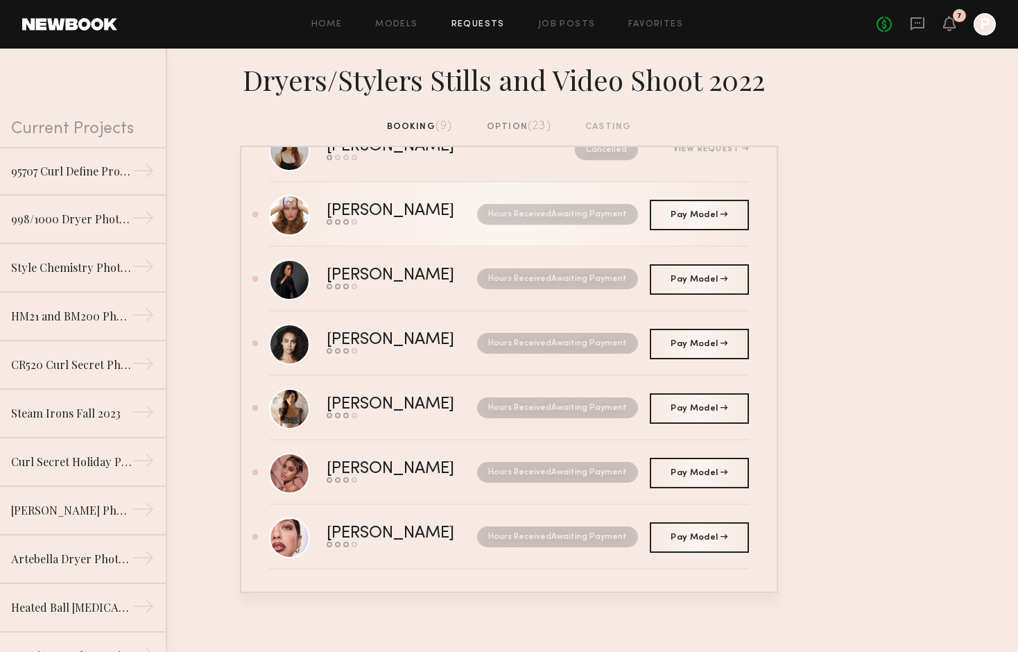
scroll to position [182, 0]
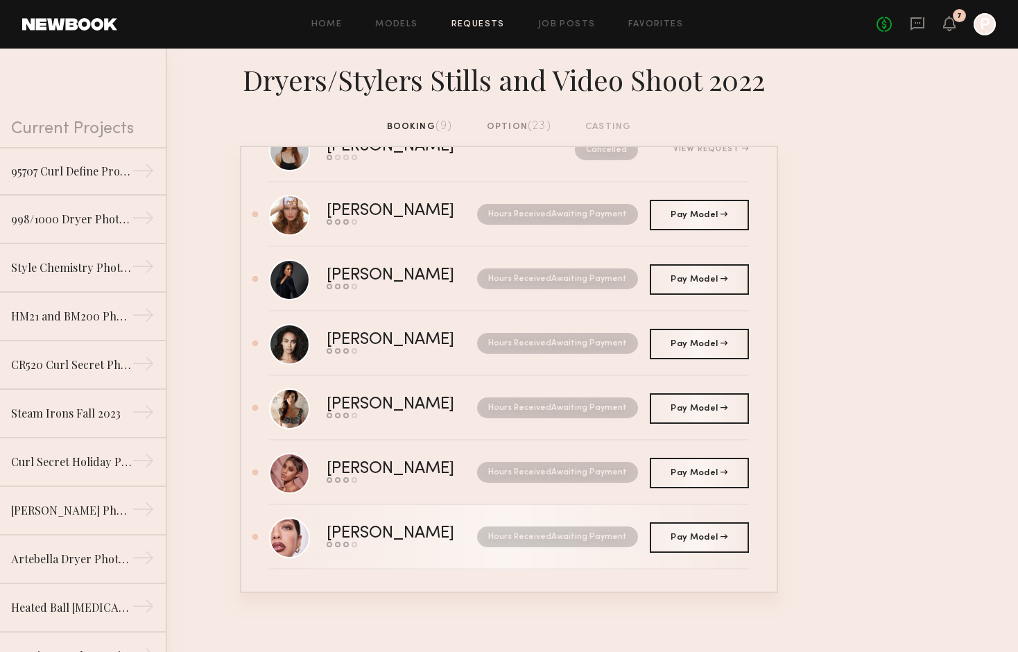
click at [354, 535] on div "Daria S." at bounding box center [396, 534] width 139 height 16
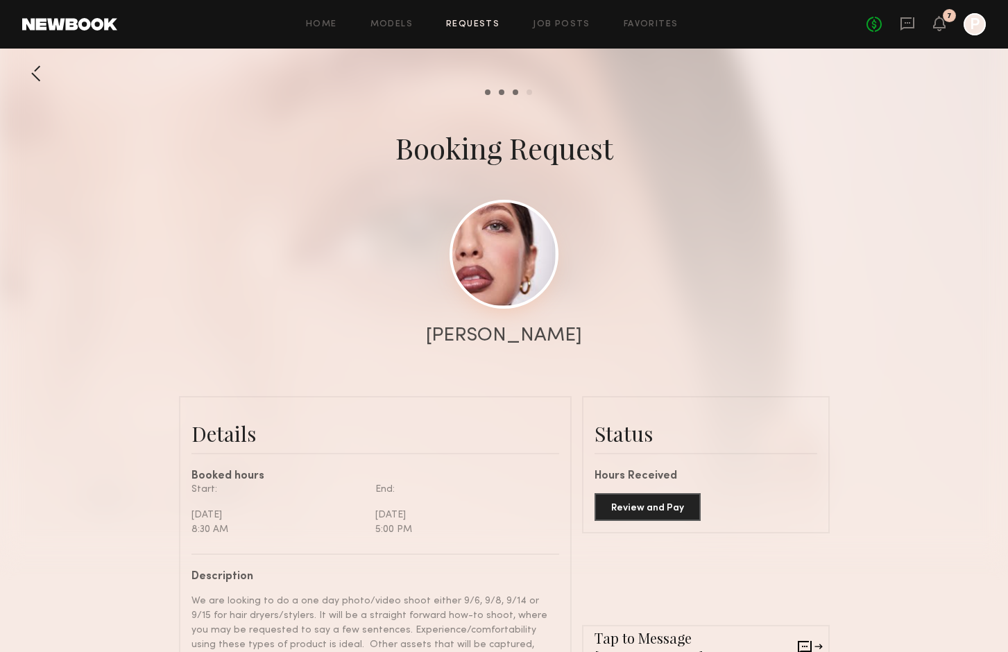
click at [508, 272] on link at bounding box center [503, 254] width 109 height 109
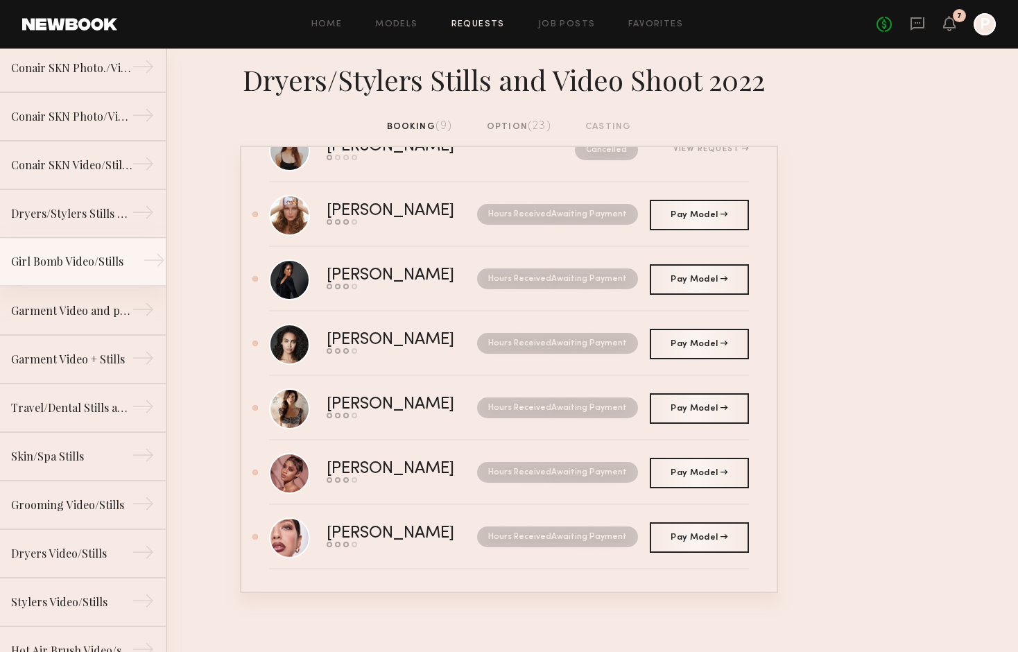
scroll to position [593, 0]
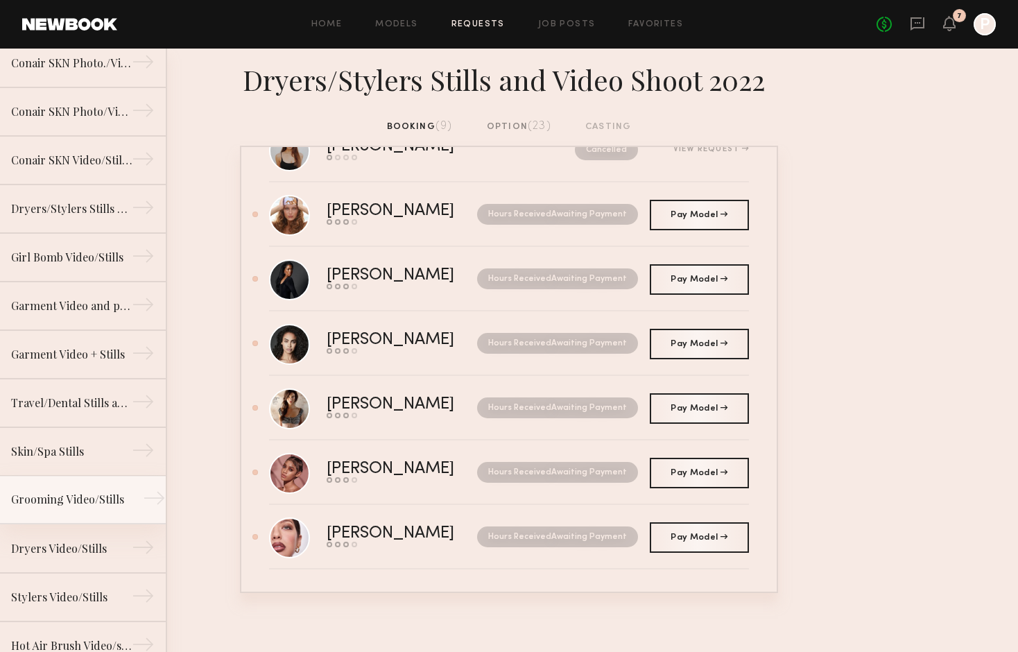
click at [37, 495] on div "Grooming Video/Stills" at bounding box center [71, 499] width 121 height 17
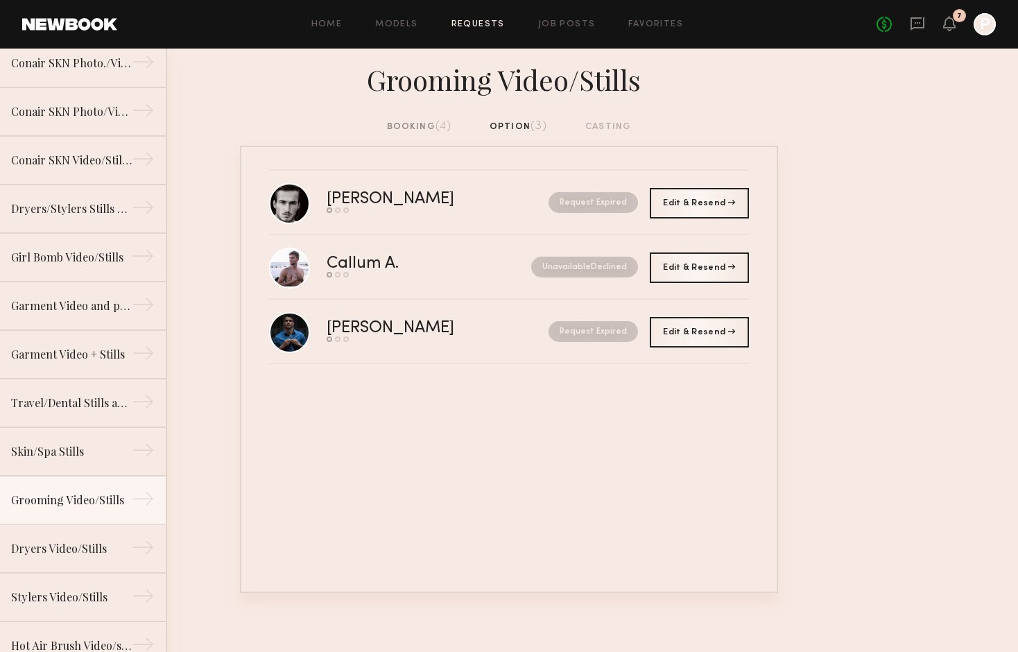
click at [402, 121] on div "booking (4)" at bounding box center [419, 126] width 65 height 15
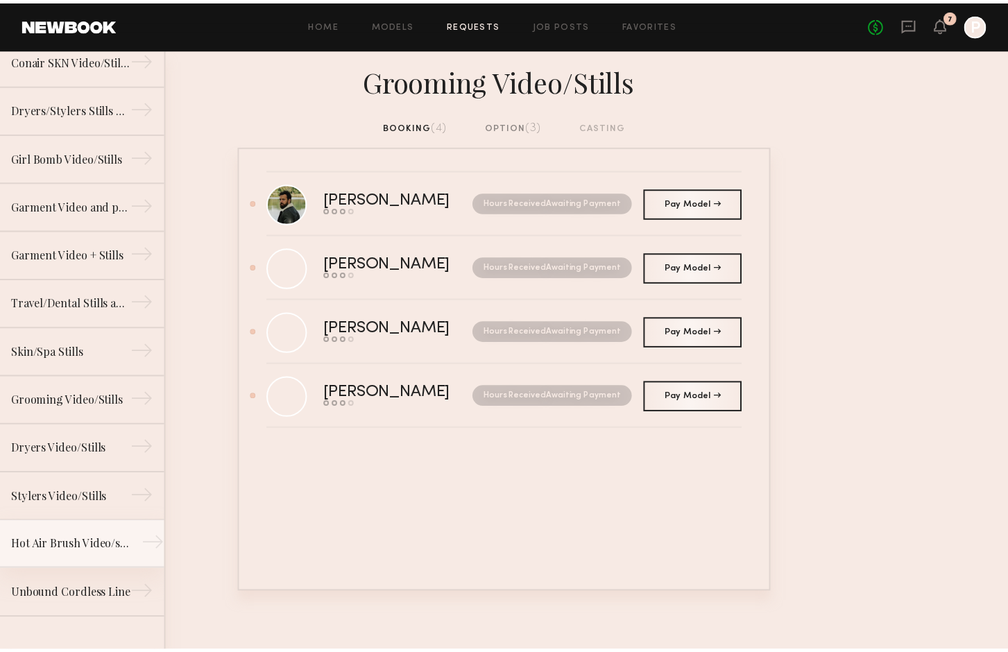
scroll to position [694, 0]
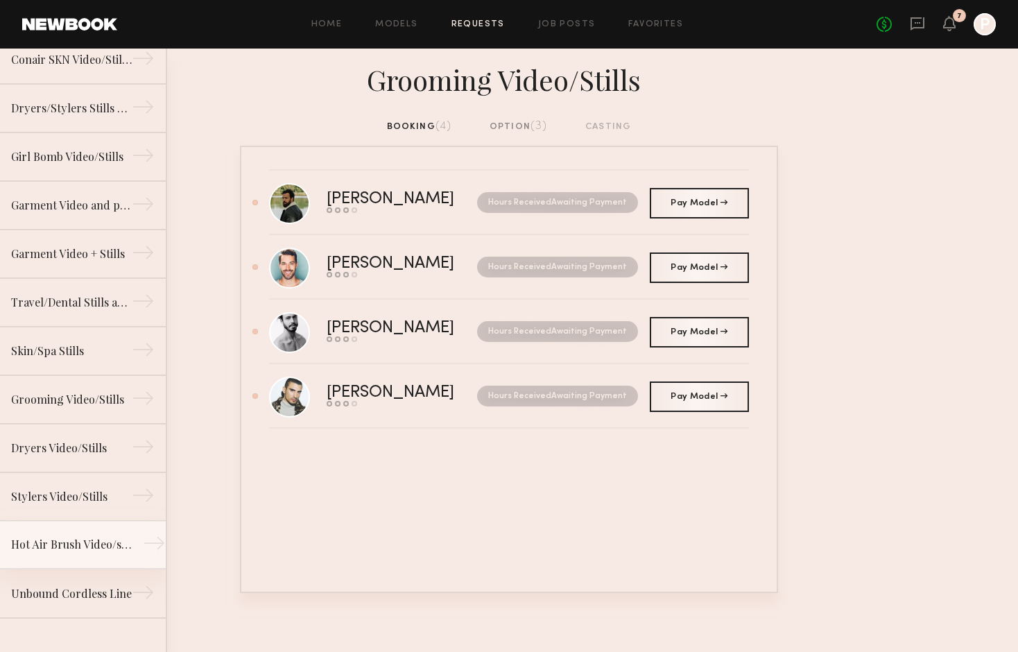
click at [61, 542] on div "Hot Air Brush Video/stills" at bounding box center [71, 544] width 121 height 17
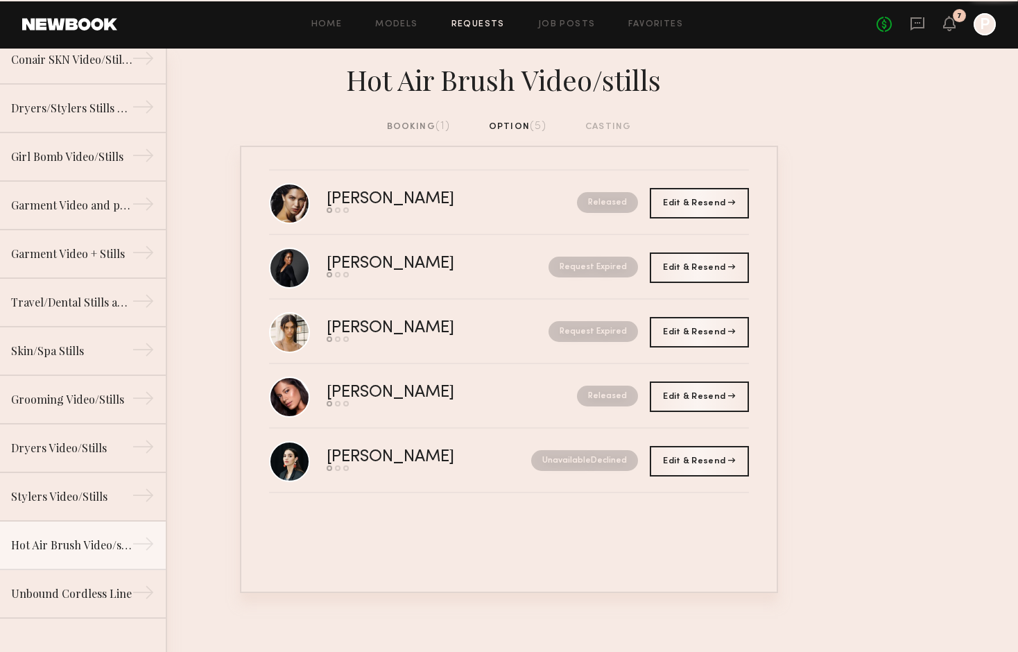
click at [414, 126] on div "booking (1)" at bounding box center [419, 126] width 64 height 15
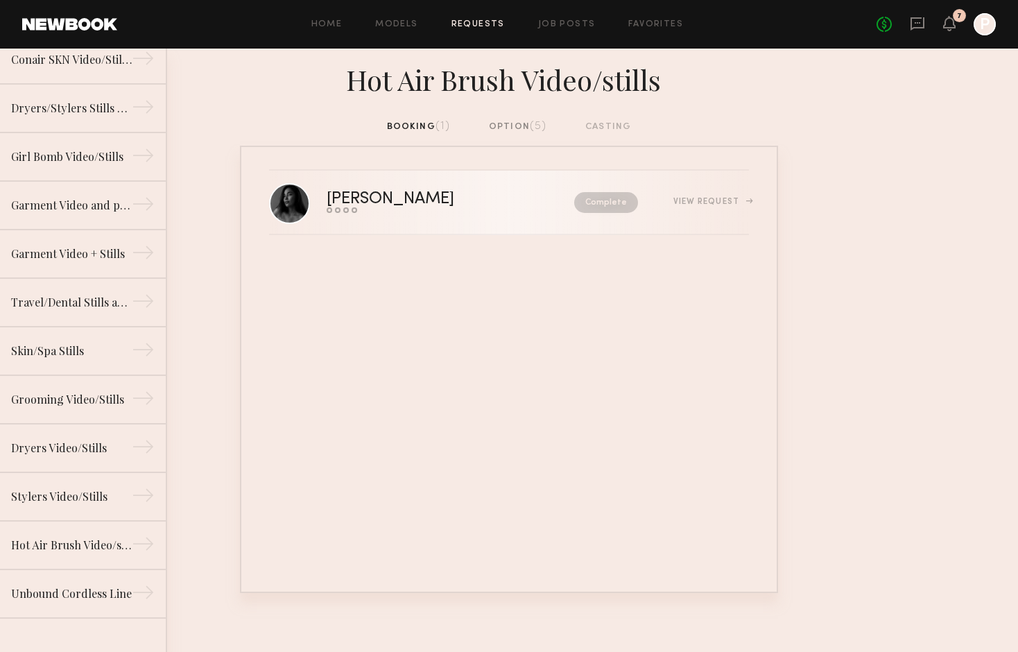
click at [356, 199] on div "Yesenia L." at bounding box center [421, 199] width 188 height 16
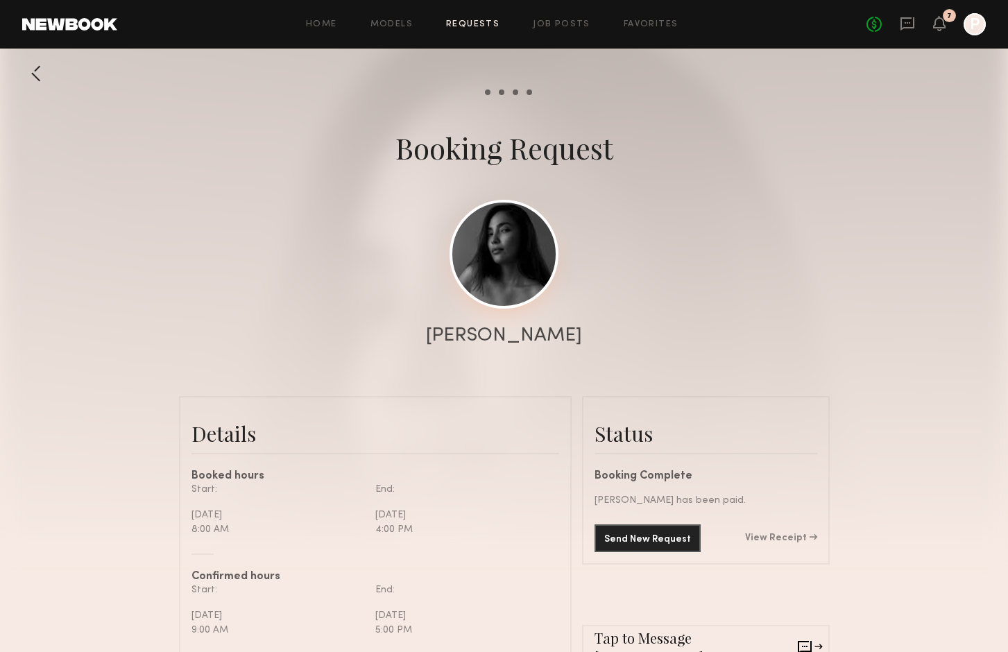
click at [503, 243] on link at bounding box center [503, 254] width 109 height 109
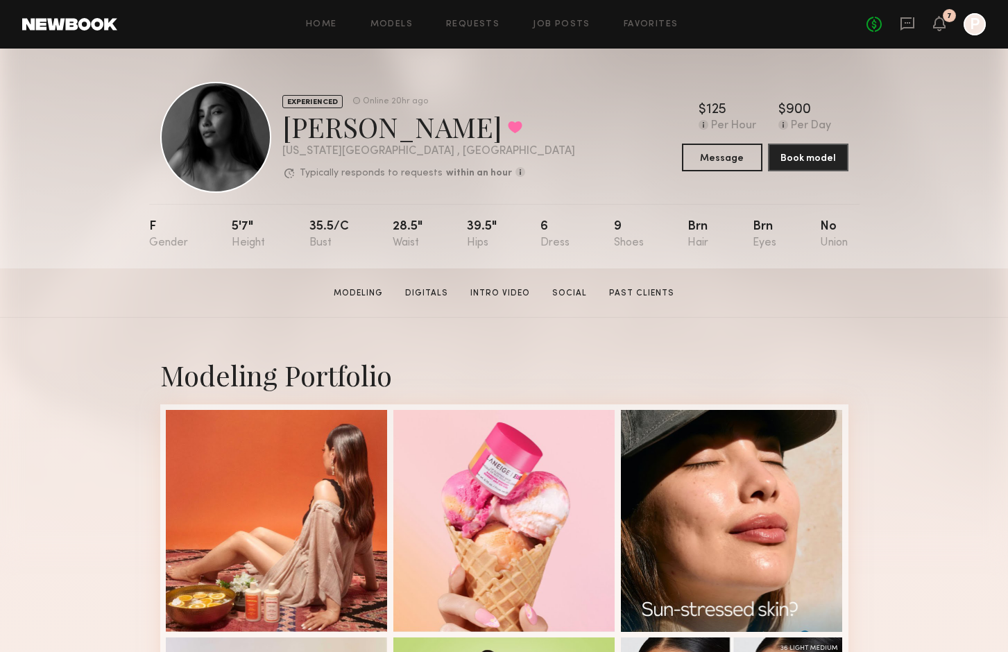
click at [58, 27] on link at bounding box center [69, 24] width 95 height 12
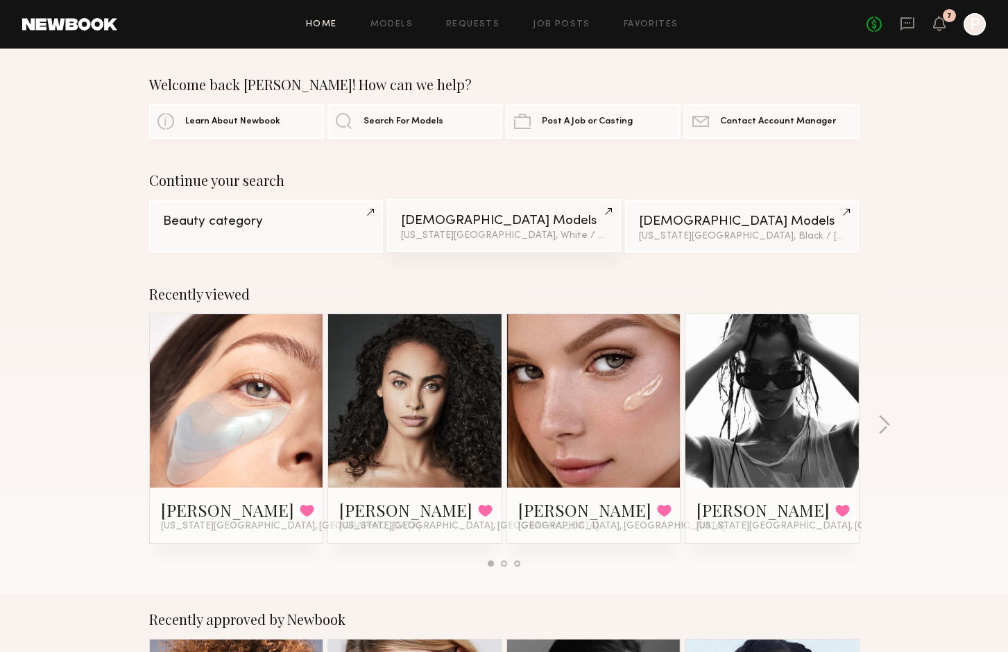
click at [438, 225] on div "[DEMOGRAPHIC_DATA] Models" at bounding box center [504, 220] width 206 height 13
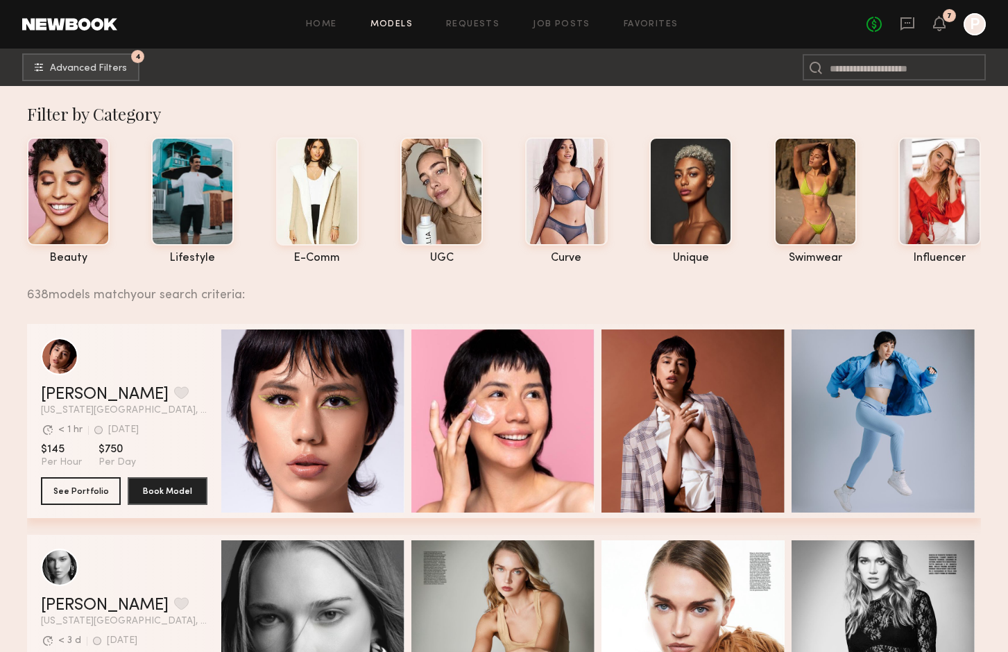
click at [239, 189] on div "beauty lifestyle e-comm UGC curve unique swimwear influencer" at bounding box center [493, 197] width 976 height 134
